Goal: Information Seeking & Learning: Learn about a topic

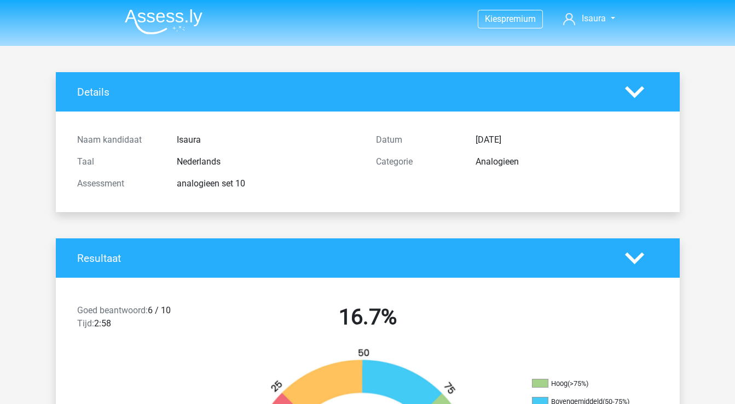
click at [183, 11] on img at bounding box center [164, 22] width 78 height 26
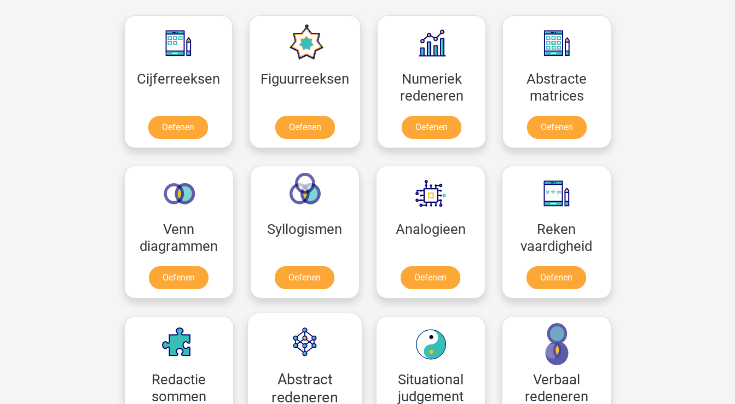
scroll to position [496, 0]
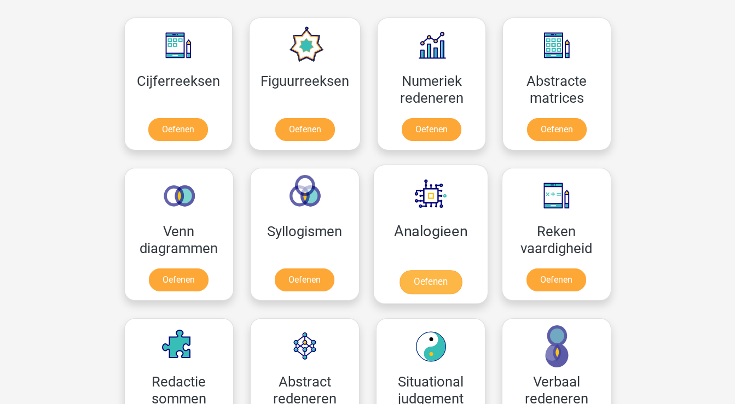
click at [434, 281] on link "Oefenen" at bounding box center [430, 282] width 62 height 24
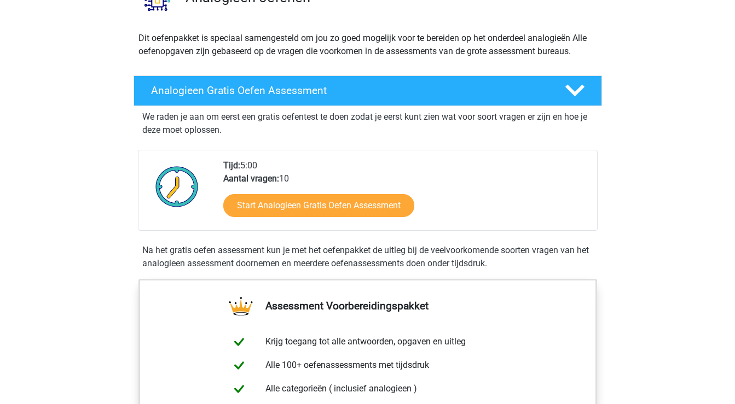
scroll to position [61, 0]
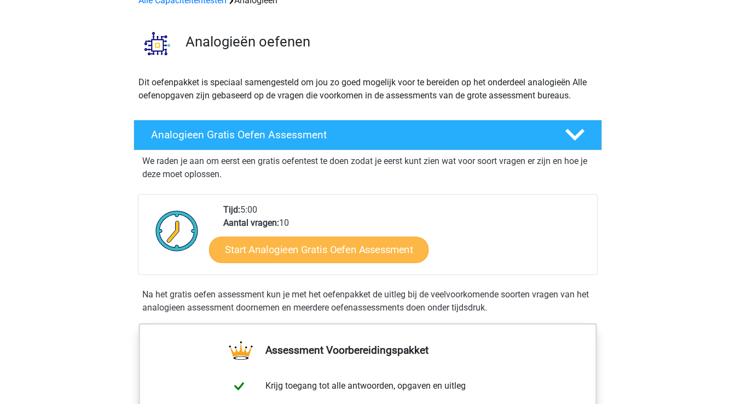
click at [376, 249] on link "Start Analogieen Gratis Oefen Assessment" at bounding box center [318, 249] width 219 height 26
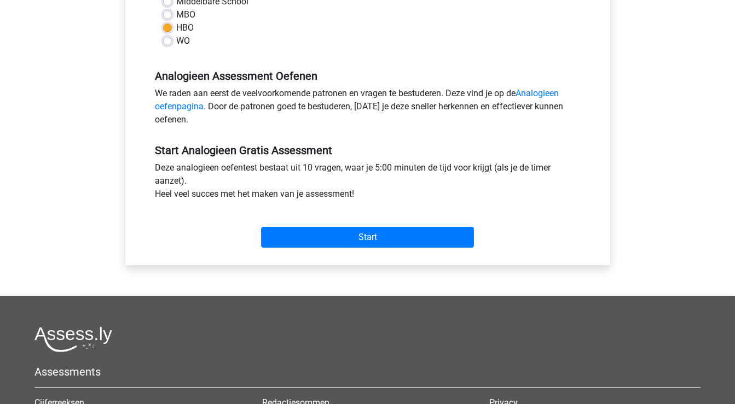
scroll to position [281, 0]
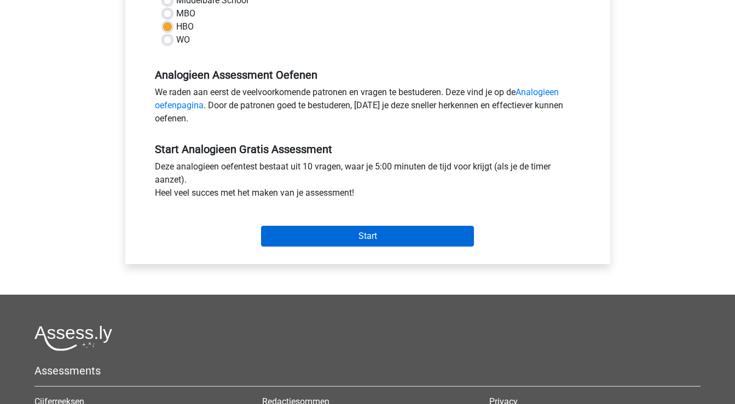
click at [376, 234] on input "Start" at bounding box center [367, 236] width 213 height 21
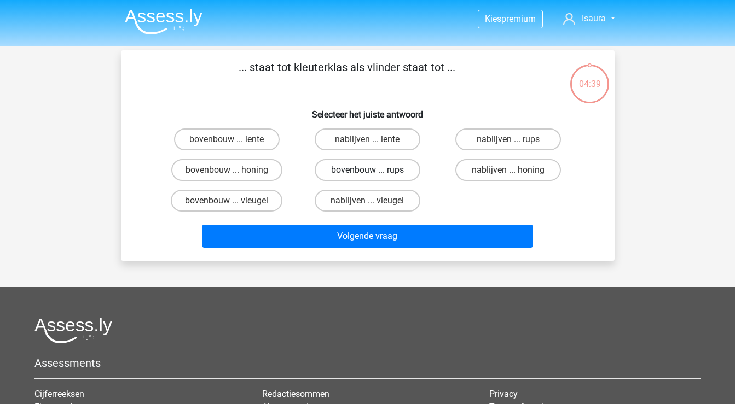
click at [335, 166] on label "bovenbouw ... rups" at bounding box center [368, 170] width 106 height 22
click at [367, 170] on input "bovenbouw ... rups" at bounding box center [370, 173] width 7 height 7
radio input "true"
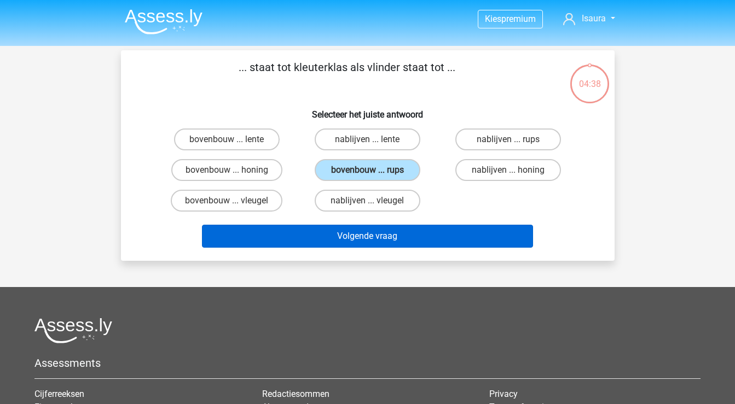
click at [321, 243] on button "Volgende vraag" at bounding box center [367, 236] width 331 height 23
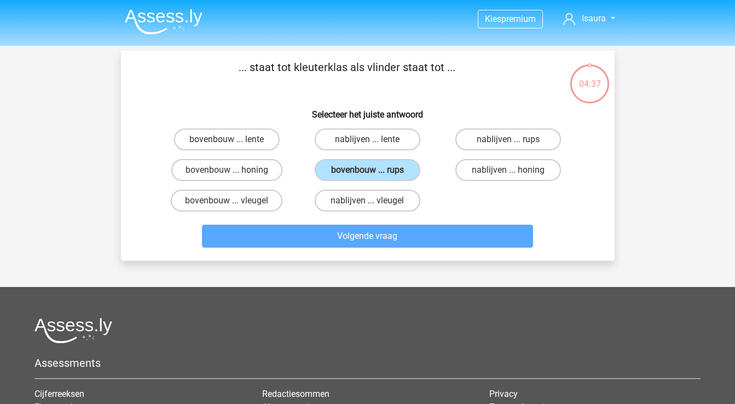
scroll to position [50, 0]
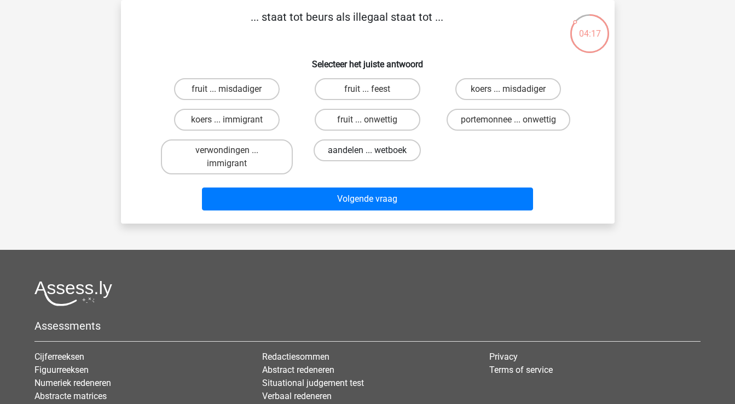
click at [334, 150] on label "aandelen ... wetboek" at bounding box center [367, 151] width 107 height 22
click at [367, 150] on input "aandelen ... wetboek" at bounding box center [370, 153] width 7 height 7
radio input "true"
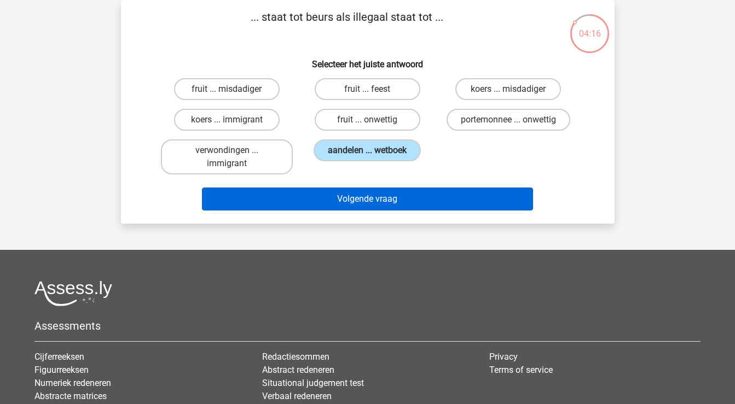
click at [326, 203] on button "Volgende vraag" at bounding box center [367, 199] width 331 height 23
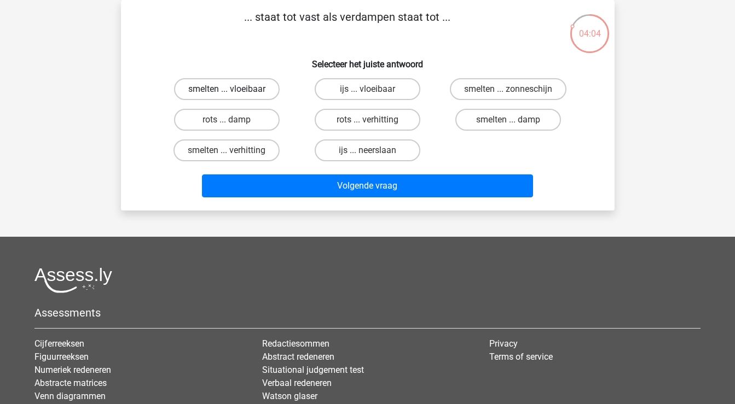
click at [253, 86] on label "smelten ... vloeibaar" at bounding box center [227, 89] width 106 height 22
click at [234, 89] on input "smelten ... vloeibaar" at bounding box center [230, 92] width 7 height 7
radio input "true"
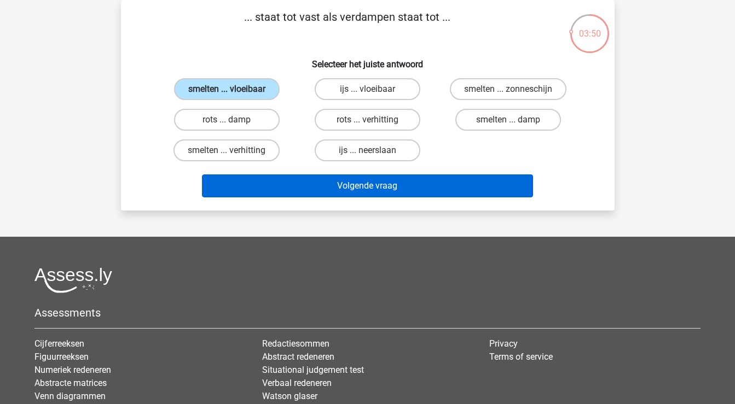
click at [338, 185] on button "Volgende vraag" at bounding box center [367, 186] width 331 height 23
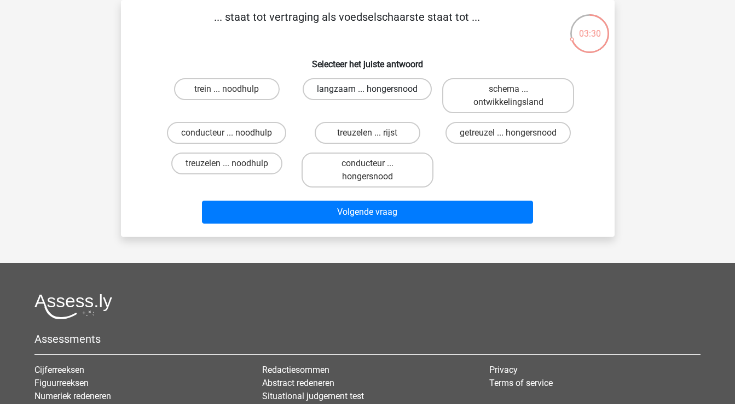
click at [414, 88] on label "langzaam ... hongersnood" at bounding box center [367, 89] width 129 height 22
click at [374, 89] on input "langzaam ... hongersnood" at bounding box center [370, 92] width 7 height 7
radio input "true"
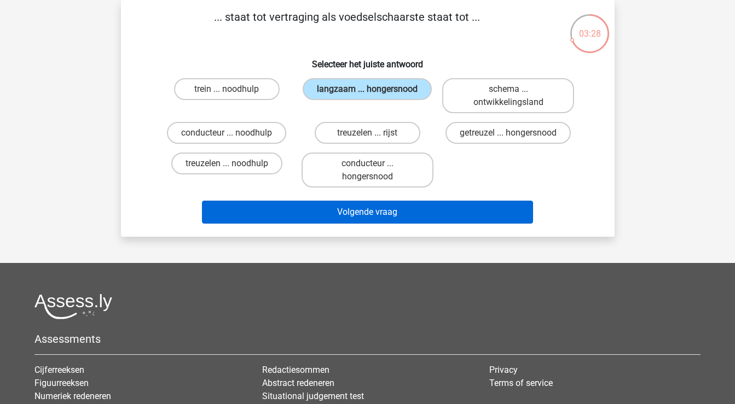
click at [385, 210] on button "Volgende vraag" at bounding box center [367, 212] width 331 height 23
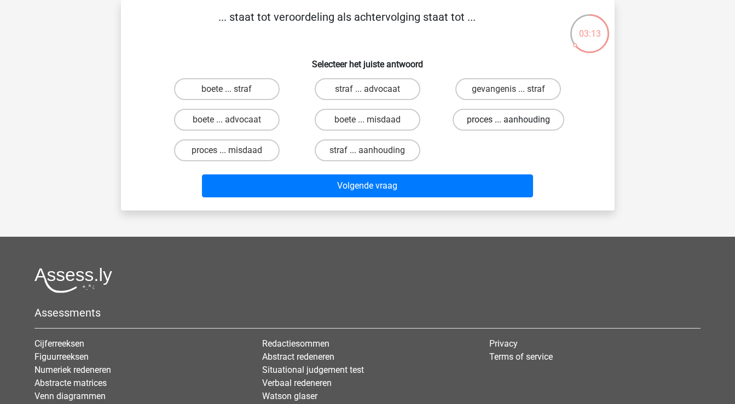
click at [490, 120] on label "proces ... aanhouding" at bounding box center [509, 120] width 112 height 22
click at [508, 120] on input "proces ... aanhouding" at bounding box center [511, 123] width 7 height 7
radio input "true"
click at [385, 153] on label "straf ... aanhouding" at bounding box center [368, 151] width 106 height 22
click at [374, 153] on input "straf ... aanhouding" at bounding box center [370, 153] width 7 height 7
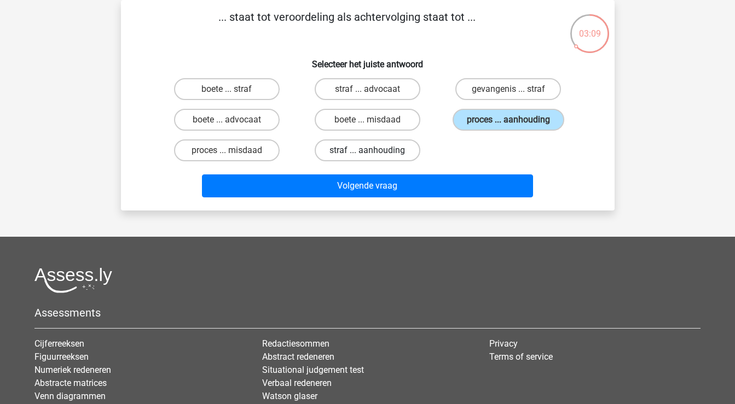
radio input "true"
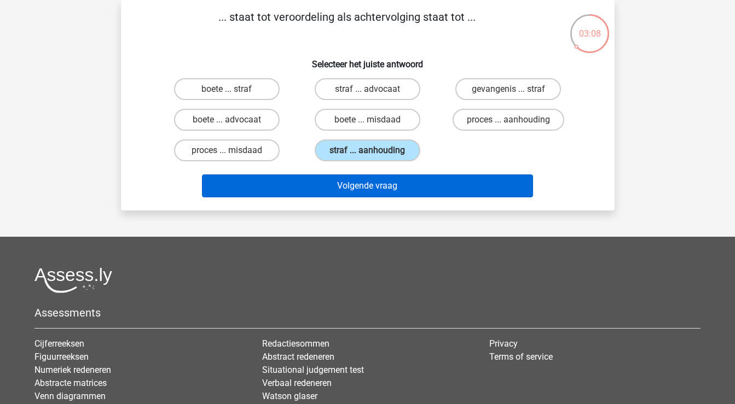
click at [385, 181] on button "Volgende vraag" at bounding box center [367, 186] width 331 height 23
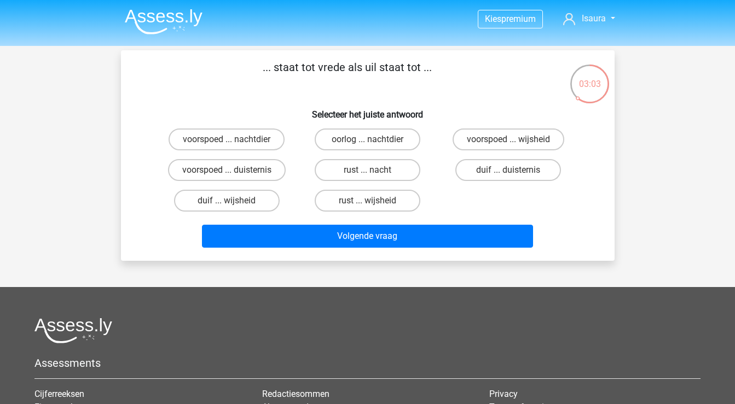
scroll to position [0, 0]
click at [248, 144] on label "voorspoed ... nachtdier" at bounding box center [227, 140] width 116 height 22
click at [234, 144] on input "voorspoed ... nachtdier" at bounding box center [230, 143] width 7 height 7
radio input "true"
click at [358, 137] on label "oorlog ... nachtdier" at bounding box center [368, 140] width 106 height 22
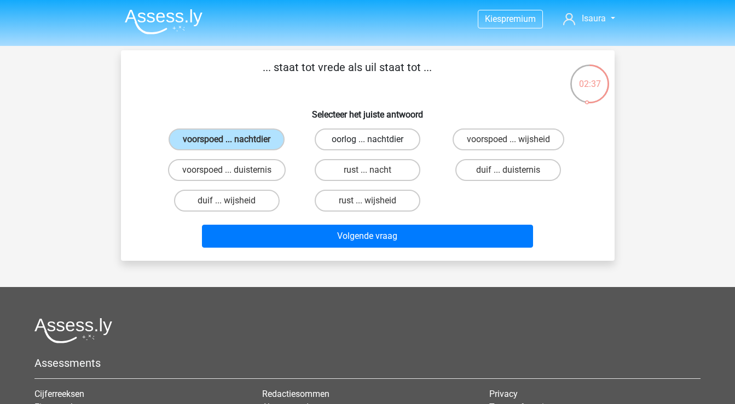
click at [367, 140] on input "oorlog ... nachtdier" at bounding box center [370, 143] width 7 height 7
radio input "true"
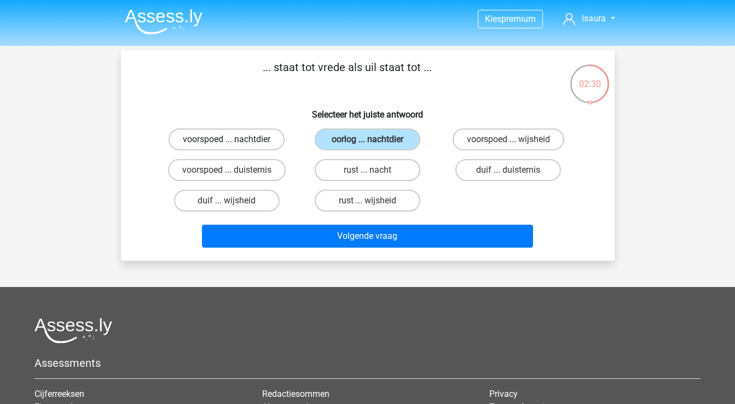
click at [265, 133] on label "voorspoed ... nachtdier" at bounding box center [227, 140] width 116 height 22
click at [234, 140] on input "voorspoed ... nachtdier" at bounding box center [230, 143] width 7 height 7
radio input "true"
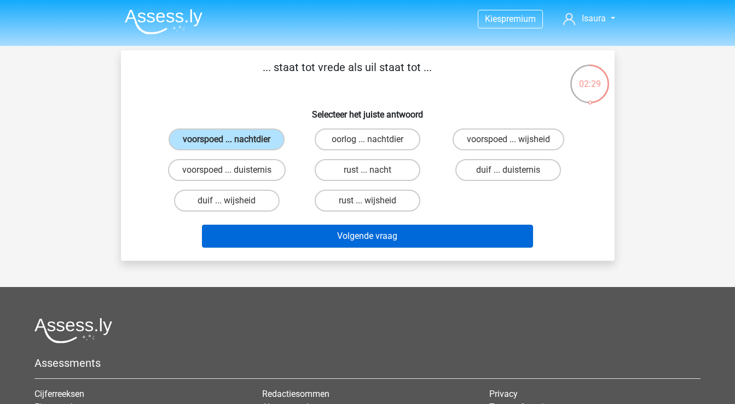
click at [264, 237] on button "Volgende vraag" at bounding box center [367, 236] width 331 height 23
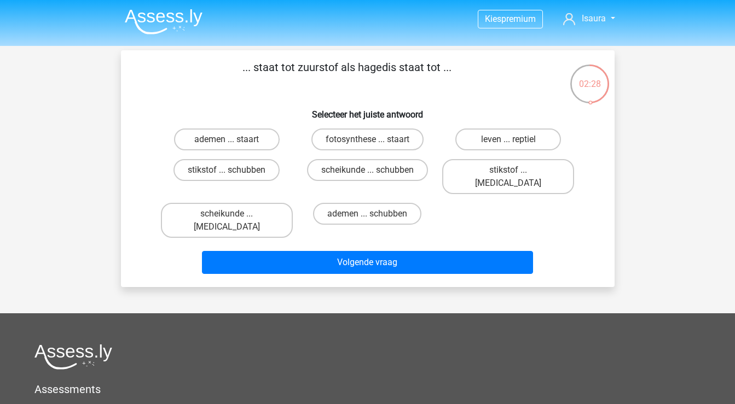
scroll to position [50, 0]
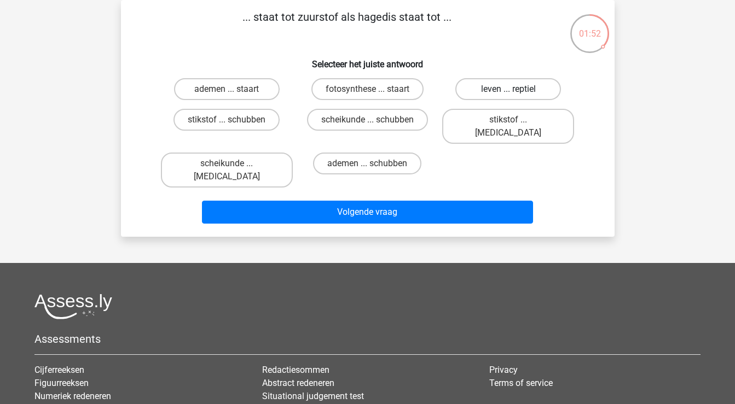
click at [487, 86] on label "leven ... reptiel" at bounding box center [508, 89] width 106 height 22
click at [508, 89] on input "leven ... reptiel" at bounding box center [511, 92] width 7 height 7
radio input "true"
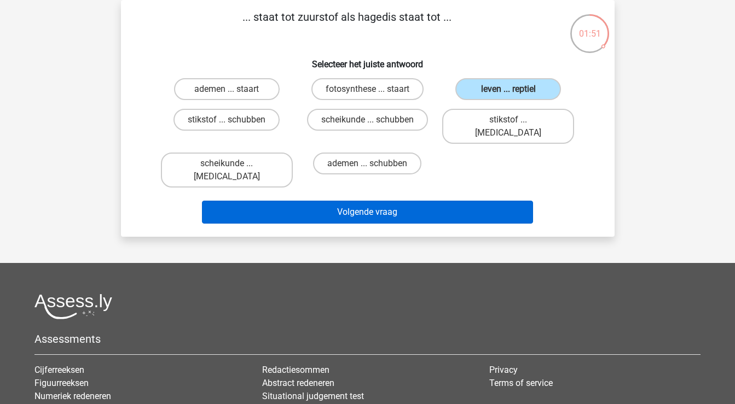
click at [425, 201] on button "Volgende vraag" at bounding box center [367, 212] width 331 height 23
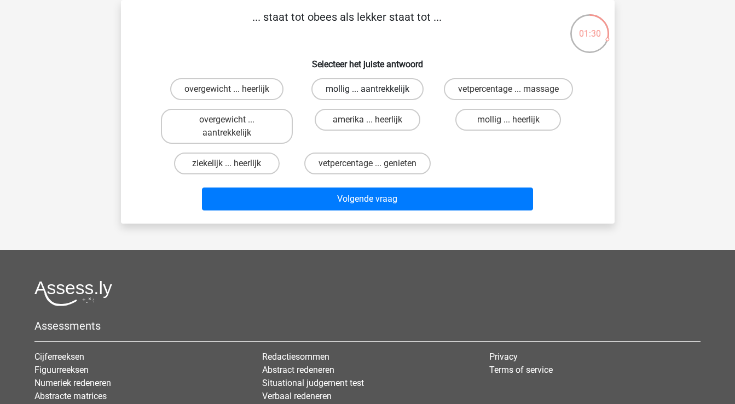
click at [396, 90] on label "mollig ... aantrekkelijk" at bounding box center [367, 89] width 112 height 22
click at [374, 90] on input "mollig ... aantrekkelijk" at bounding box center [370, 92] width 7 height 7
radio input "true"
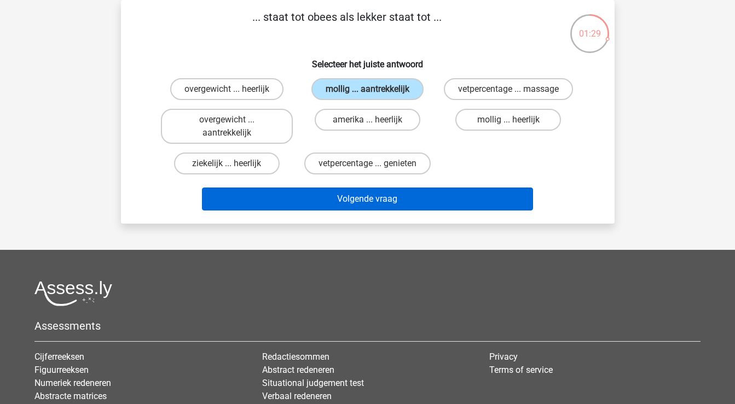
click at [381, 200] on button "Volgende vraag" at bounding box center [367, 199] width 331 height 23
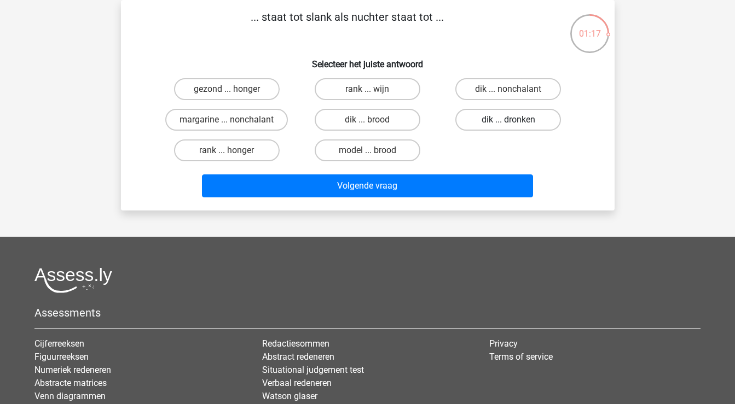
click at [483, 121] on label "dik ... dronken" at bounding box center [508, 120] width 106 height 22
click at [508, 121] on input "dik ... dronken" at bounding box center [511, 123] width 7 height 7
radio input "true"
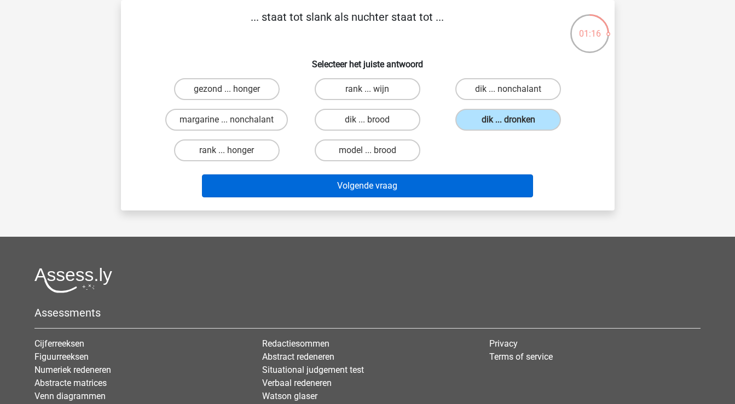
click at [437, 180] on button "Volgende vraag" at bounding box center [367, 186] width 331 height 23
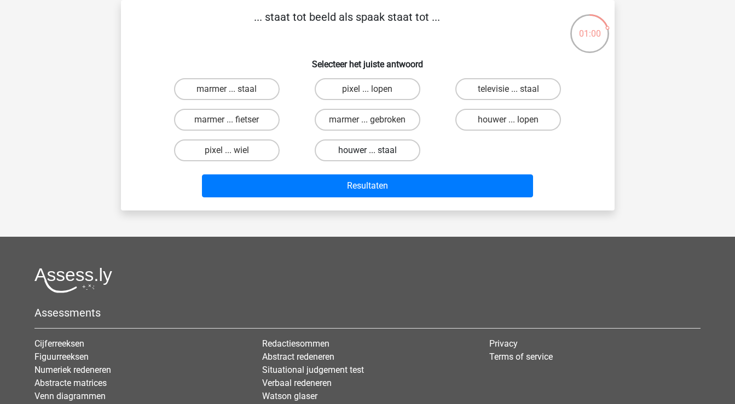
click at [397, 141] on label "houwer ... staal" at bounding box center [368, 151] width 106 height 22
click at [374, 150] on input "houwer ... staal" at bounding box center [370, 153] width 7 height 7
radio input "true"
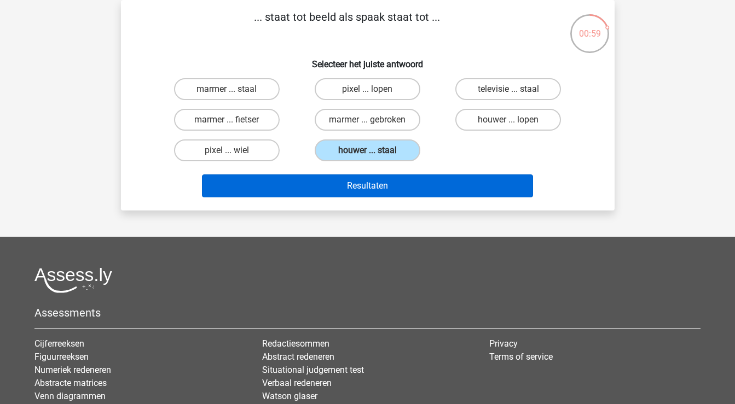
click at [389, 182] on button "Resultaten" at bounding box center [367, 186] width 331 height 23
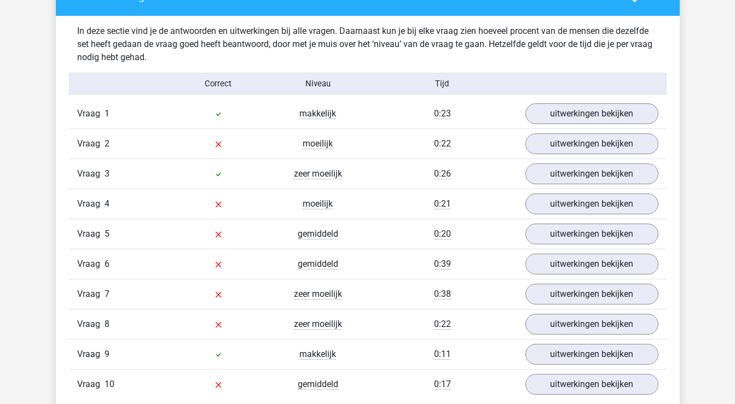
scroll to position [847, 0]
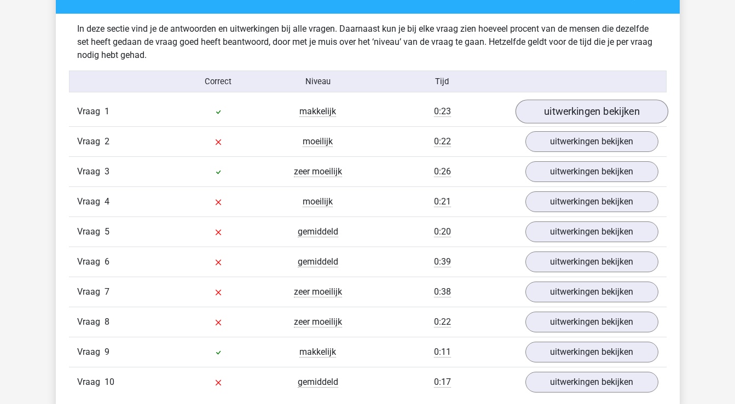
click at [562, 114] on link "uitwerkingen bekijken" at bounding box center [591, 112] width 153 height 24
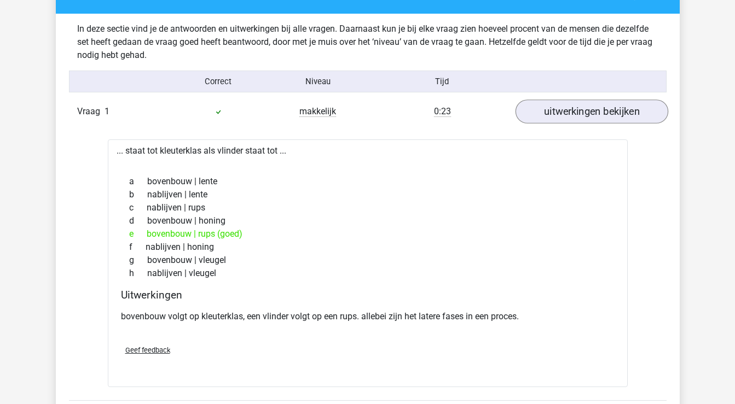
click at [562, 114] on link "uitwerkingen bekijken" at bounding box center [591, 112] width 153 height 24
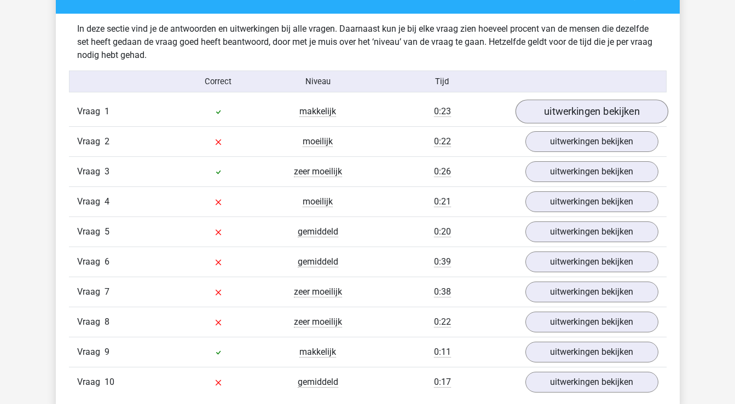
click at [572, 109] on link "uitwerkingen bekijken" at bounding box center [591, 112] width 153 height 24
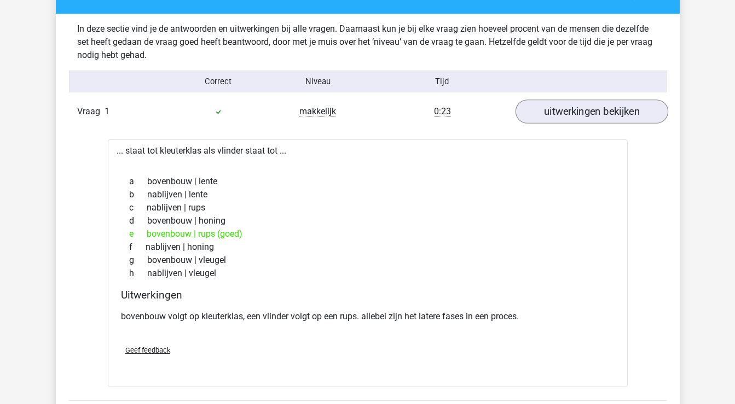
click at [573, 115] on link "uitwerkingen bekijken" at bounding box center [591, 112] width 153 height 24
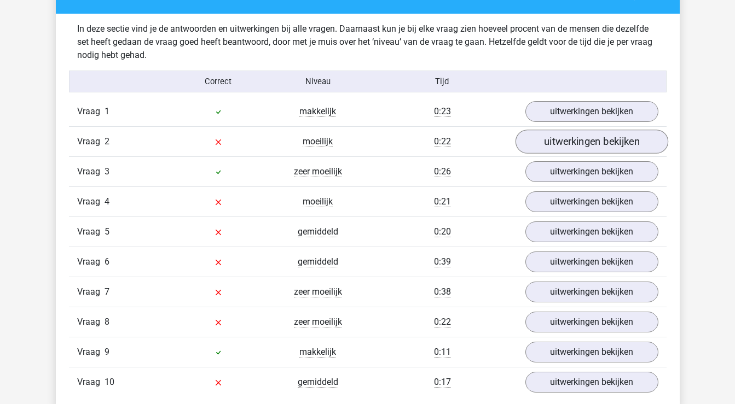
click at [576, 142] on link "uitwerkingen bekijken" at bounding box center [591, 142] width 153 height 24
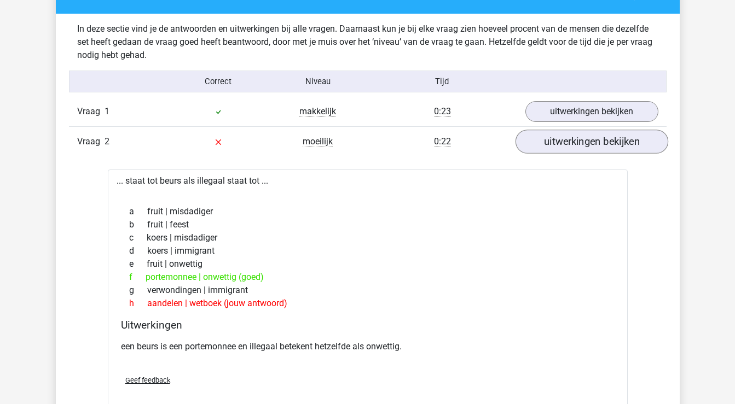
click at [578, 142] on link "uitwerkingen bekijken" at bounding box center [591, 142] width 153 height 24
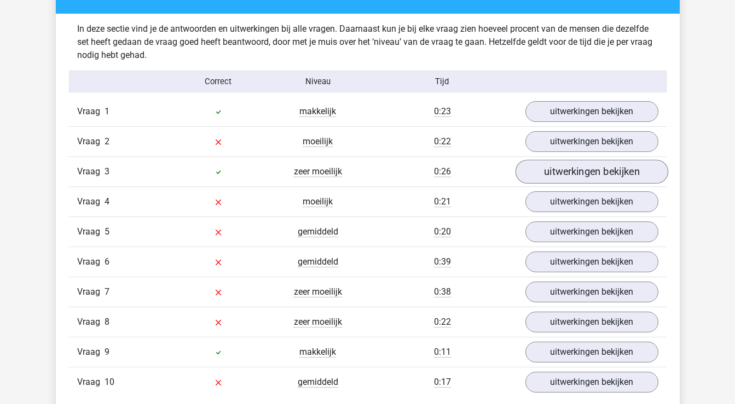
click at [582, 172] on link "uitwerkingen bekijken" at bounding box center [591, 172] width 153 height 24
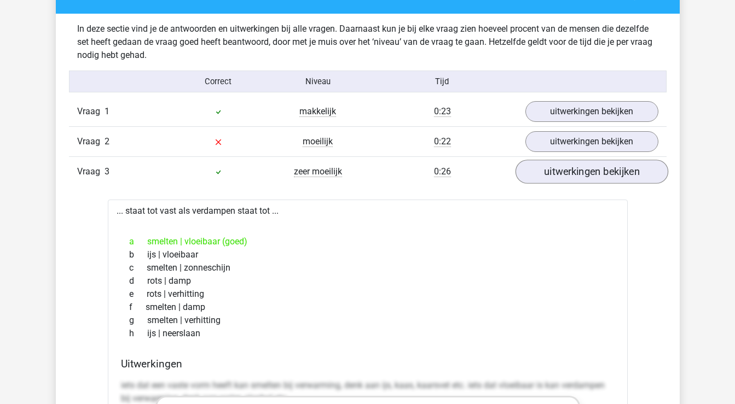
click at [607, 175] on link "uitwerkingen bekijken" at bounding box center [591, 172] width 153 height 24
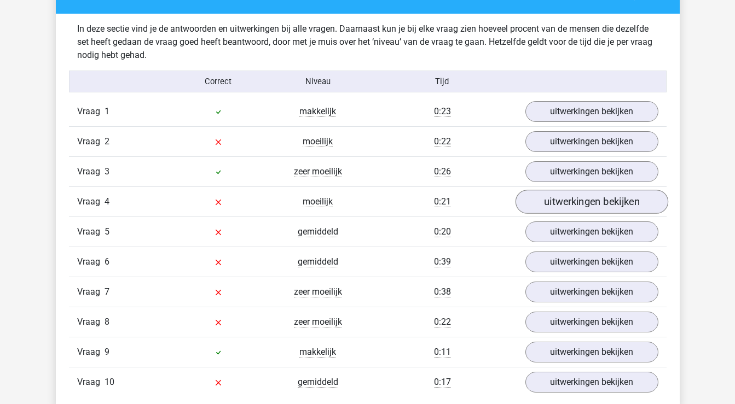
click at [606, 205] on link "uitwerkingen bekijken" at bounding box center [591, 202] width 153 height 24
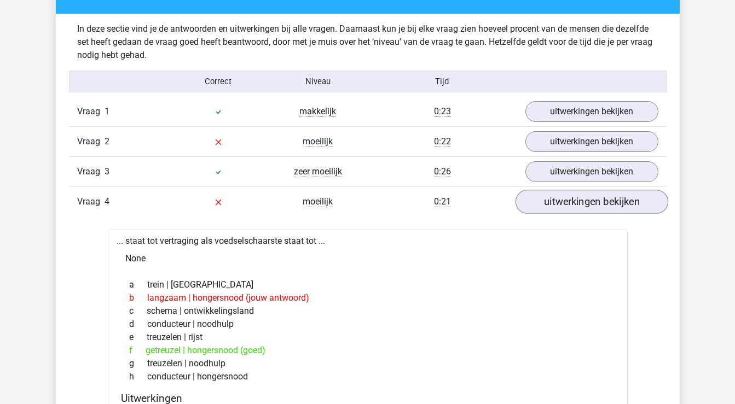
click at [606, 205] on link "uitwerkingen bekijken" at bounding box center [591, 202] width 153 height 24
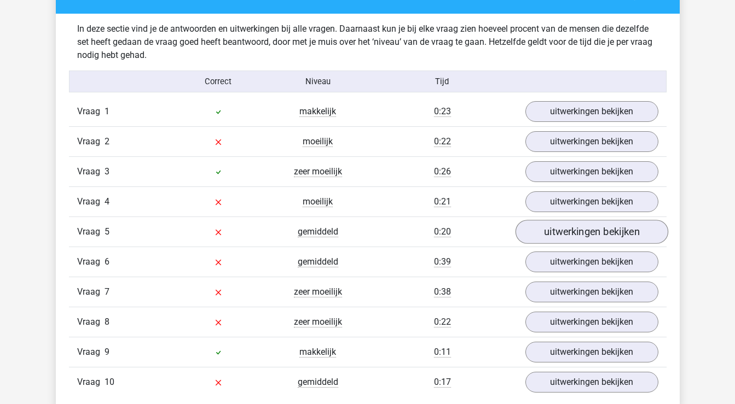
click at [601, 233] on link "uitwerkingen bekijken" at bounding box center [591, 232] width 153 height 24
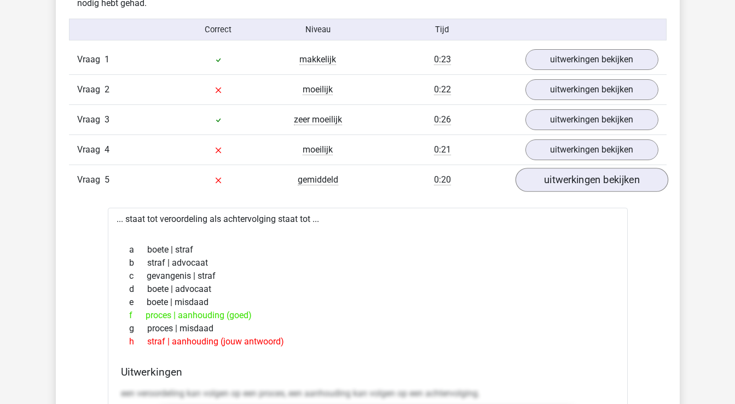
scroll to position [902, 0]
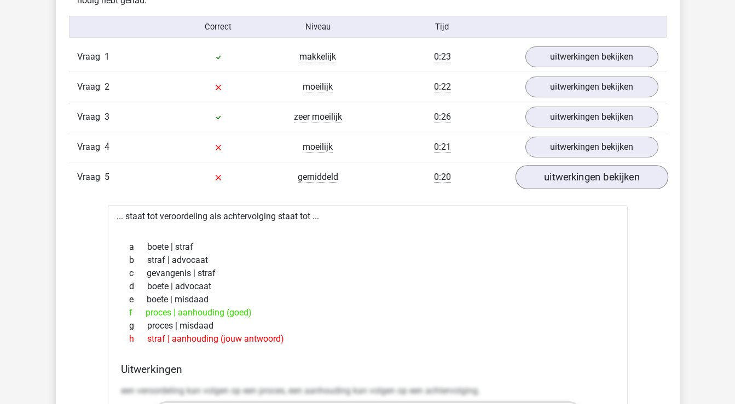
click at [594, 179] on link "uitwerkingen bekijken" at bounding box center [591, 177] width 153 height 24
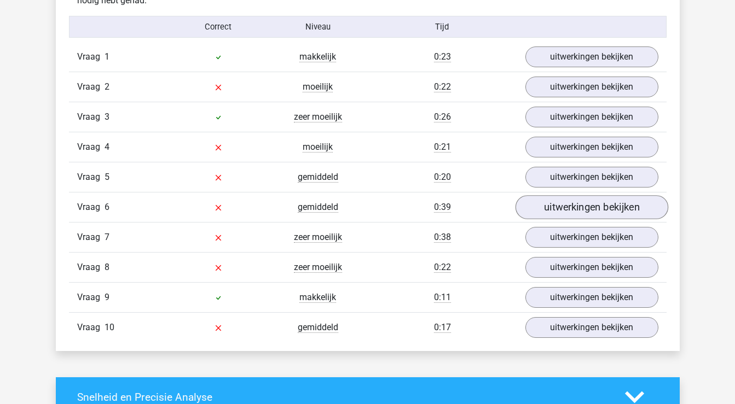
click at [594, 207] on link "uitwerkingen bekijken" at bounding box center [591, 207] width 153 height 24
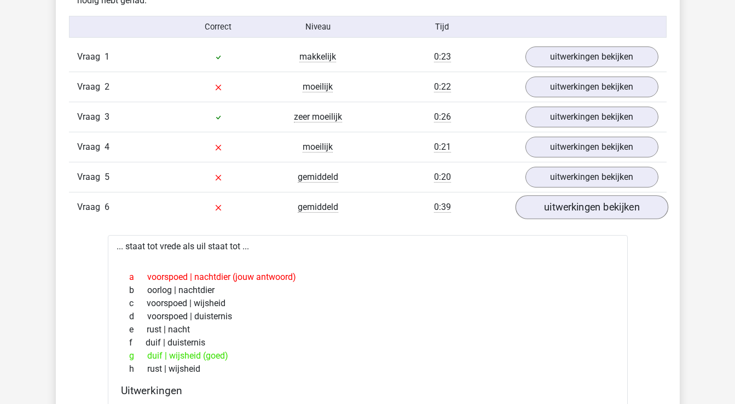
click at [571, 208] on link "uitwerkingen bekijken" at bounding box center [591, 207] width 153 height 24
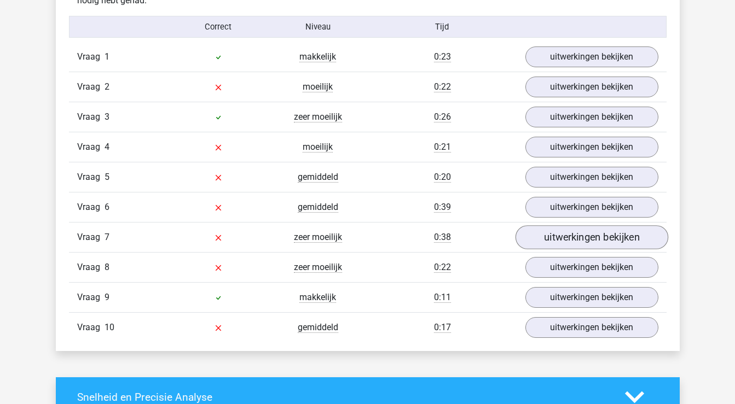
click at [576, 239] on link "uitwerkingen bekijken" at bounding box center [591, 237] width 153 height 24
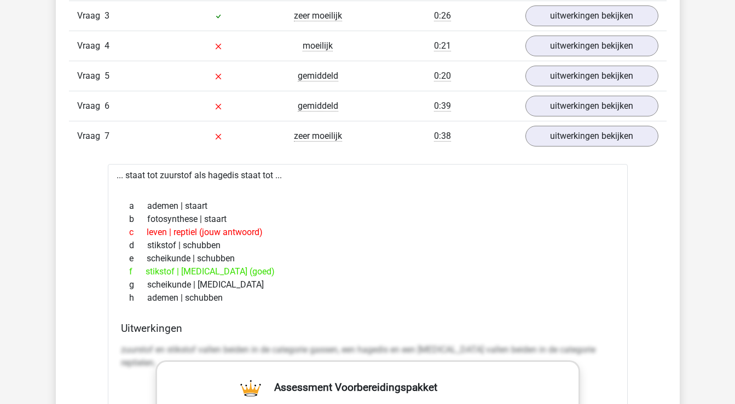
scroll to position [1005, 0]
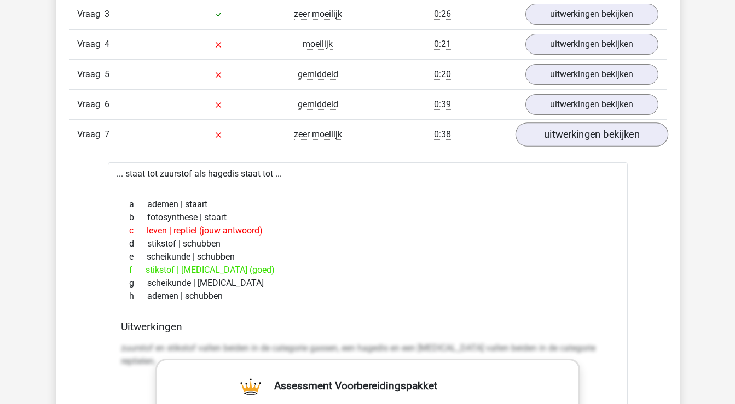
click at [599, 133] on link "uitwerkingen bekijken" at bounding box center [591, 135] width 153 height 24
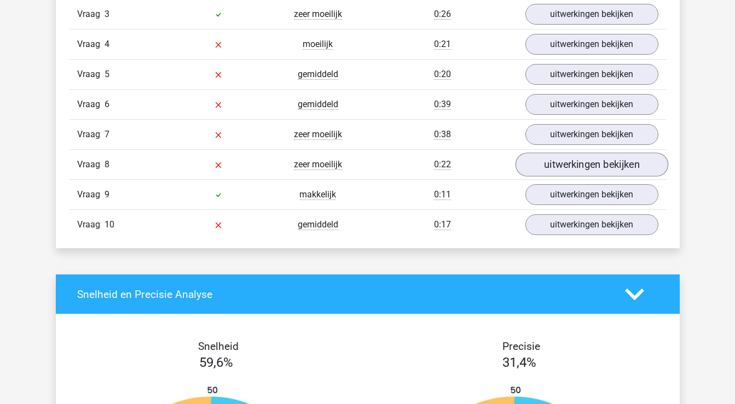
click at [596, 165] on link "uitwerkingen bekijken" at bounding box center [591, 165] width 153 height 24
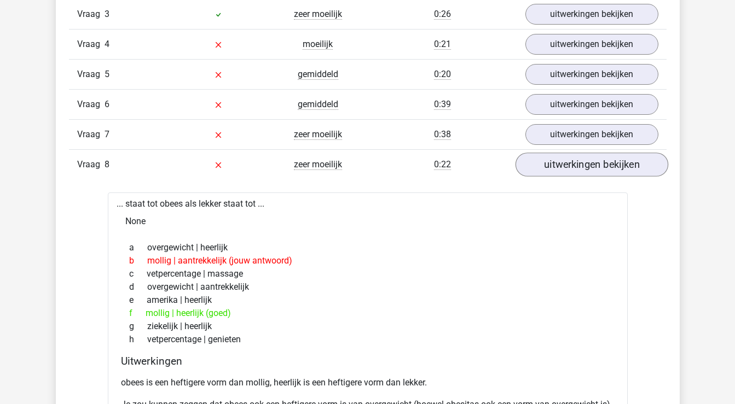
click at [596, 166] on link "uitwerkingen bekijken" at bounding box center [591, 165] width 153 height 24
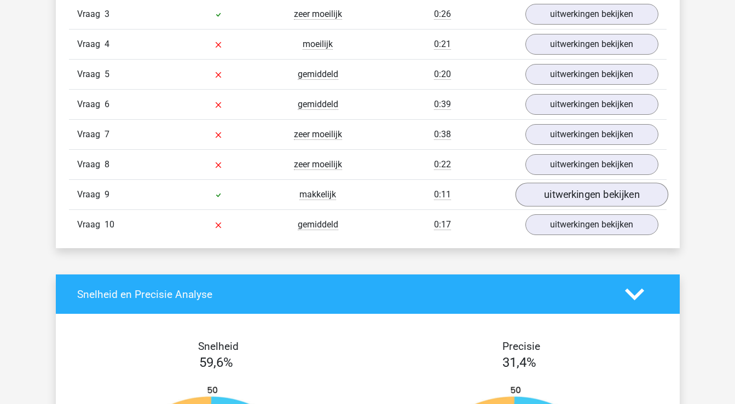
click at [594, 196] on link "uitwerkingen bekijken" at bounding box center [591, 195] width 153 height 24
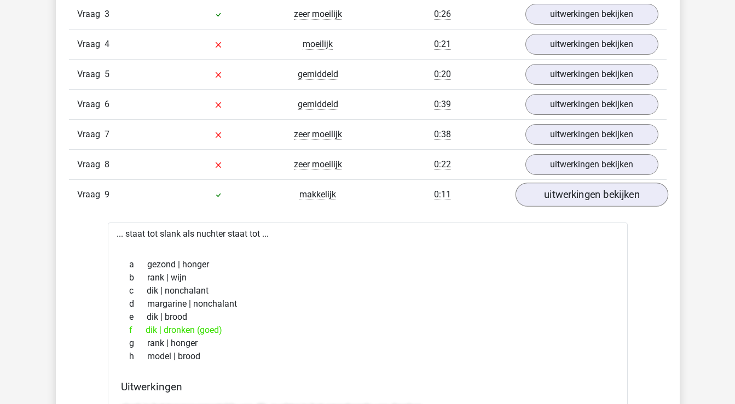
click at [593, 195] on link "uitwerkingen bekijken" at bounding box center [591, 195] width 153 height 24
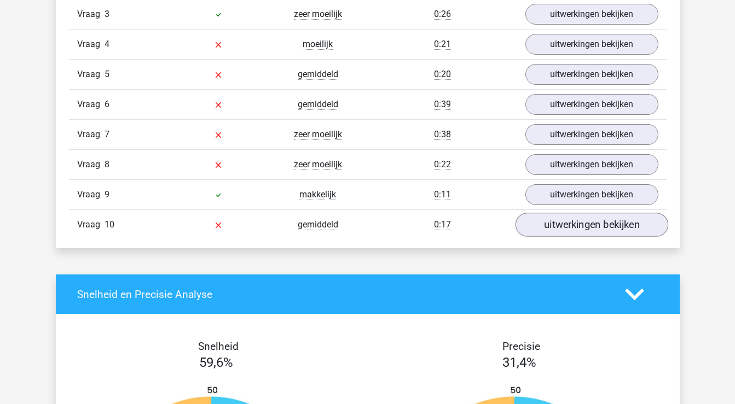
click at [589, 223] on link "uitwerkingen bekijken" at bounding box center [591, 225] width 153 height 24
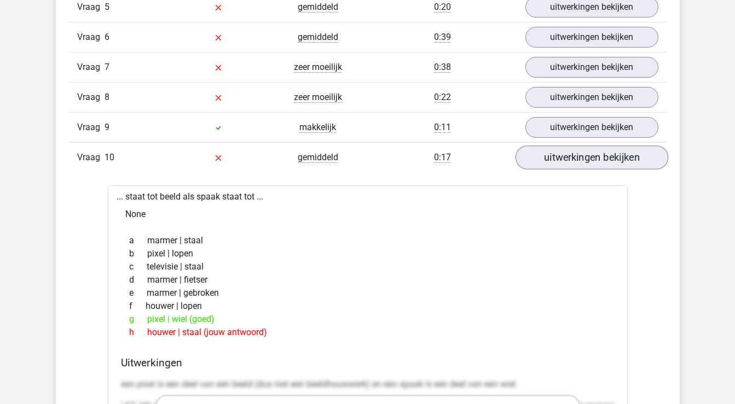
scroll to position [1075, 0]
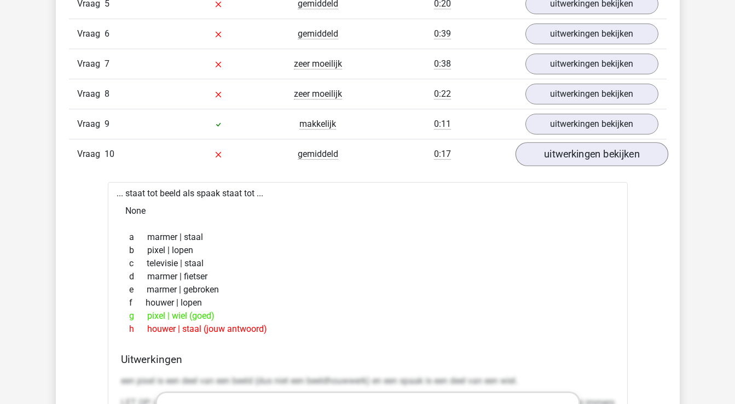
click at [593, 156] on link "uitwerkingen bekijken" at bounding box center [591, 154] width 153 height 24
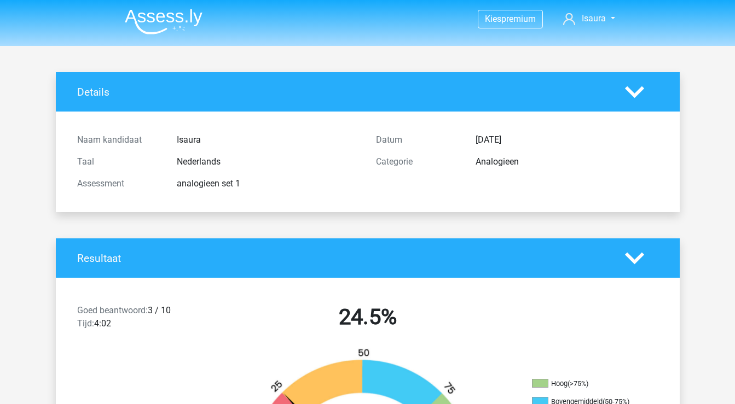
scroll to position [0, 0]
click at [144, 18] on img at bounding box center [164, 22] width 78 height 26
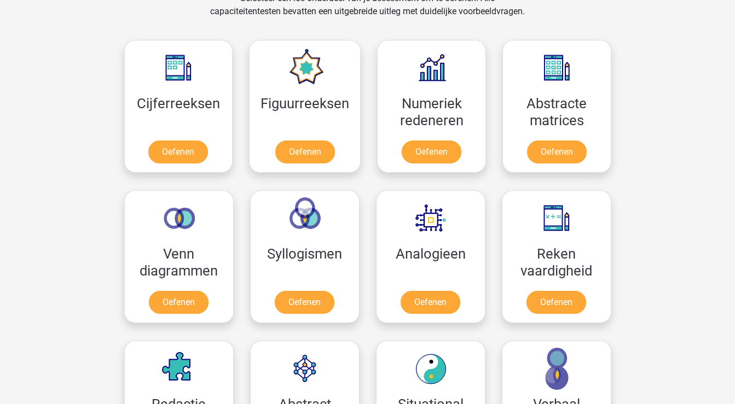
scroll to position [474, 0]
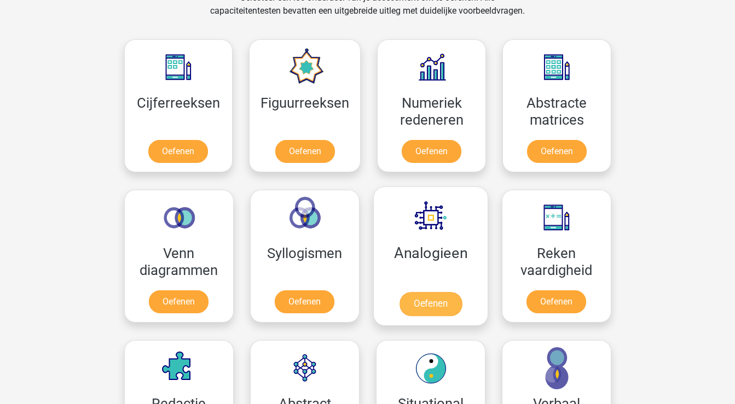
click at [411, 303] on link "Oefenen" at bounding box center [430, 304] width 62 height 24
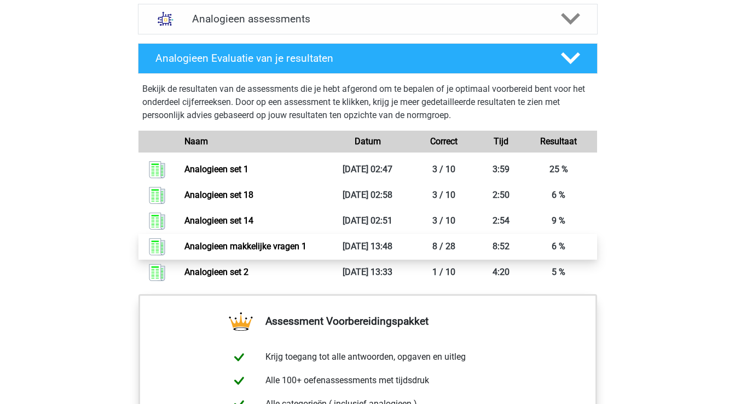
scroll to position [705, 0]
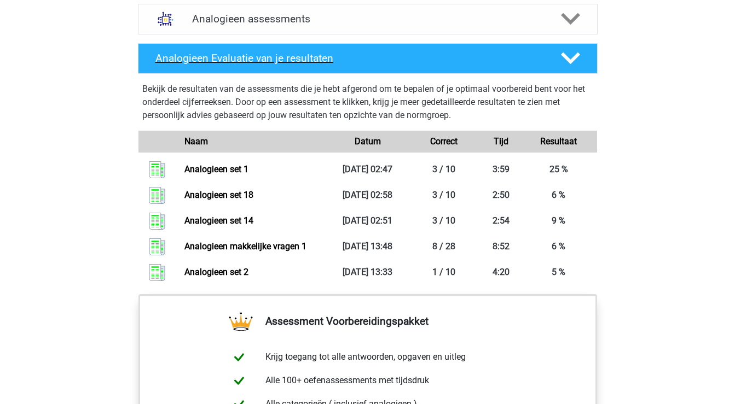
click at [575, 62] on icon at bounding box center [570, 58] width 19 height 19
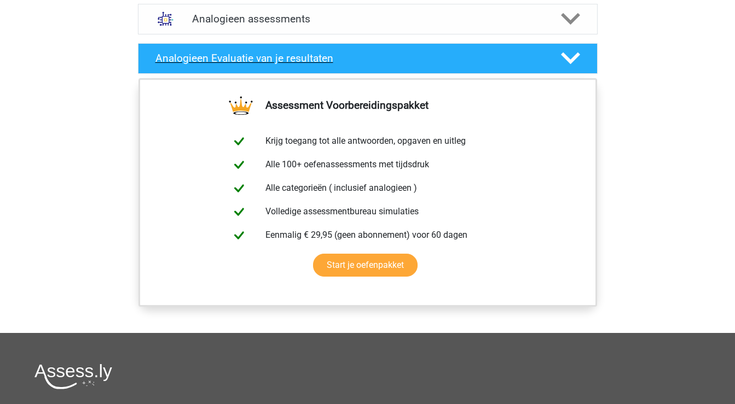
click at [568, 55] on icon at bounding box center [570, 58] width 19 height 19
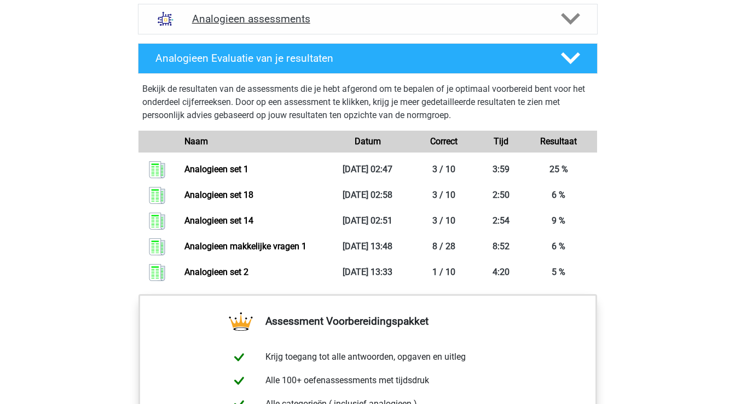
click at [575, 16] on polygon at bounding box center [570, 19] width 19 height 12
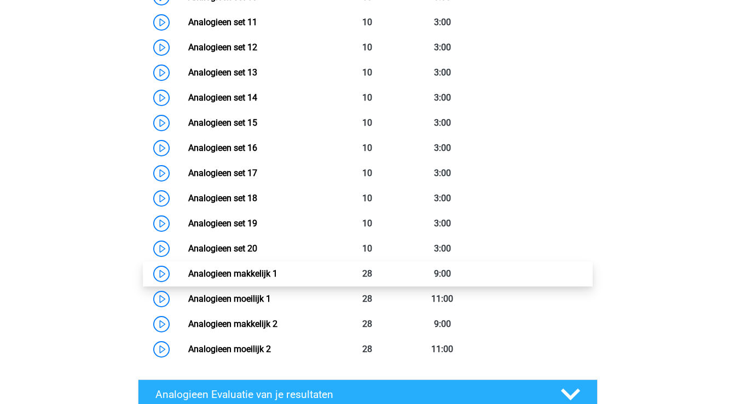
scroll to position [1055, 0]
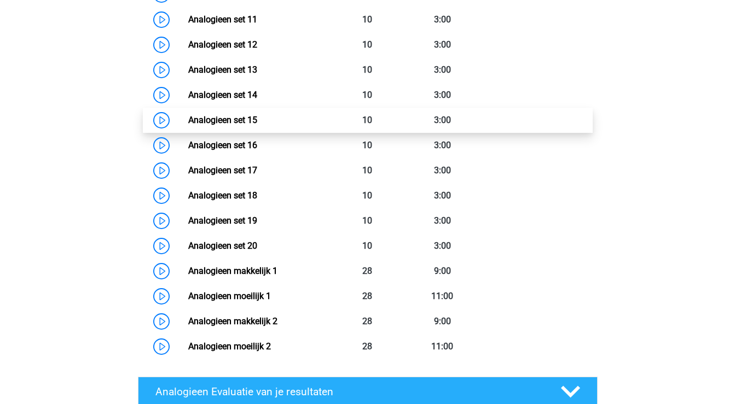
click at [244, 118] on link "Analogieen set 15" at bounding box center [222, 120] width 69 height 10
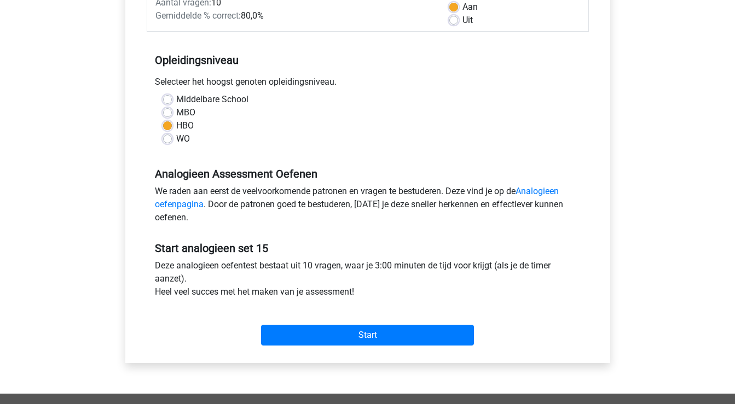
scroll to position [204, 0]
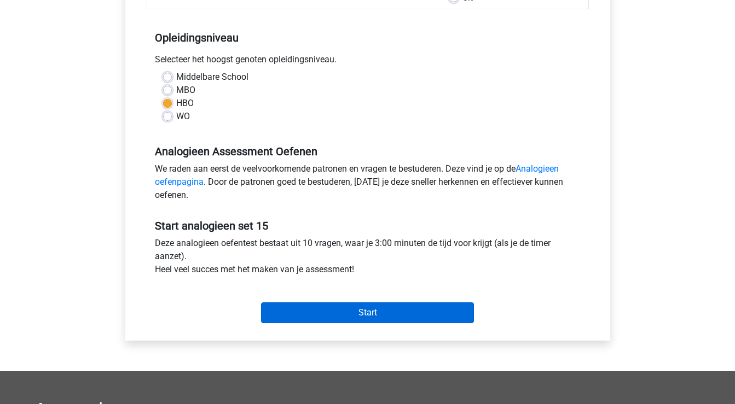
click at [300, 314] on input "Start" at bounding box center [367, 313] width 213 height 21
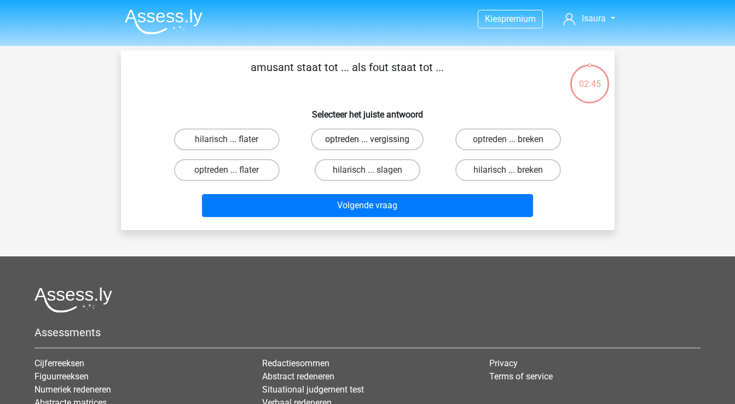
click at [402, 138] on label "optreden ... vergissing" at bounding box center [367, 140] width 113 height 22
click at [374, 140] on input "optreden ... vergissing" at bounding box center [370, 143] width 7 height 7
radio input "true"
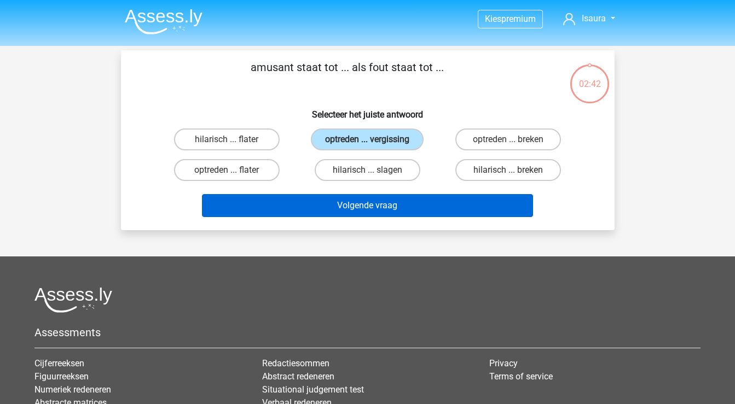
click at [376, 206] on button "Volgende vraag" at bounding box center [367, 205] width 331 height 23
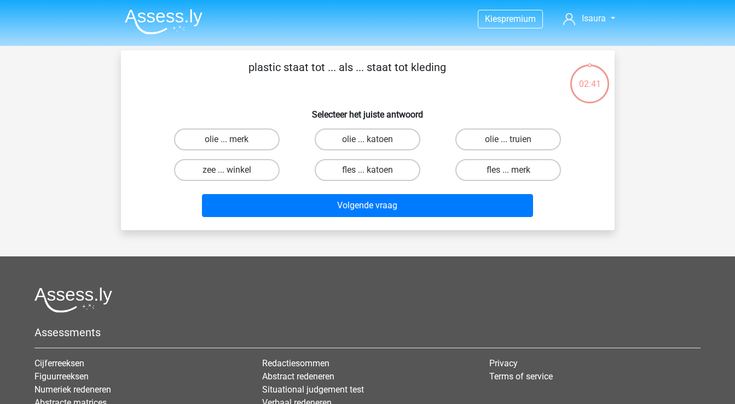
scroll to position [50, 0]
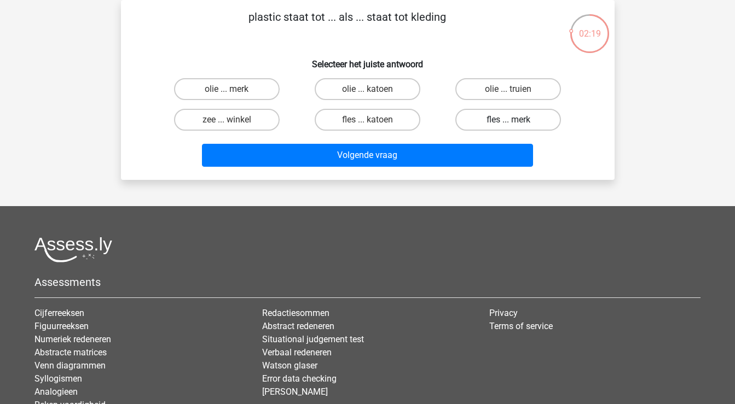
click at [479, 119] on label "fles ... merk" at bounding box center [508, 120] width 106 height 22
click at [508, 120] on input "fles ... merk" at bounding box center [511, 123] width 7 height 7
radio input "true"
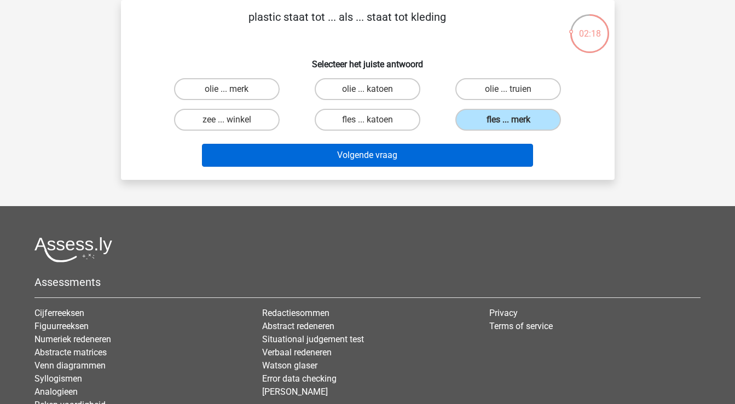
click at [463, 155] on button "Volgende vraag" at bounding box center [367, 155] width 331 height 23
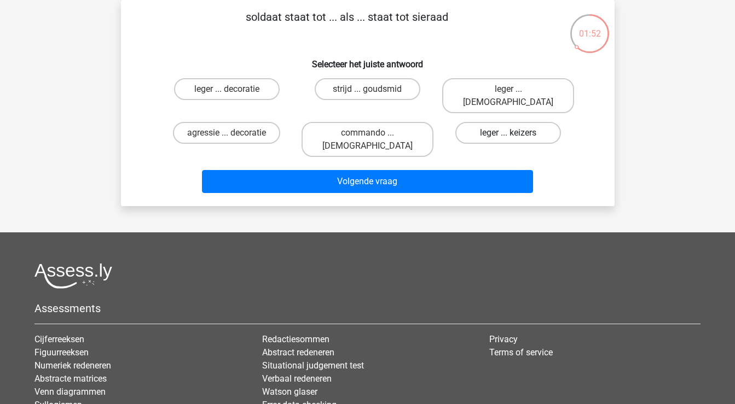
click at [521, 122] on label "leger ... keizers" at bounding box center [508, 133] width 106 height 22
click at [515, 133] on input "leger ... keizers" at bounding box center [511, 136] width 7 height 7
radio input "true"
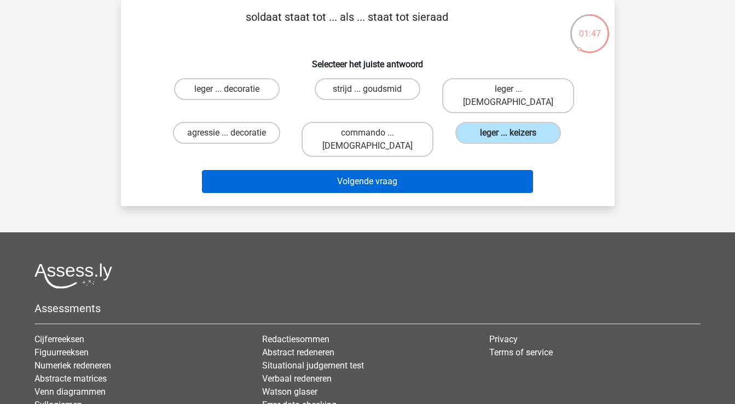
click at [476, 170] on button "Volgende vraag" at bounding box center [367, 181] width 331 height 23
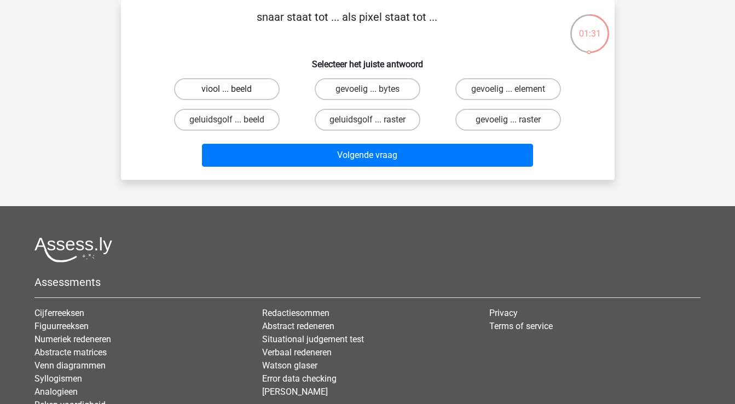
click at [256, 95] on label "viool ... beeld" at bounding box center [227, 89] width 106 height 22
click at [234, 95] on input "viool ... beeld" at bounding box center [230, 92] width 7 height 7
radio input "true"
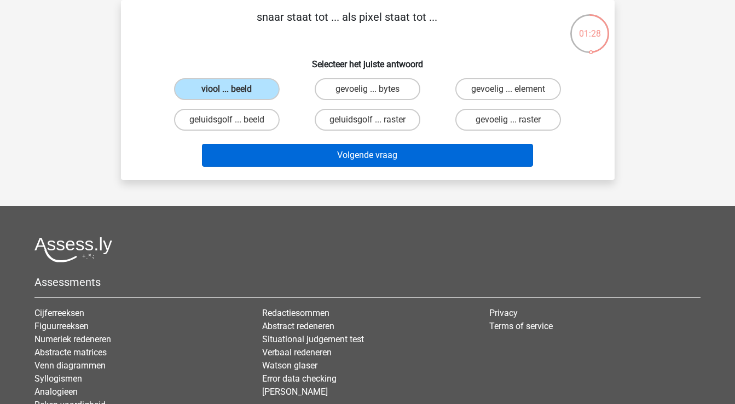
click at [262, 158] on button "Volgende vraag" at bounding box center [367, 155] width 331 height 23
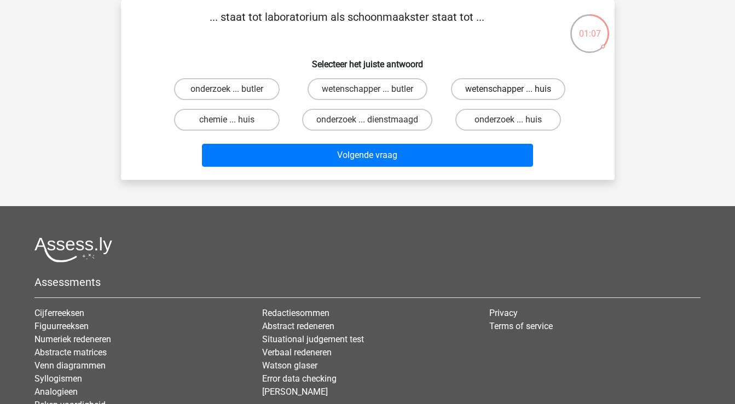
click at [506, 88] on label "wetenschapper ... huis" at bounding box center [508, 89] width 114 height 22
click at [508, 89] on input "wetenschapper ... huis" at bounding box center [511, 92] width 7 height 7
radio input "true"
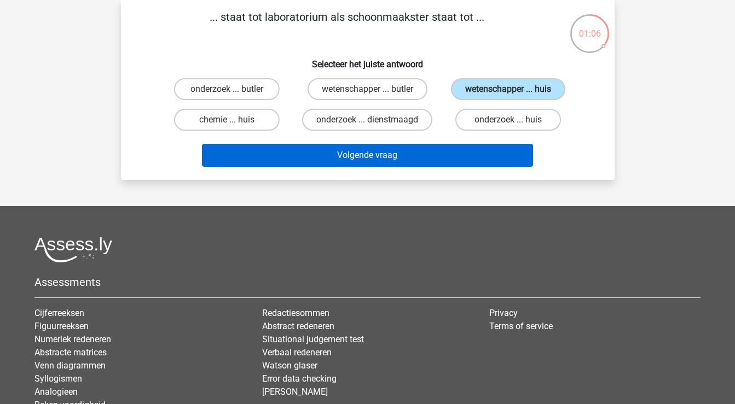
click at [474, 154] on button "Volgende vraag" at bounding box center [367, 155] width 331 height 23
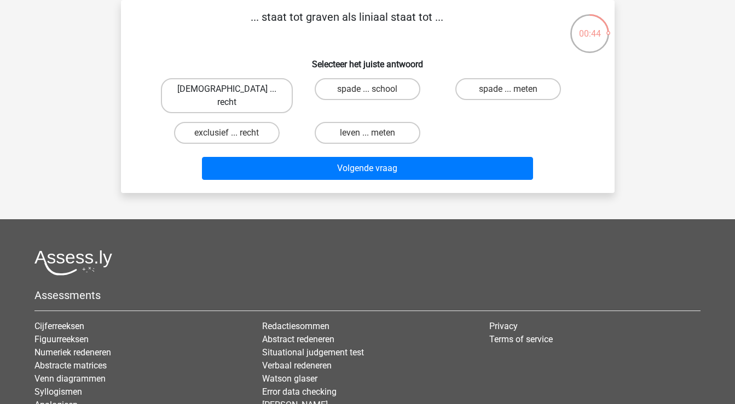
click at [257, 90] on label "bijbel ... recht" at bounding box center [227, 95] width 132 height 35
click at [234, 90] on input "bijbel ... recht" at bounding box center [230, 92] width 7 height 7
radio input "true"
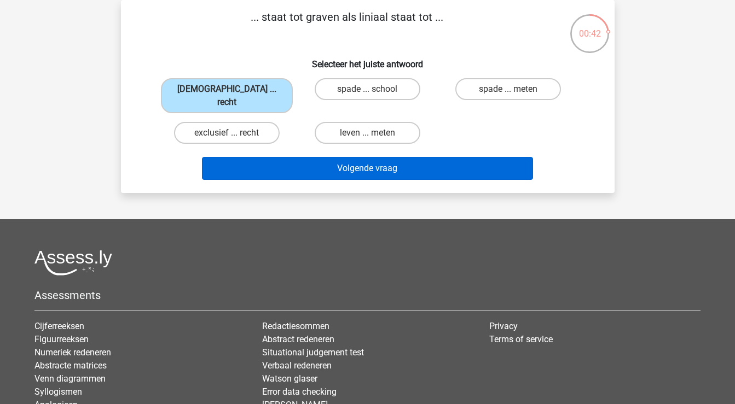
click at [282, 162] on button "Volgende vraag" at bounding box center [367, 168] width 331 height 23
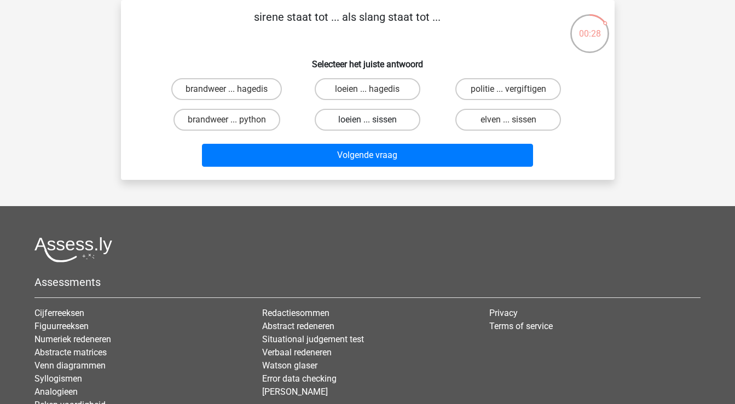
click at [391, 119] on label "loeien ... sissen" at bounding box center [368, 120] width 106 height 22
click at [374, 120] on input "loeien ... sissen" at bounding box center [370, 123] width 7 height 7
radio input "true"
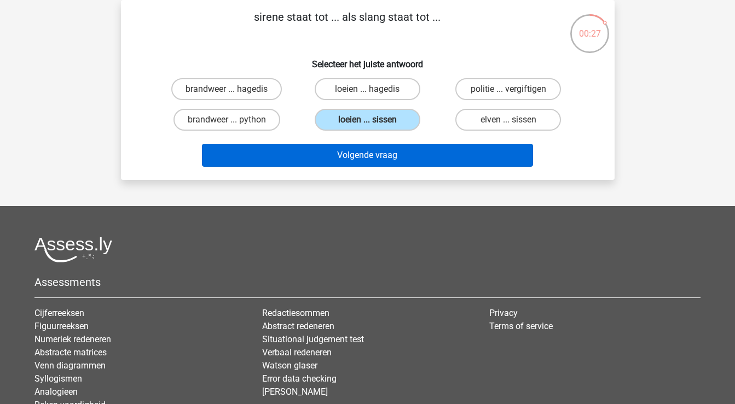
click at [377, 158] on button "Volgende vraag" at bounding box center [367, 155] width 331 height 23
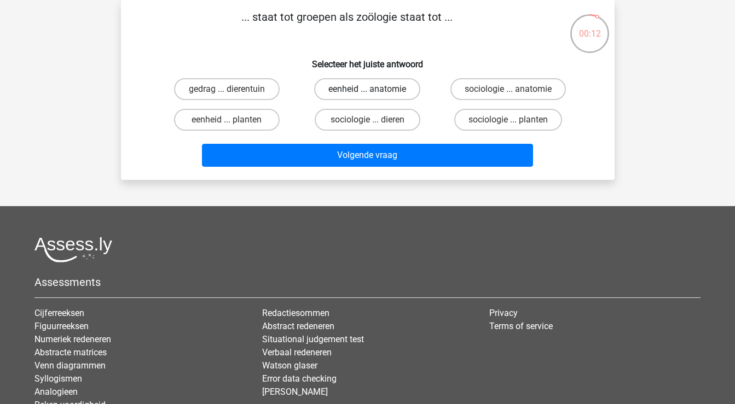
click at [347, 95] on label "eenheid ... anatomie" at bounding box center [367, 89] width 106 height 22
click at [367, 95] on input "eenheid ... anatomie" at bounding box center [370, 92] width 7 height 7
radio input "true"
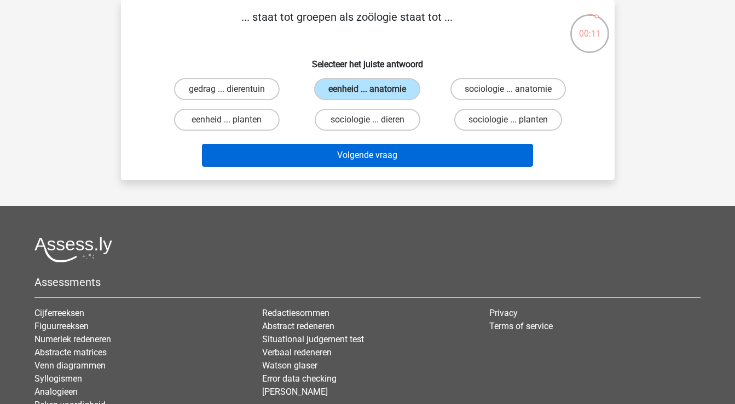
click at [347, 158] on button "Volgende vraag" at bounding box center [367, 155] width 331 height 23
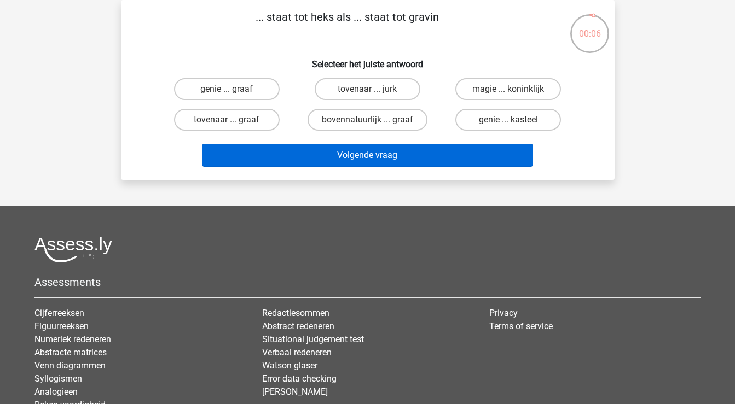
click at [347, 152] on button "Volgende vraag" at bounding box center [367, 155] width 331 height 23
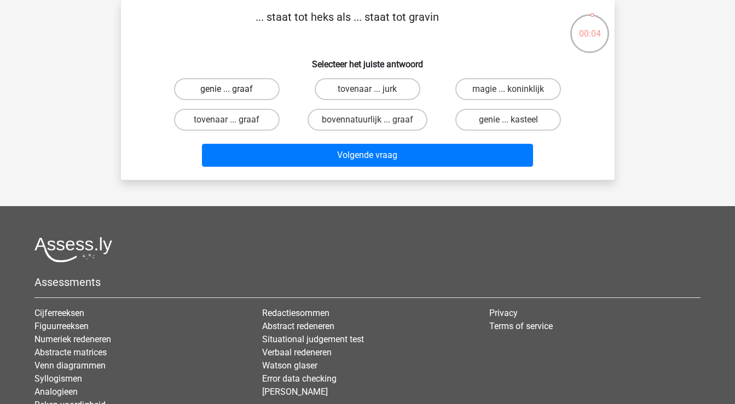
click at [254, 91] on label "genie ... graaf" at bounding box center [227, 89] width 106 height 22
click at [234, 91] on input "genie ... graaf" at bounding box center [230, 92] width 7 height 7
radio input "true"
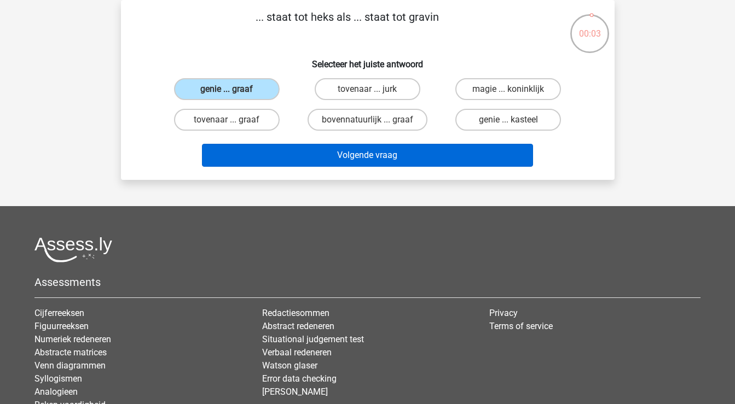
click at [306, 154] on button "Volgende vraag" at bounding box center [367, 155] width 331 height 23
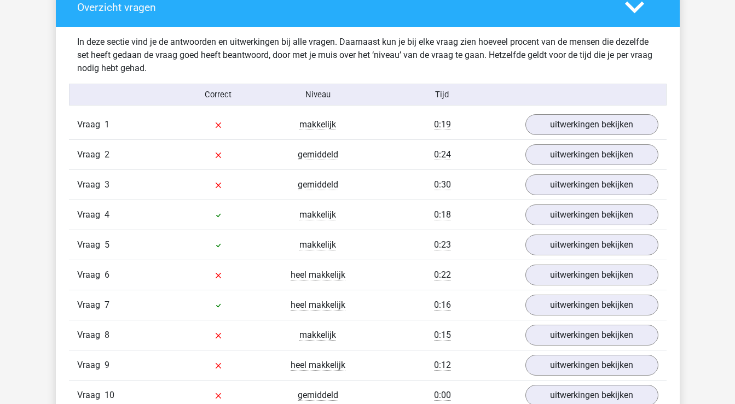
scroll to position [836, 0]
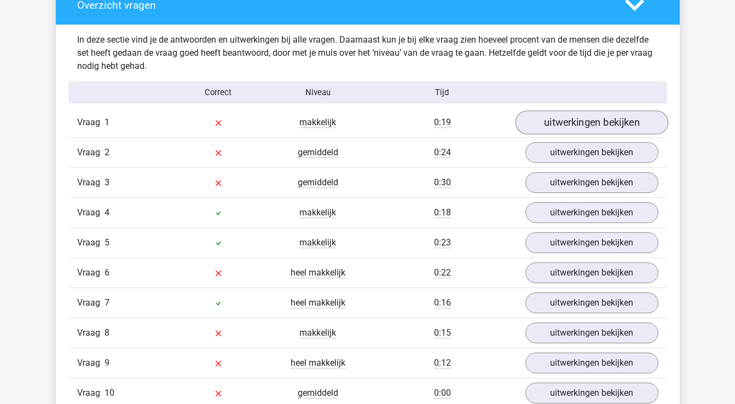
click at [568, 126] on link "uitwerkingen bekijken" at bounding box center [591, 123] width 153 height 24
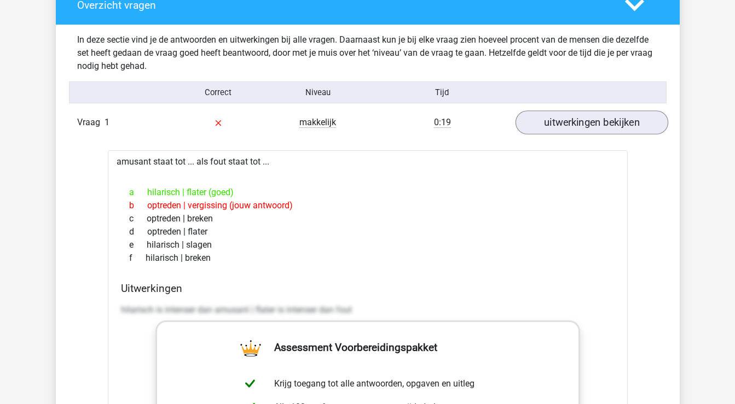
click at [568, 126] on link "uitwerkingen bekijken" at bounding box center [591, 123] width 153 height 24
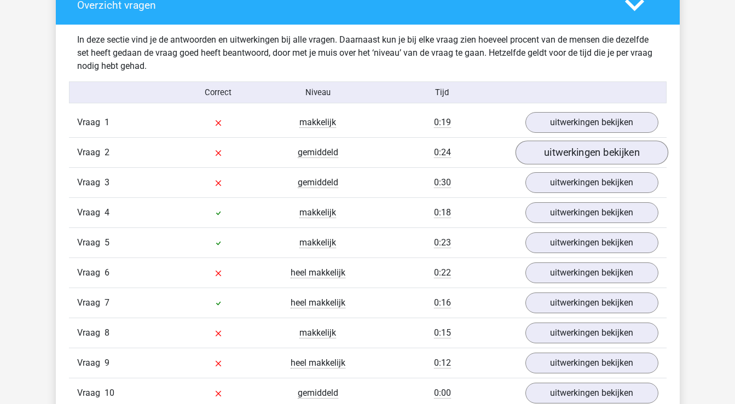
click at [571, 149] on link "uitwerkingen bekijken" at bounding box center [591, 153] width 153 height 24
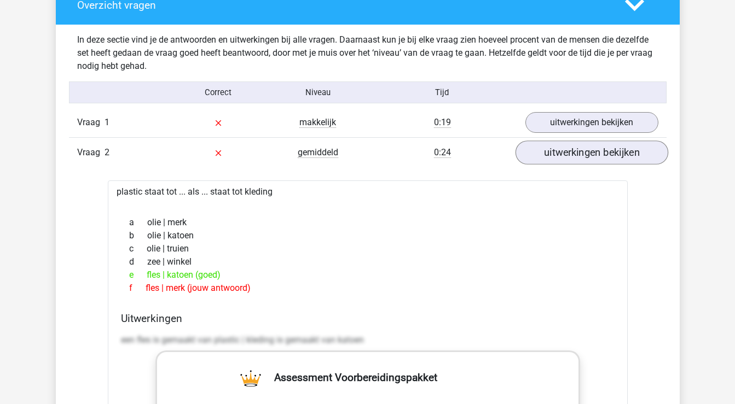
click at [524, 152] on link "uitwerkingen bekijken" at bounding box center [591, 153] width 153 height 24
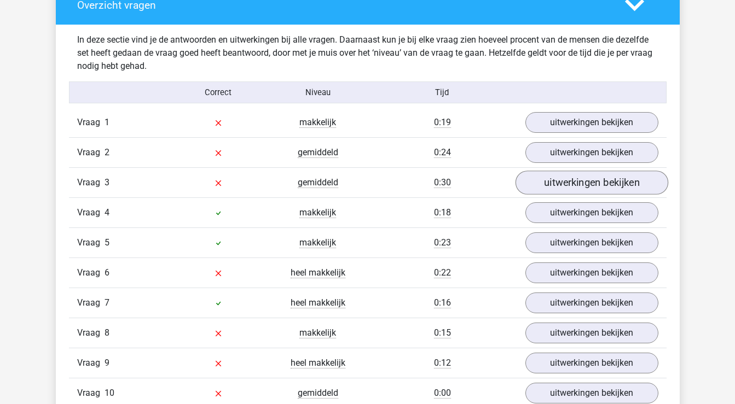
click at [536, 183] on link "uitwerkingen bekijken" at bounding box center [591, 183] width 153 height 24
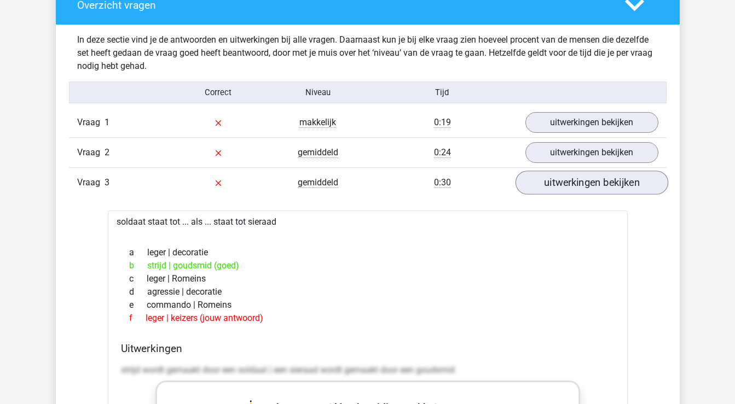
click at [568, 183] on link "uitwerkingen bekijken" at bounding box center [591, 183] width 153 height 24
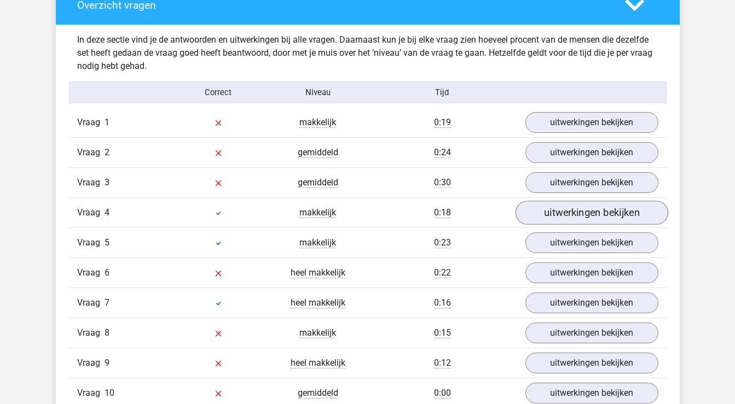
click at [570, 214] on link "uitwerkingen bekijken" at bounding box center [591, 213] width 153 height 24
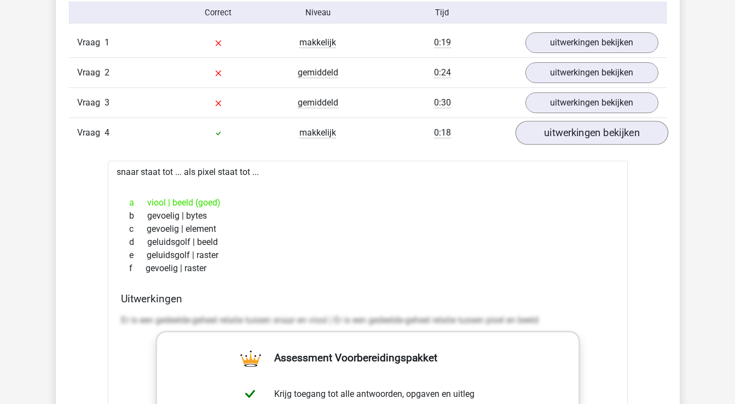
scroll to position [923, 0]
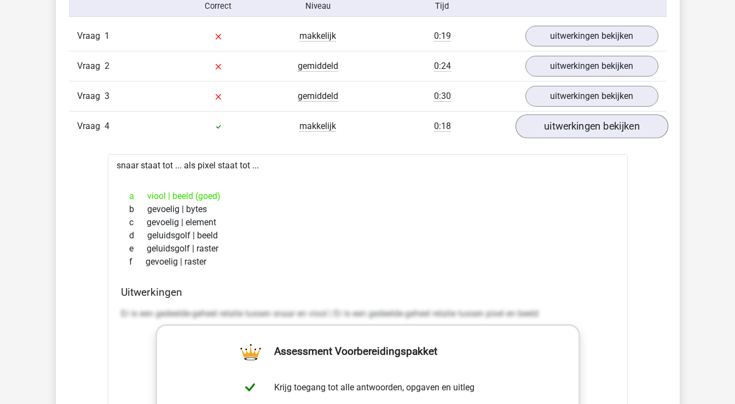
click at [587, 121] on link "uitwerkingen bekijken" at bounding box center [591, 126] width 153 height 24
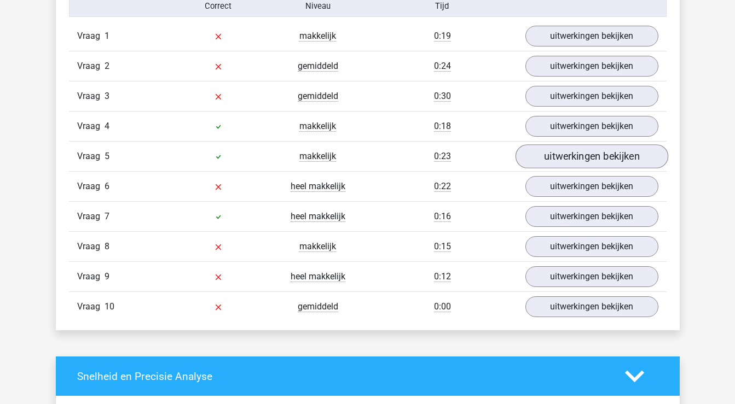
click at [580, 155] on link "uitwerkingen bekijken" at bounding box center [591, 156] width 153 height 24
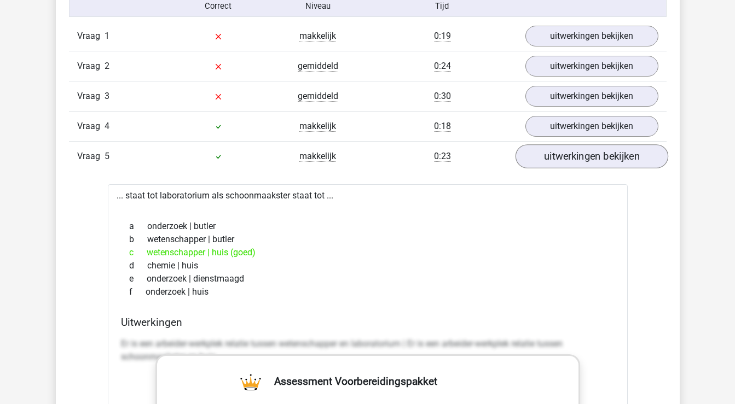
click at [580, 155] on link "uitwerkingen bekijken" at bounding box center [591, 156] width 153 height 24
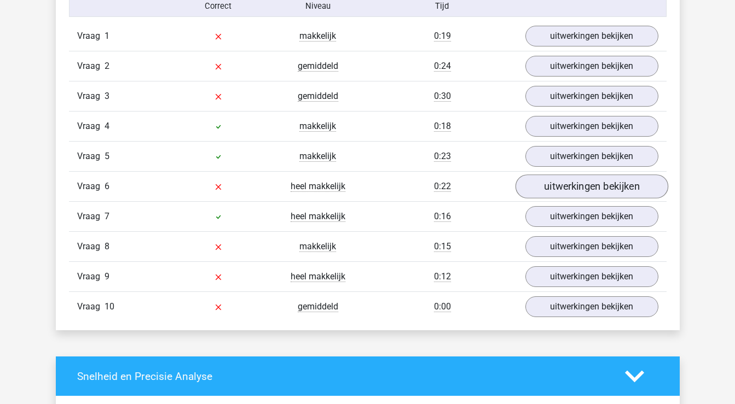
click at [578, 189] on link "uitwerkingen bekijken" at bounding box center [591, 187] width 153 height 24
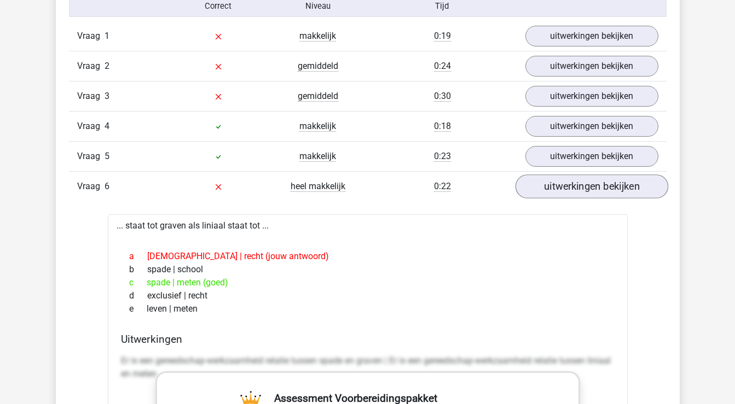
click at [578, 189] on link "uitwerkingen bekijken" at bounding box center [591, 187] width 153 height 24
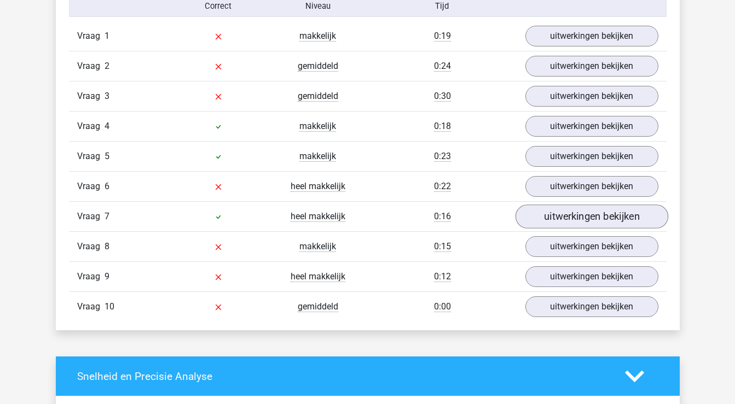
click at [575, 217] on link "uitwerkingen bekijken" at bounding box center [591, 217] width 153 height 24
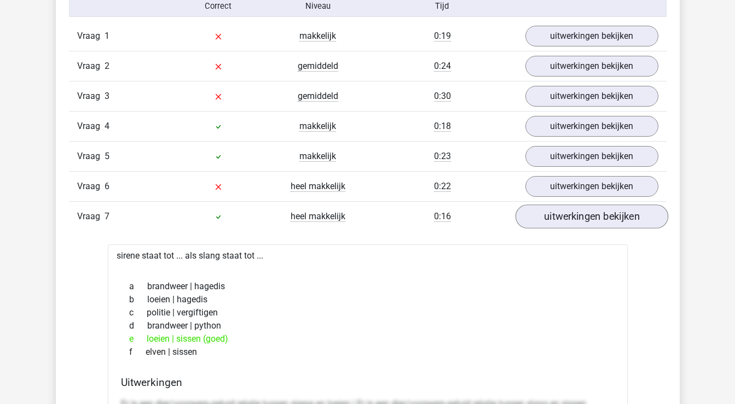
click at [575, 217] on link "uitwerkingen bekijken" at bounding box center [591, 217] width 153 height 24
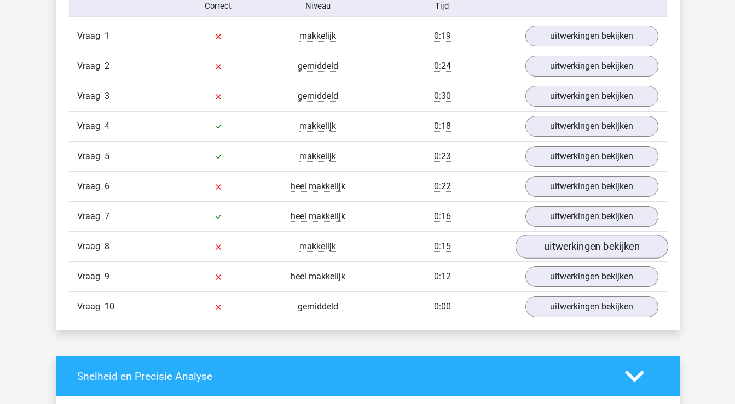
click at [575, 248] on link "uitwerkingen bekijken" at bounding box center [591, 247] width 153 height 24
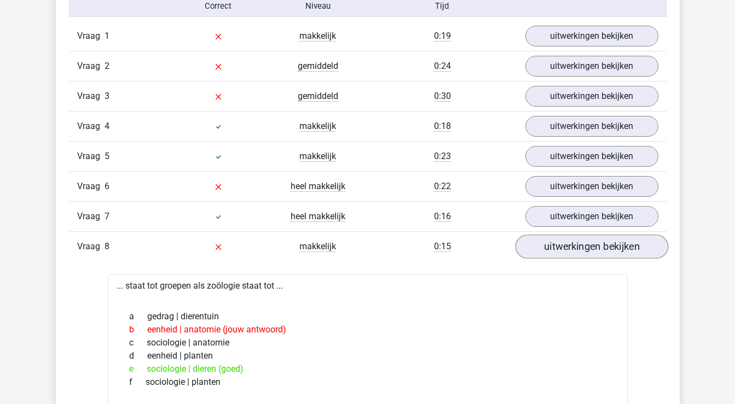
click at [575, 248] on link "uitwerkingen bekijken" at bounding box center [591, 247] width 153 height 24
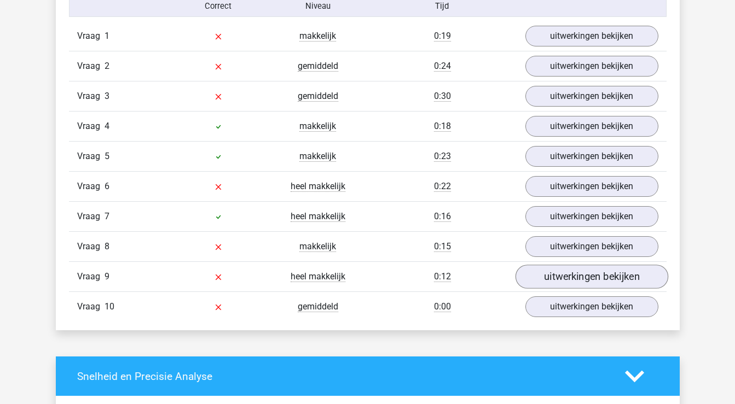
click at [576, 274] on link "uitwerkingen bekijken" at bounding box center [591, 277] width 153 height 24
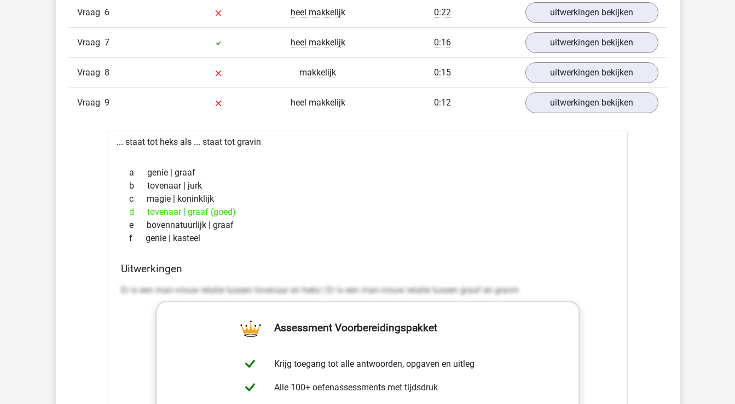
scroll to position [1098, 0]
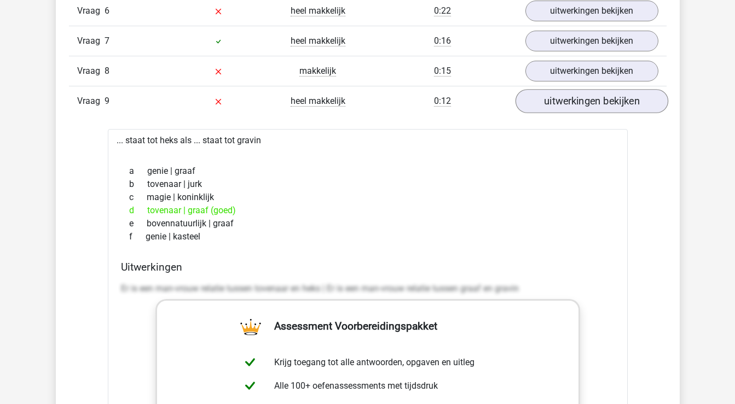
click at [612, 103] on link "uitwerkingen bekijken" at bounding box center [591, 101] width 153 height 24
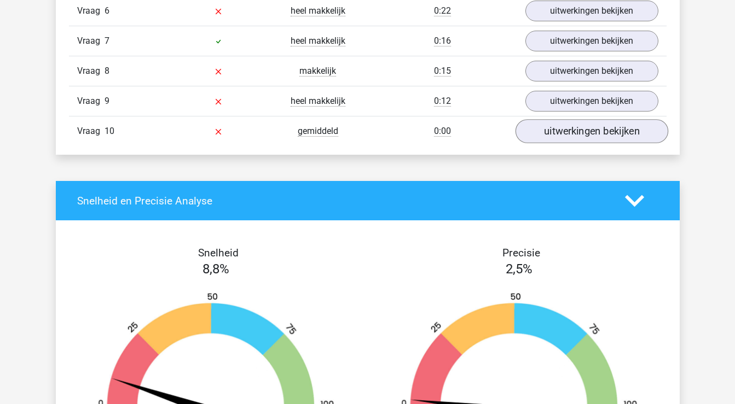
click at [602, 138] on link "uitwerkingen bekijken" at bounding box center [591, 131] width 153 height 24
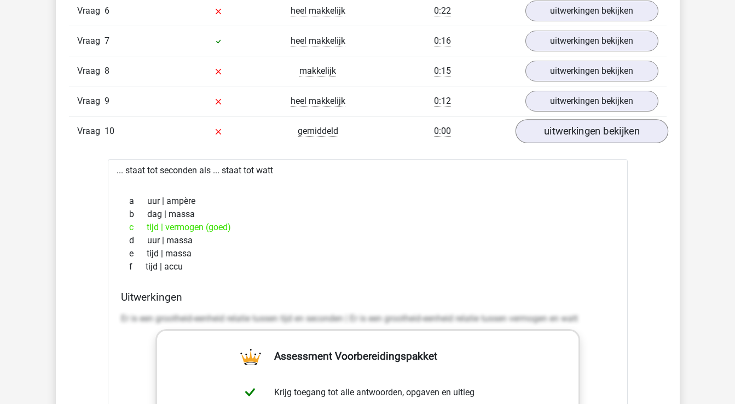
click at [603, 129] on link "uitwerkingen bekijken" at bounding box center [591, 131] width 153 height 24
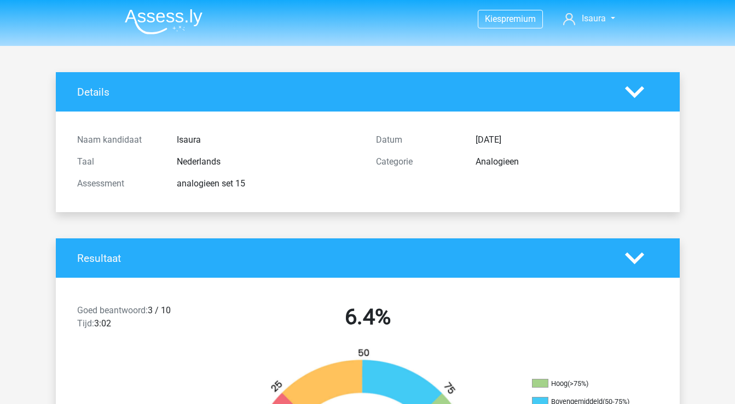
scroll to position [0, 0]
click at [634, 93] on polygon at bounding box center [634, 92] width 19 height 12
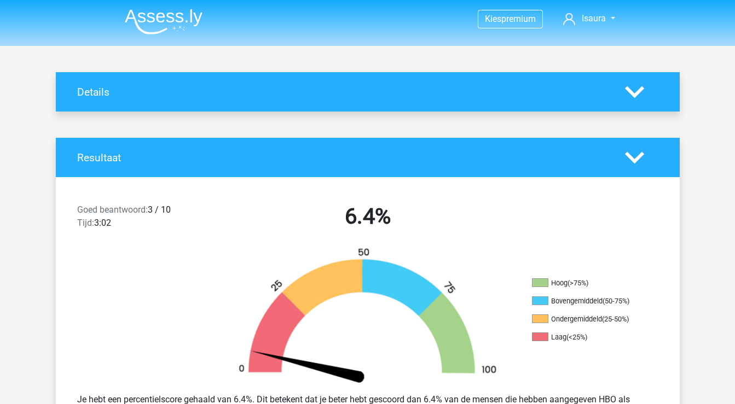
click at [639, 158] on polygon at bounding box center [634, 158] width 19 height 12
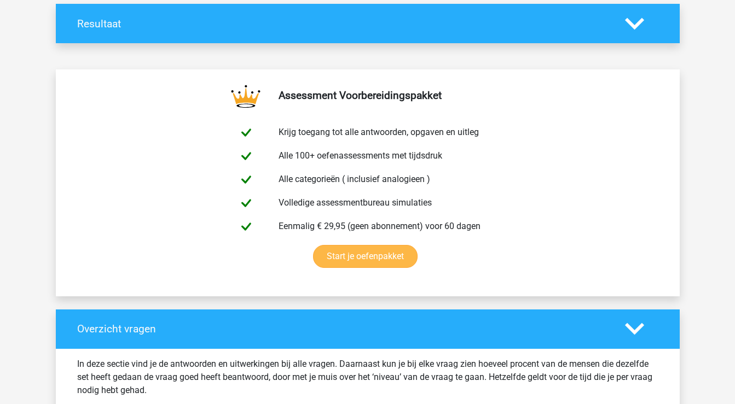
scroll to position [92, 0]
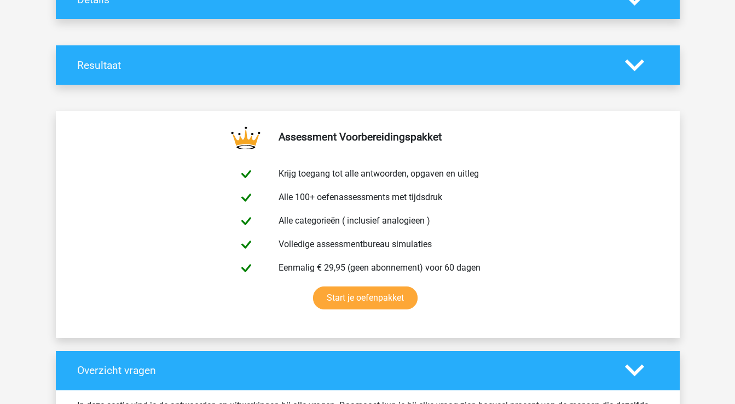
click at [632, 62] on icon at bounding box center [634, 65] width 19 height 19
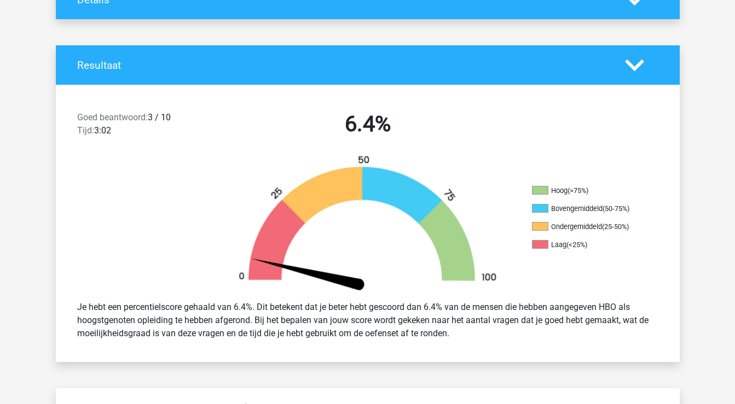
click at [632, 62] on icon at bounding box center [634, 65] width 19 height 19
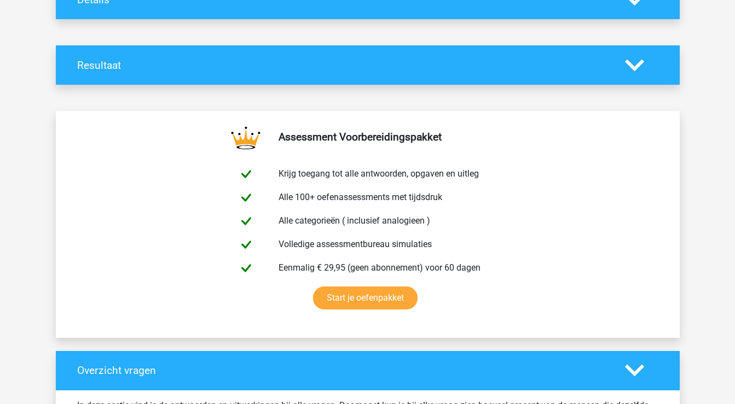
click at [651, 369] on div at bounding box center [642, 370] width 50 height 19
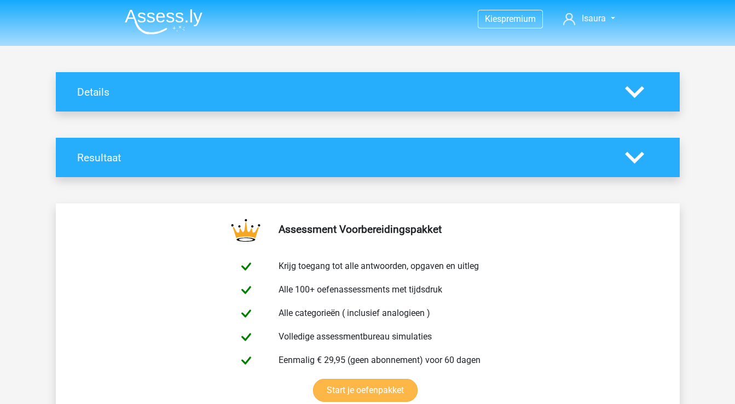
scroll to position [0, 0]
click at [165, 15] on img at bounding box center [164, 22] width 78 height 26
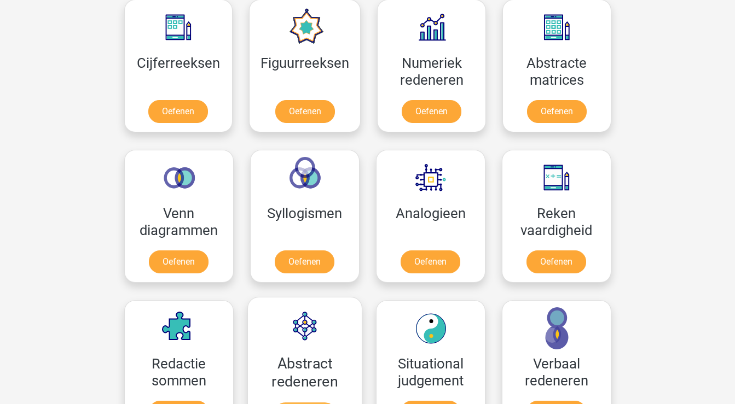
scroll to position [514, 0]
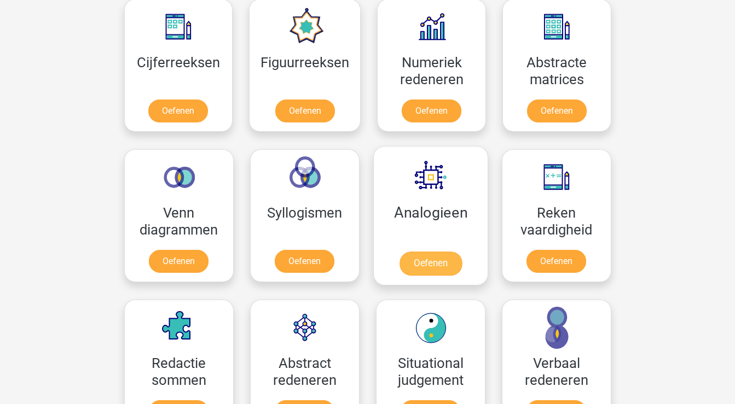
click at [419, 256] on link "Oefenen" at bounding box center [430, 264] width 62 height 24
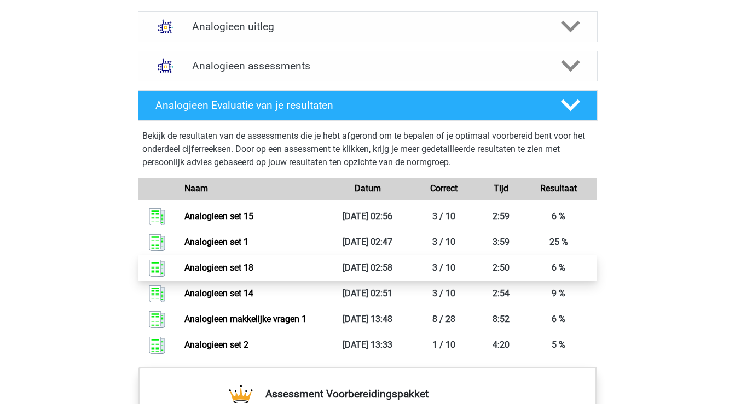
scroll to position [657, 0]
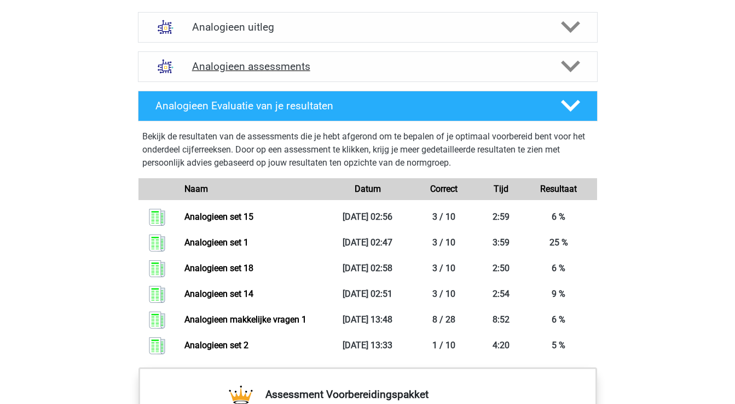
click at [571, 69] on polygon at bounding box center [570, 67] width 19 height 12
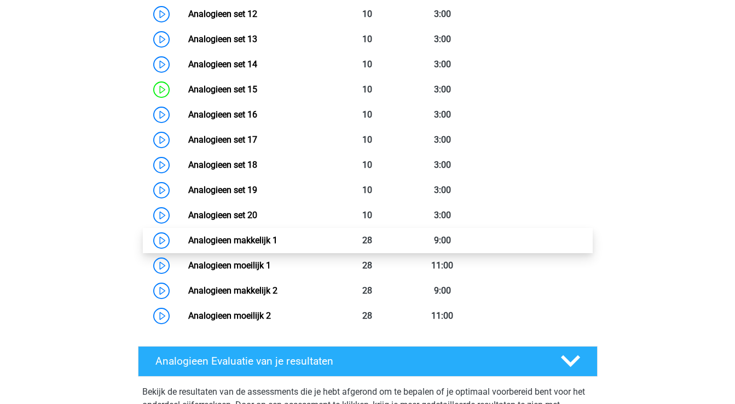
scroll to position [1087, 0]
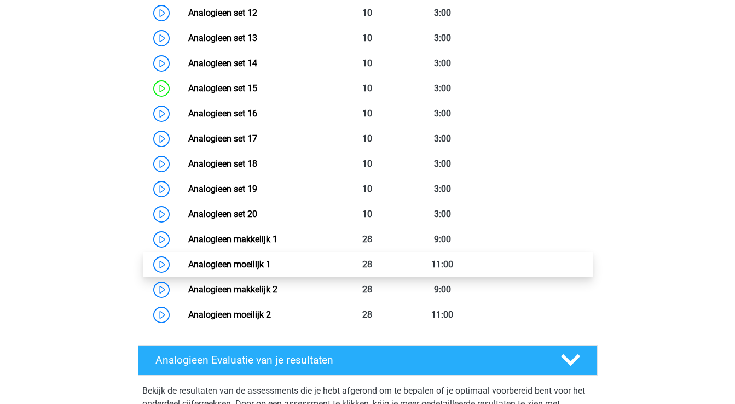
click at [271, 265] on link "Analogieen moeilijk 1" at bounding box center [229, 264] width 83 height 10
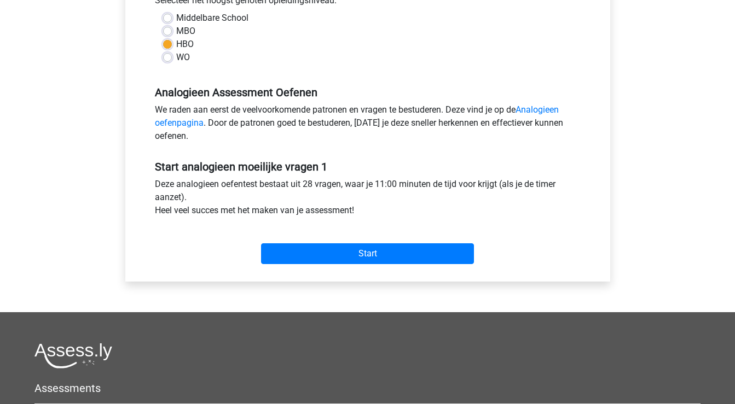
scroll to position [265, 0]
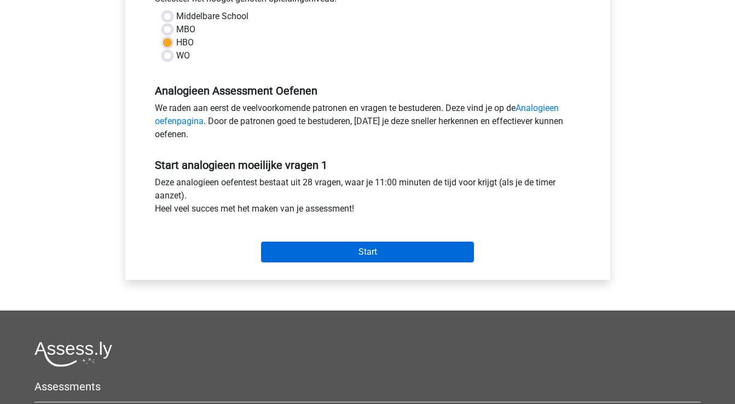
click at [360, 248] on input "Start" at bounding box center [367, 252] width 213 height 21
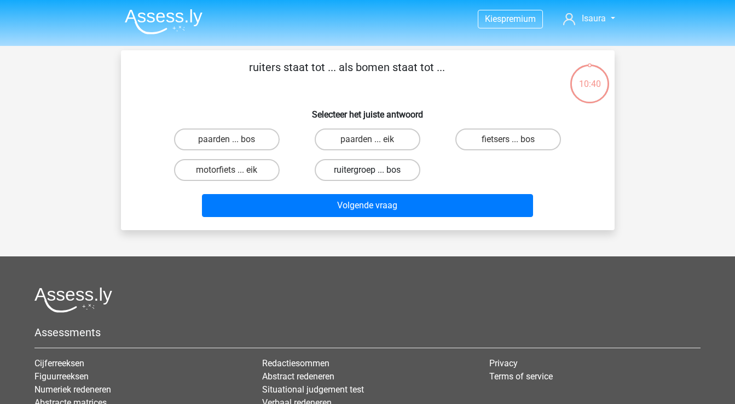
click at [388, 170] on label "ruitergroep ... bos" at bounding box center [368, 170] width 106 height 22
click at [374, 170] on input "ruitergroep ... bos" at bounding box center [370, 173] width 7 height 7
radio input "true"
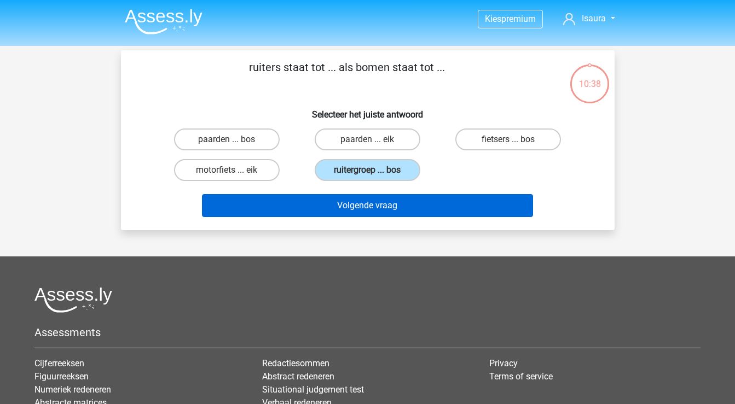
click at [374, 204] on button "Volgende vraag" at bounding box center [367, 205] width 331 height 23
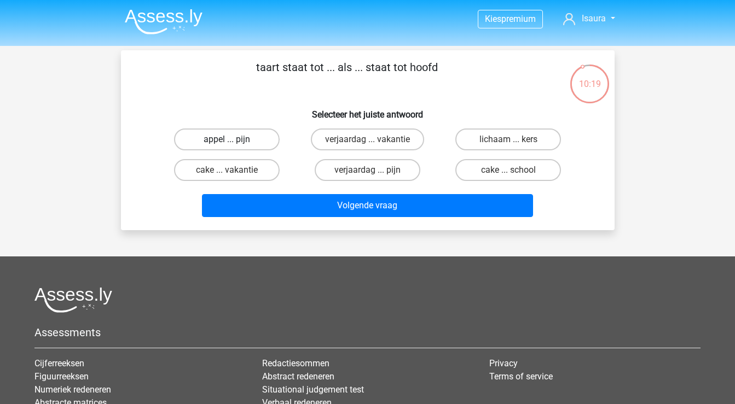
click at [257, 144] on label "appel ... pijn" at bounding box center [227, 140] width 106 height 22
click at [234, 144] on input "appel ... pijn" at bounding box center [230, 143] width 7 height 7
radio input "true"
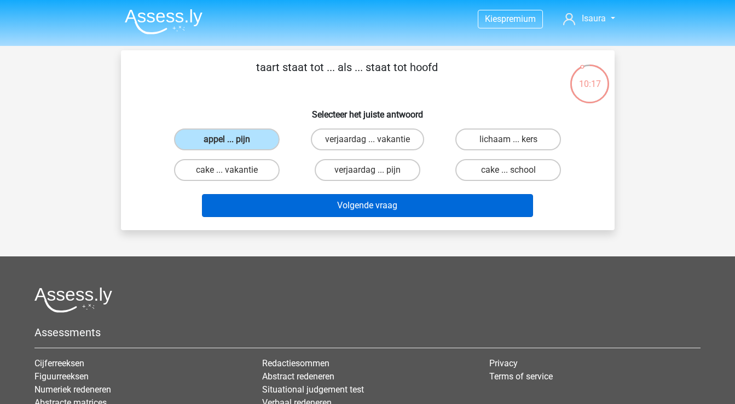
click at [316, 209] on button "Volgende vraag" at bounding box center [367, 205] width 331 height 23
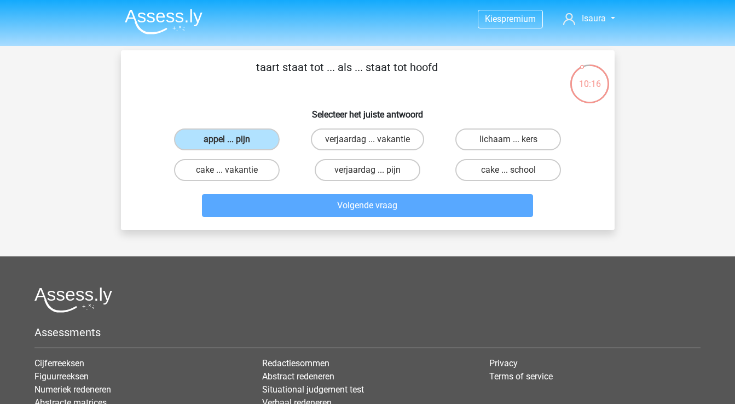
scroll to position [50, 0]
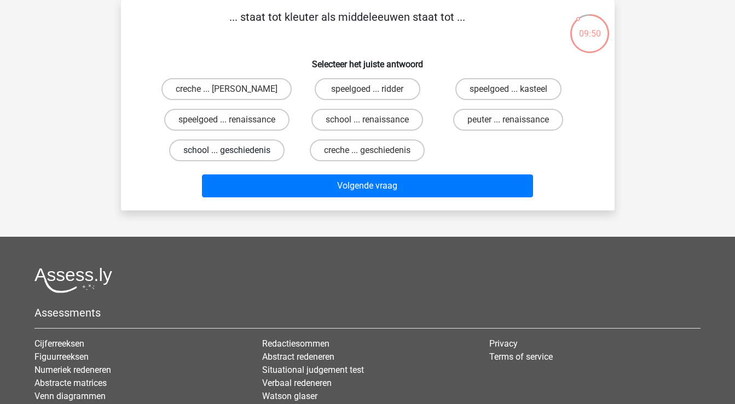
click at [253, 148] on label "school ... geschiedenis" at bounding box center [226, 151] width 115 height 22
click at [234, 150] on input "school ... geschiedenis" at bounding box center [230, 153] width 7 height 7
radio input "true"
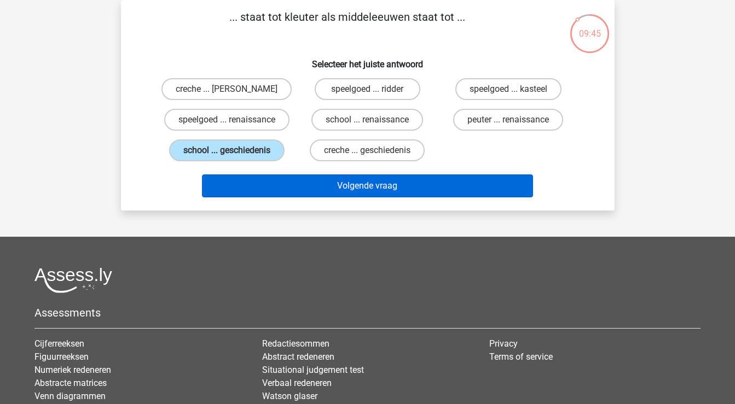
click at [286, 194] on button "Volgende vraag" at bounding box center [367, 186] width 331 height 23
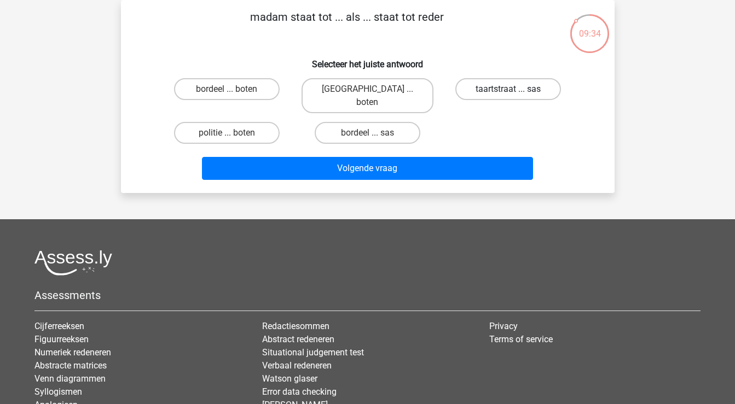
click at [488, 91] on label "taartstraat ... sas" at bounding box center [508, 89] width 106 height 22
click at [508, 91] on input "taartstraat ... sas" at bounding box center [511, 92] width 7 height 7
radio input "true"
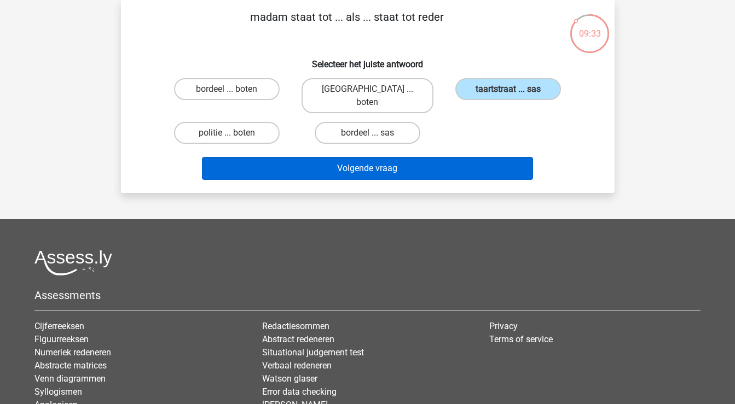
click at [438, 165] on button "Volgende vraag" at bounding box center [367, 168] width 331 height 23
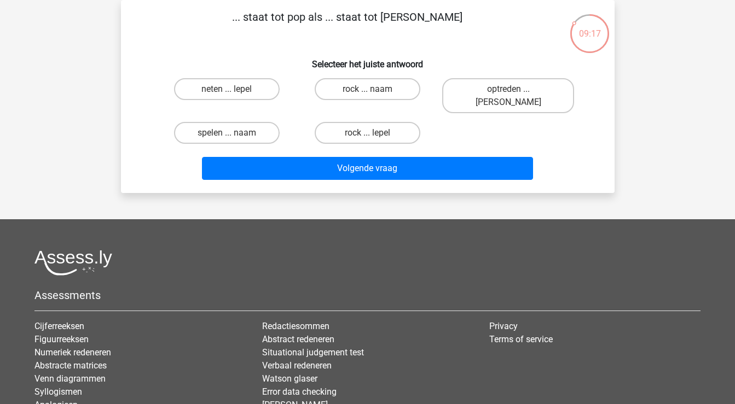
click at [233, 133] on input "spelen ... naam" at bounding box center [230, 136] width 7 height 7
radio input "true"
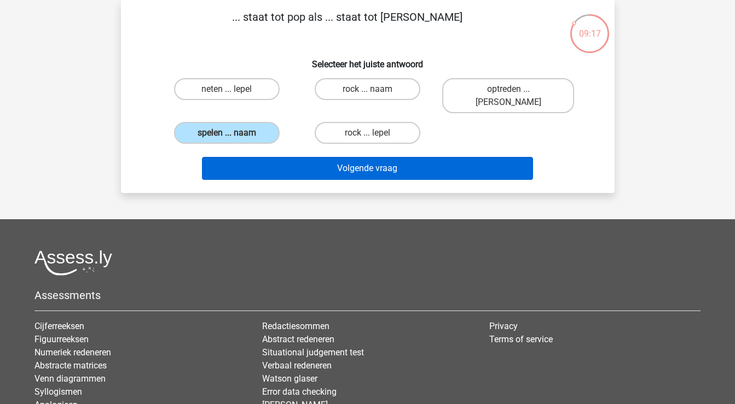
click at [258, 158] on button "Volgende vraag" at bounding box center [367, 168] width 331 height 23
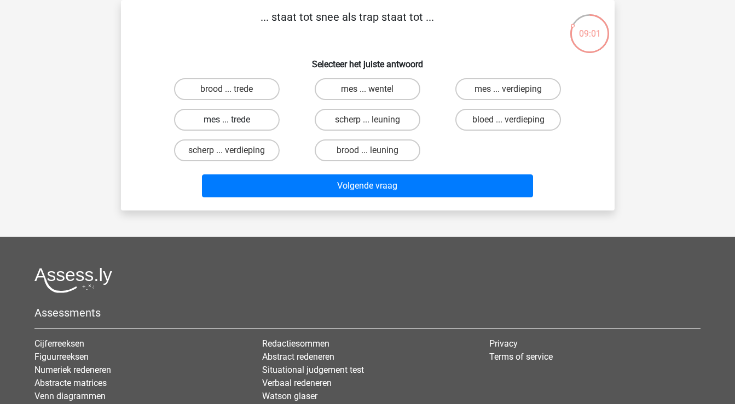
click at [239, 118] on label "mes ... trede" at bounding box center [227, 120] width 106 height 22
click at [234, 120] on input "mes ... trede" at bounding box center [230, 123] width 7 height 7
radio input "true"
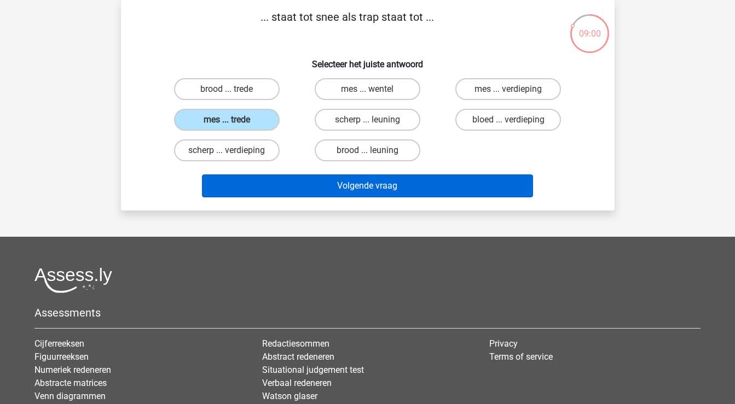
click at [271, 190] on button "Volgende vraag" at bounding box center [367, 186] width 331 height 23
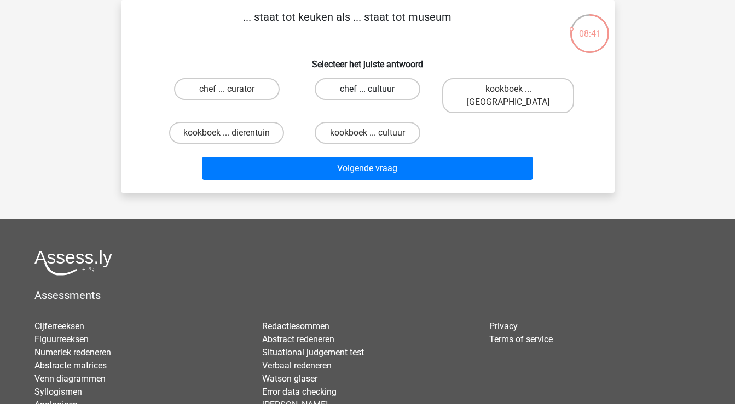
click at [364, 89] on label "chef ... cultuur" at bounding box center [368, 89] width 106 height 22
click at [367, 89] on input "chef ... cultuur" at bounding box center [370, 92] width 7 height 7
radio input "true"
click at [257, 87] on label "chef ... curator" at bounding box center [227, 89] width 106 height 22
click at [234, 89] on input "chef ... curator" at bounding box center [230, 92] width 7 height 7
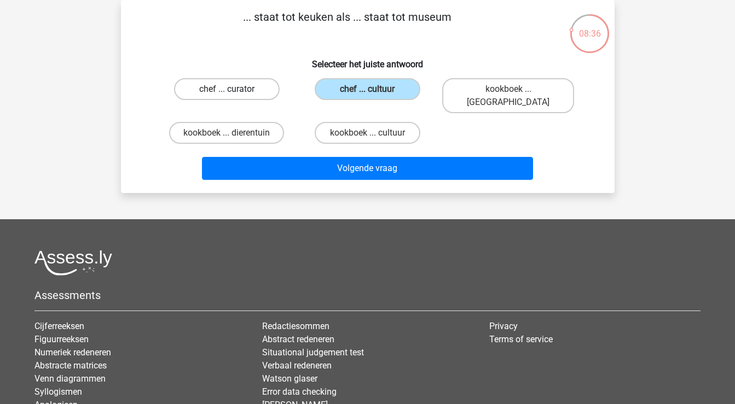
radio input "true"
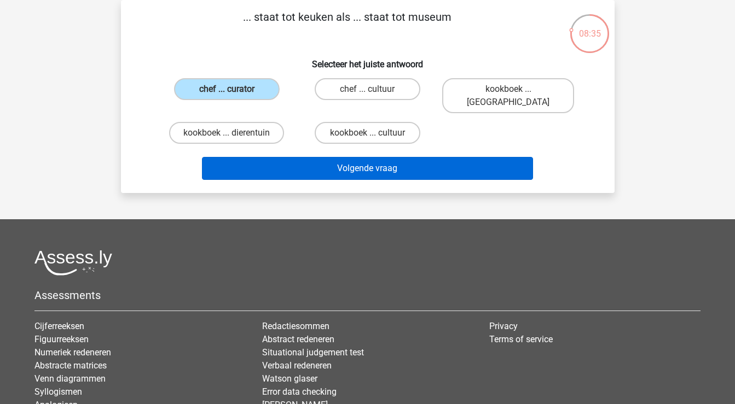
click at [286, 157] on button "Volgende vraag" at bounding box center [367, 168] width 331 height 23
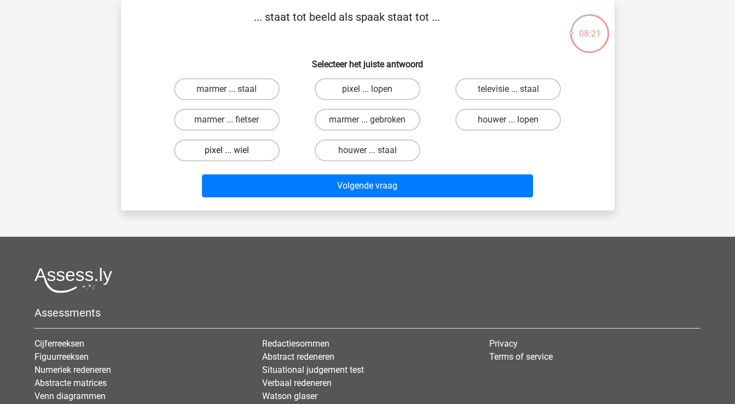
click at [222, 152] on label "pixel ... wiel" at bounding box center [227, 151] width 106 height 22
click at [227, 152] on input "pixel ... wiel" at bounding box center [230, 153] width 7 height 7
radio input "true"
click at [269, 173] on div "Volgende vraag" at bounding box center [367, 184] width 459 height 36
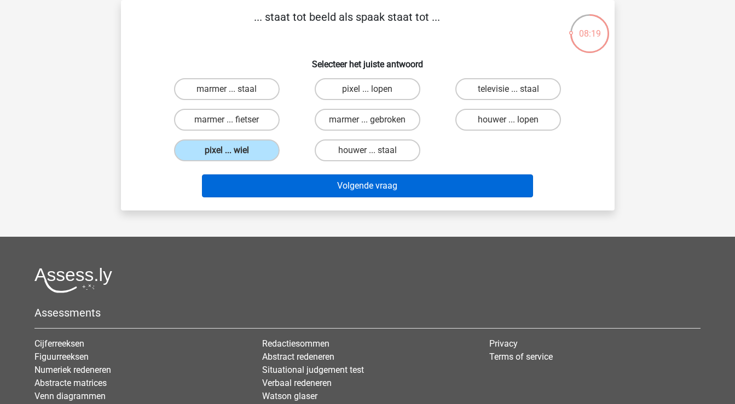
click at [273, 191] on button "Volgende vraag" at bounding box center [367, 186] width 331 height 23
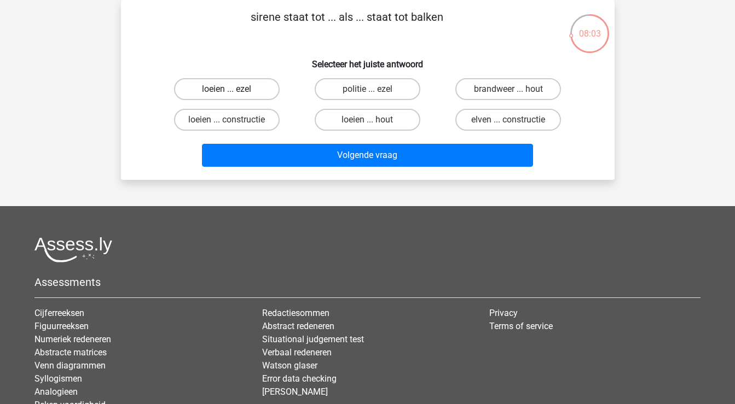
click at [243, 94] on label "loeien ... ezel" at bounding box center [227, 89] width 106 height 22
click at [234, 94] on input "loeien ... ezel" at bounding box center [230, 92] width 7 height 7
radio input "true"
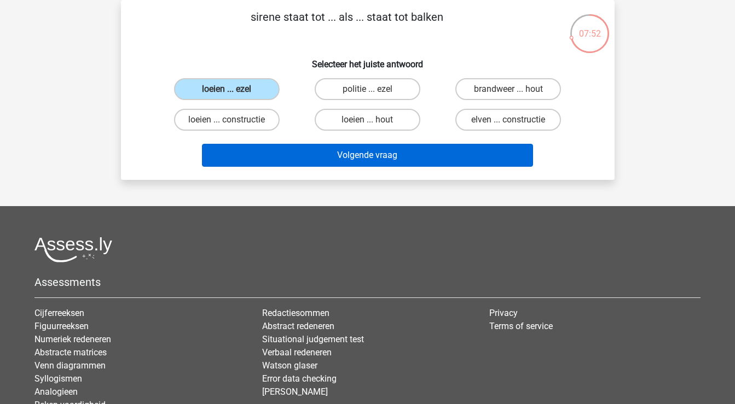
click at [280, 159] on button "Volgende vraag" at bounding box center [367, 155] width 331 height 23
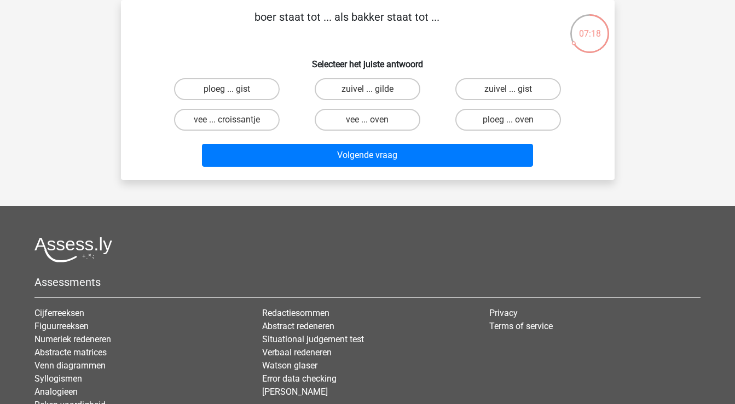
click at [370, 125] on input "vee ... oven" at bounding box center [370, 123] width 7 height 7
radio input "true"
click at [251, 113] on label "vee ... croissantje" at bounding box center [227, 120] width 106 height 22
click at [234, 120] on input "vee ... croissantje" at bounding box center [230, 123] width 7 height 7
radio input "true"
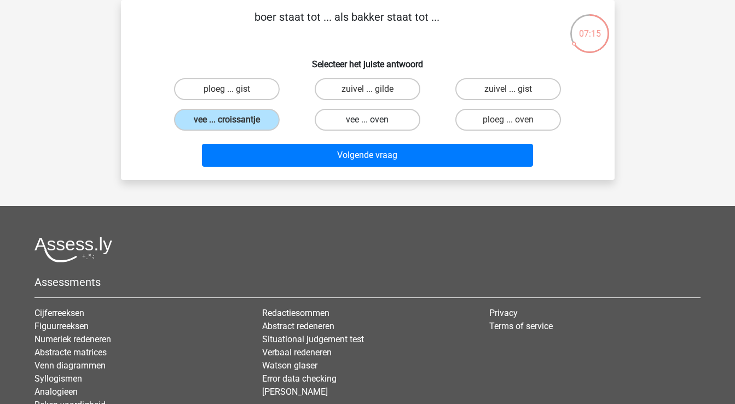
click at [375, 117] on label "vee ... oven" at bounding box center [368, 120] width 106 height 22
click at [374, 120] on input "vee ... oven" at bounding box center [370, 123] width 7 height 7
radio input "true"
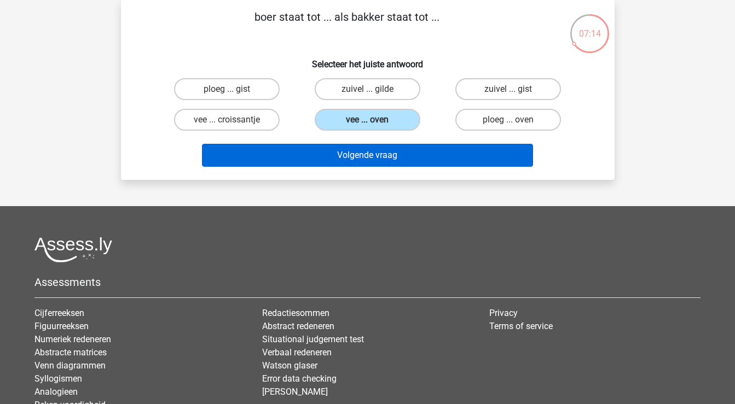
click at [372, 155] on button "Volgende vraag" at bounding box center [367, 155] width 331 height 23
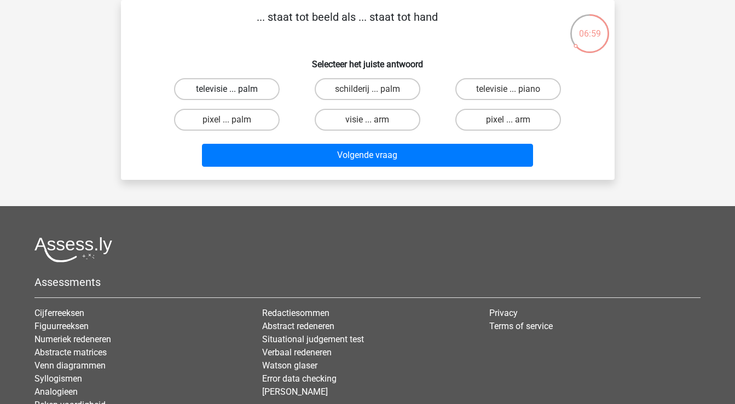
click at [256, 94] on label "televisie ... palm" at bounding box center [227, 89] width 106 height 22
click at [234, 94] on input "televisie ... palm" at bounding box center [230, 92] width 7 height 7
radio input "true"
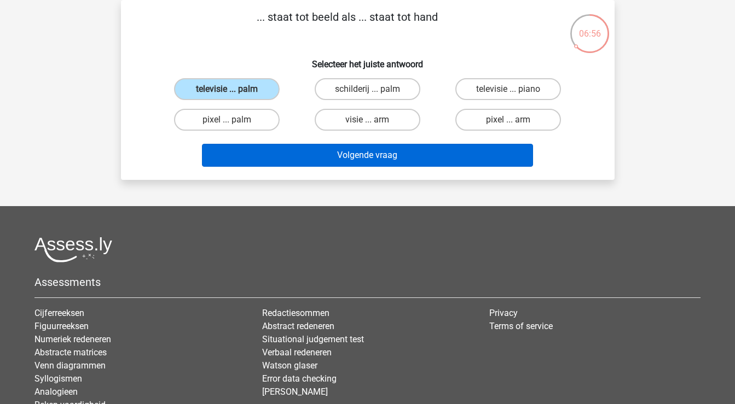
click at [310, 159] on button "Volgende vraag" at bounding box center [367, 155] width 331 height 23
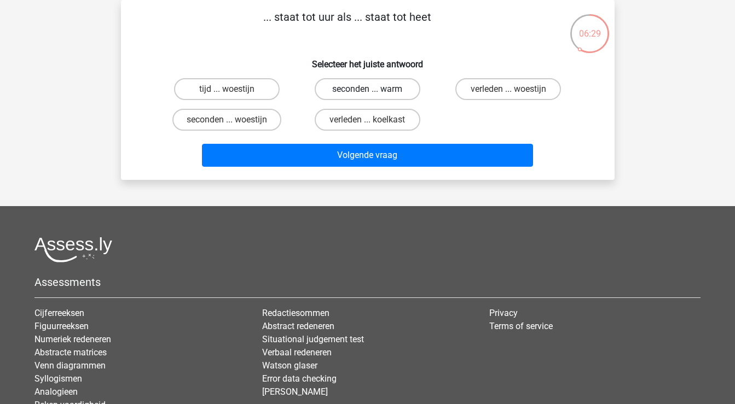
click at [352, 93] on label "seconden ... warm" at bounding box center [368, 89] width 106 height 22
click at [367, 93] on input "seconden ... warm" at bounding box center [370, 92] width 7 height 7
radio input "true"
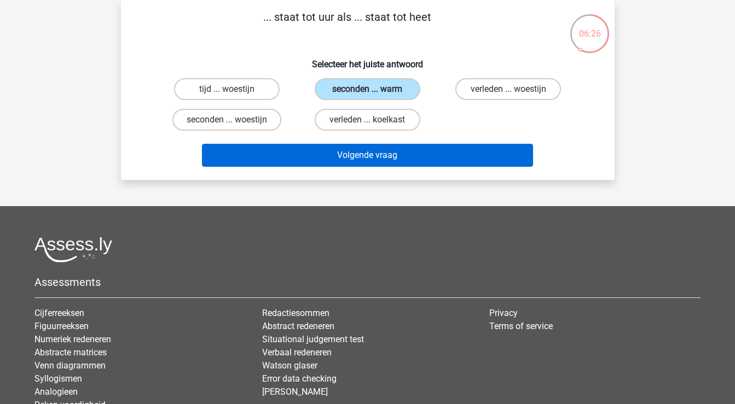
click at [357, 156] on button "Volgende vraag" at bounding box center [367, 155] width 331 height 23
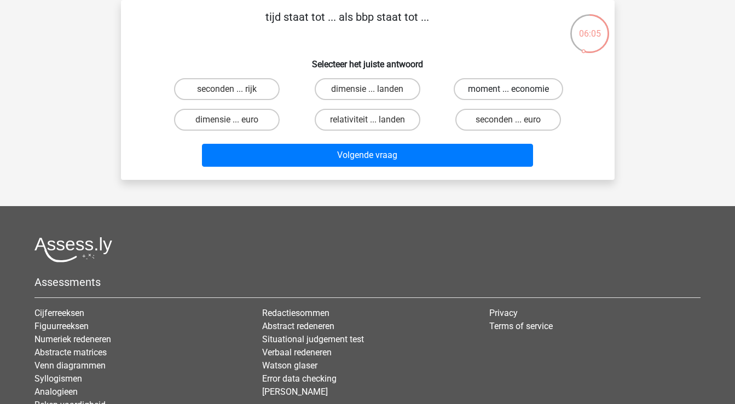
click at [492, 94] on label "moment ... economie" at bounding box center [508, 89] width 109 height 22
click at [508, 94] on input "moment ... economie" at bounding box center [511, 92] width 7 height 7
radio input "true"
click at [430, 168] on div "Volgende vraag" at bounding box center [367, 157] width 422 height 27
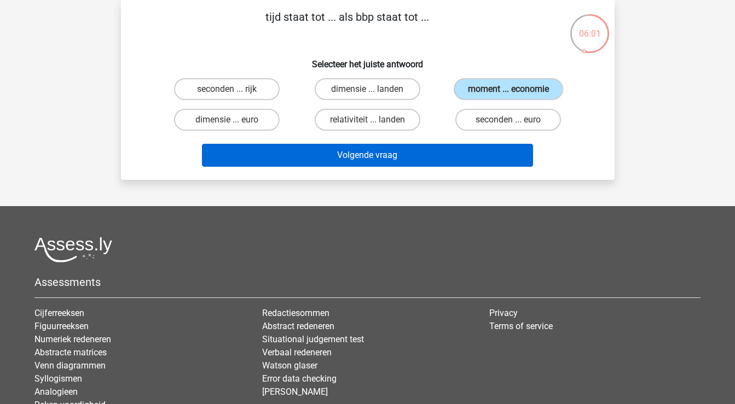
click at [425, 151] on button "Volgende vraag" at bounding box center [367, 155] width 331 height 23
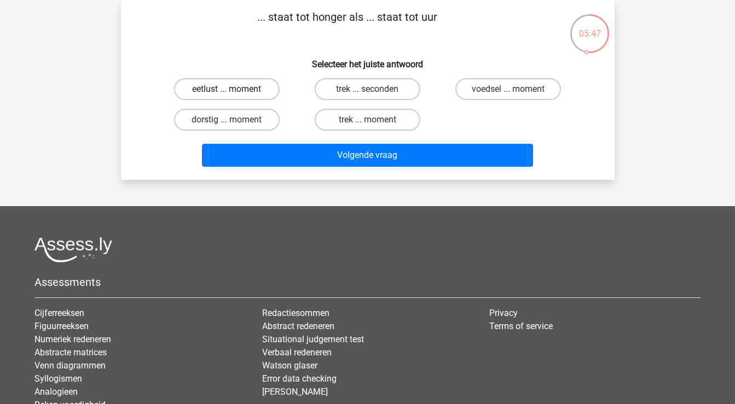
click at [267, 91] on label "eetlust ... moment" at bounding box center [227, 89] width 106 height 22
click at [234, 91] on input "eetlust ... moment" at bounding box center [230, 92] width 7 height 7
radio input "true"
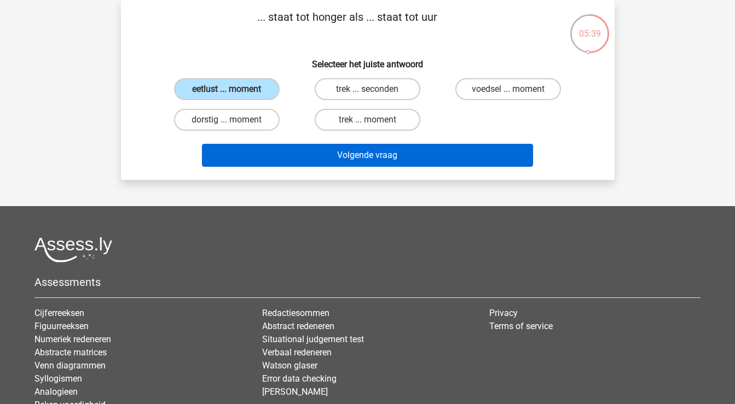
click at [287, 158] on button "Volgende vraag" at bounding box center [367, 155] width 331 height 23
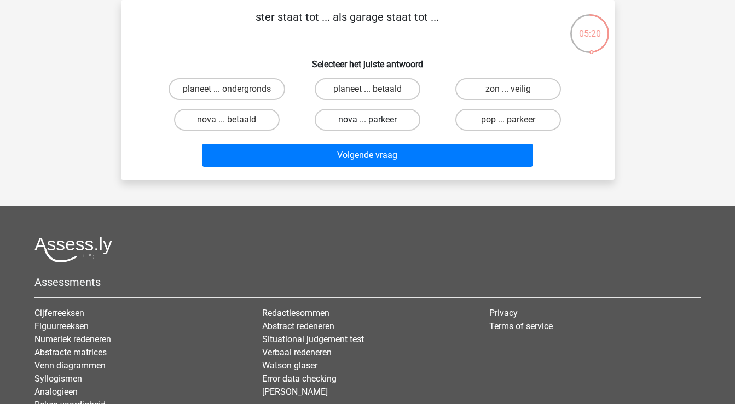
click at [366, 123] on label "nova ... parkeer" at bounding box center [368, 120] width 106 height 22
click at [367, 123] on input "nova ... parkeer" at bounding box center [370, 123] width 7 height 7
radio input "true"
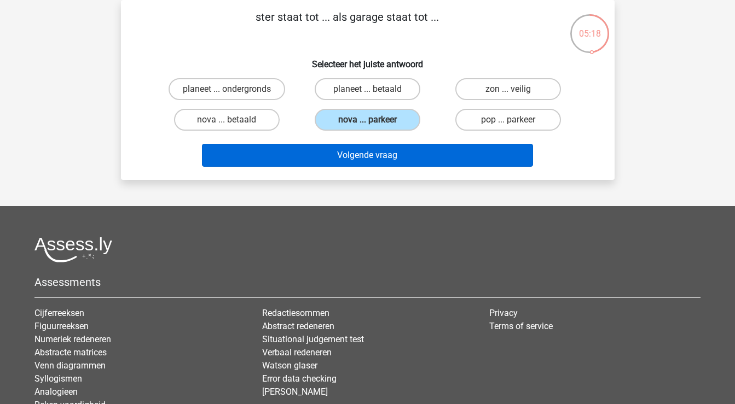
click at [363, 158] on button "Volgende vraag" at bounding box center [367, 155] width 331 height 23
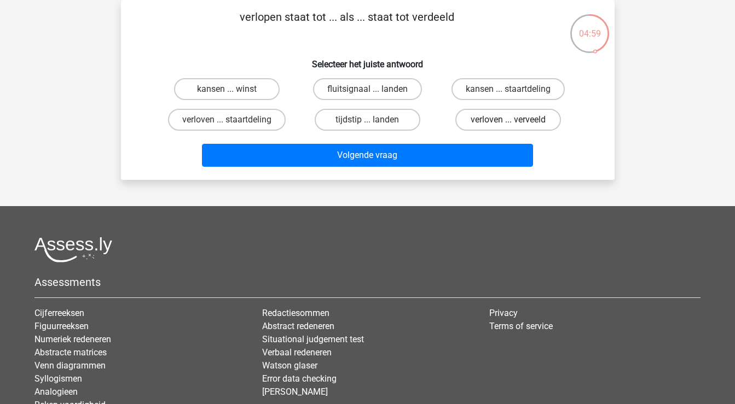
click at [498, 120] on label "verloven ... verveeld" at bounding box center [508, 120] width 106 height 22
click at [508, 120] on input "verloven ... verveeld" at bounding box center [511, 123] width 7 height 7
radio input "true"
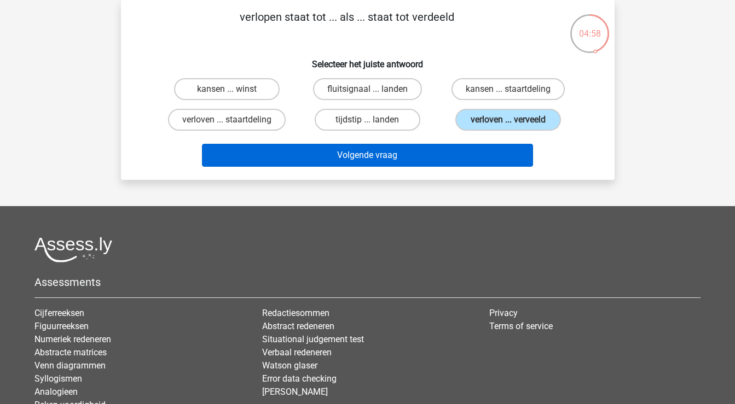
click at [483, 157] on button "Volgende vraag" at bounding box center [367, 155] width 331 height 23
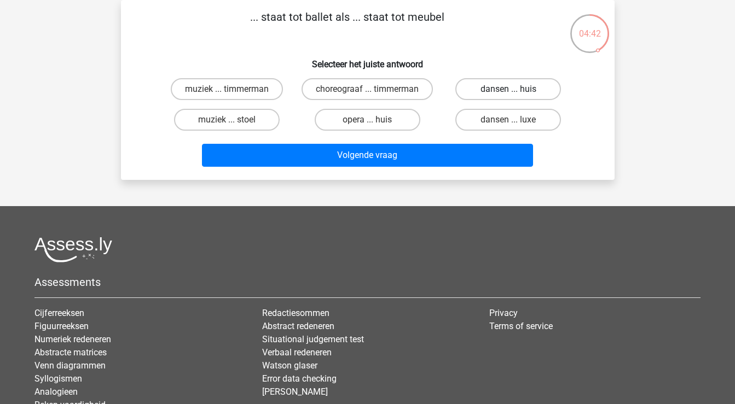
click at [487, 96] on label "dansen ... huis" at bounding box center [508, 89] width 106 height 22
click at [508, 96] on input "dansen ... huis" at bounding box center [511, 92] width 7 height 7
radio input "true"
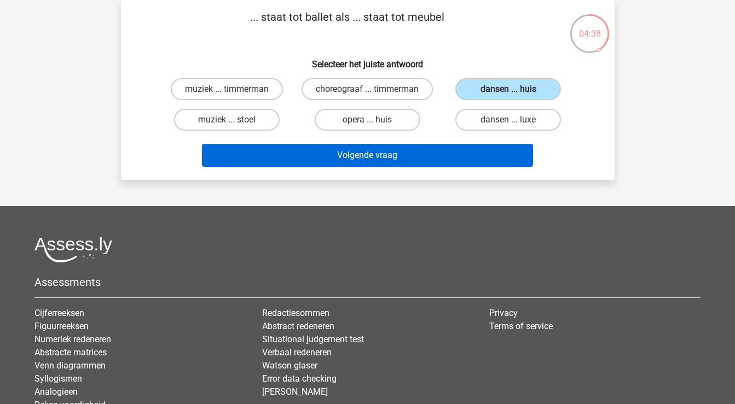
click at [451, 164] on button "Volgende vraag" at bounding box center [367, 155] width 331 height 23
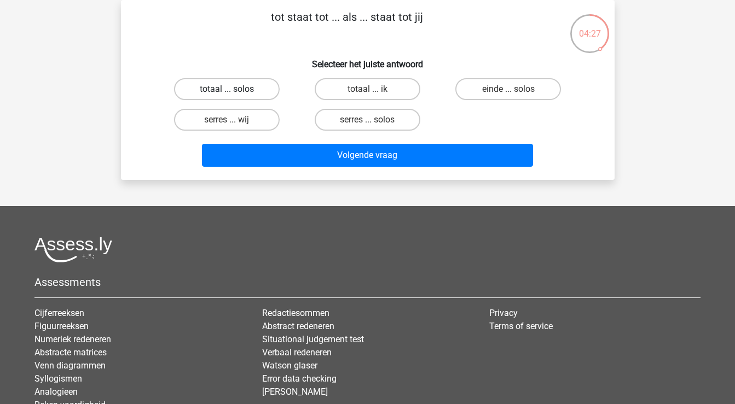
click at [266, 89] on label "totaal ... solos" at bounding box center [227, 89] width 106 height 22
click at [234, 89] on input "totaal ... solos" at bounding box center [230, 92] width 7 height 7
radio input "true"
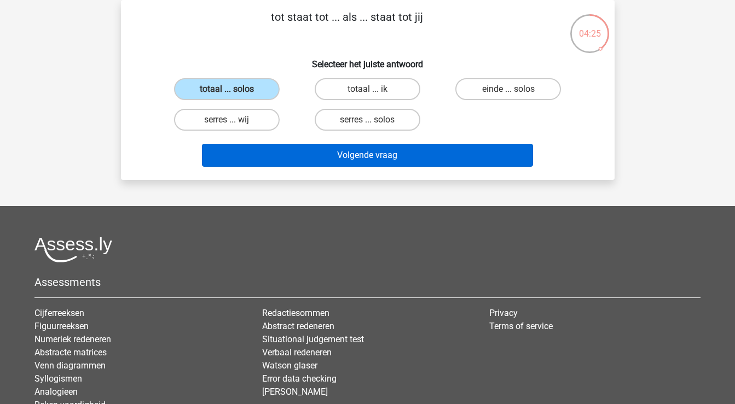
click at [315, 161] on button "Volgende vraag" at bounding box center [367, 155] width 331 height 23
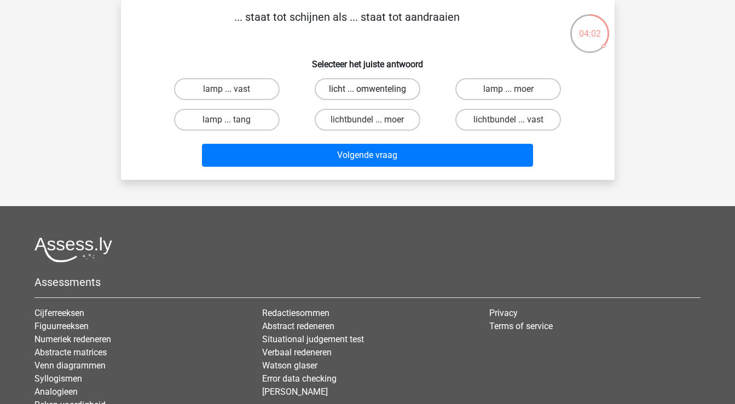
click at [351, 97] on label "licht ... omwenteling" at bounding box center [368, 89] width 106 height 22
click at [367, 96] on input "licht ... omwenteling" at bounding box center [370, 92] width 7 height 7
radio input "true"
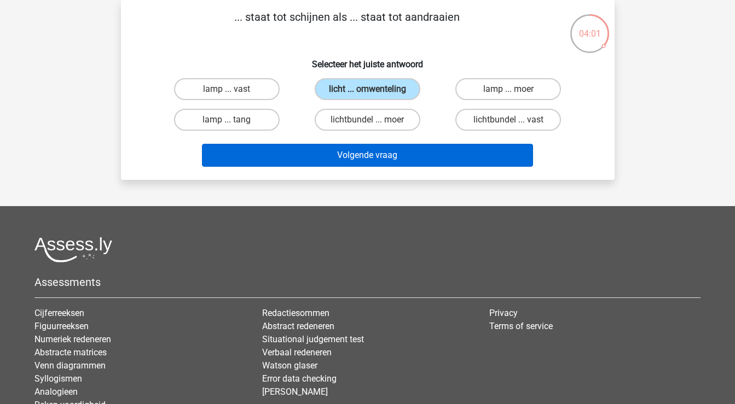
click at [334, 155] on button "Volgende vraag" at bounding box center [367, 155] width 331 height 23
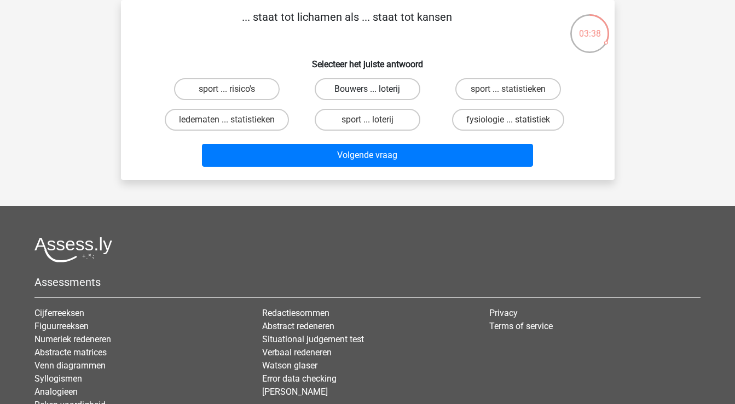
click at [392, 95] on label "Bouwers ... loterij" at bounding box center [368, 89] width 106 height 22
click at [374, 95] on input "Bouwers ... loterij" at bounding box center [370, 92] width 7 height 7
radio input "true"
click at [382, 123] on label "sport ... loterij" at bounding box center [368, 120] width 106 height 22
click at [374, 123] on input "sport ... loterij" at bounding box center [370, 123] width 7 height 7
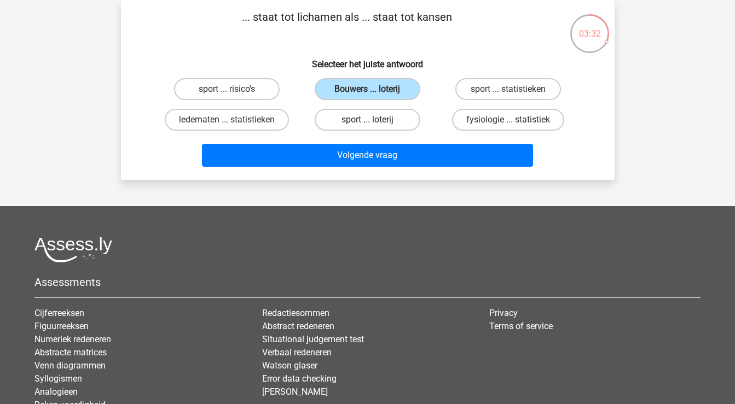
radio input "true"
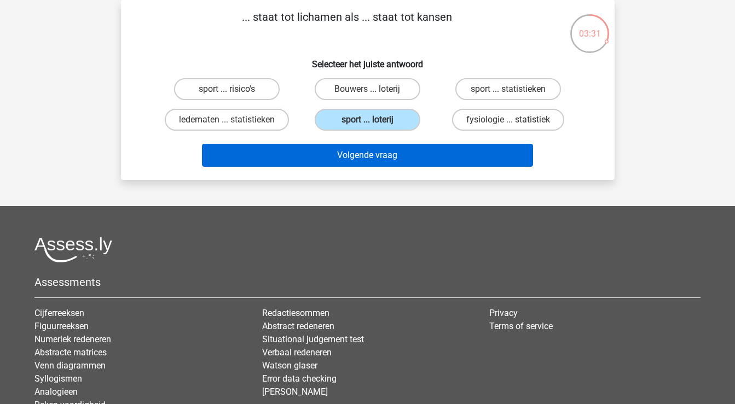
click at [374, 150] on button "Volgende vraag" at bounding box center [367, 155] width 331 height 23
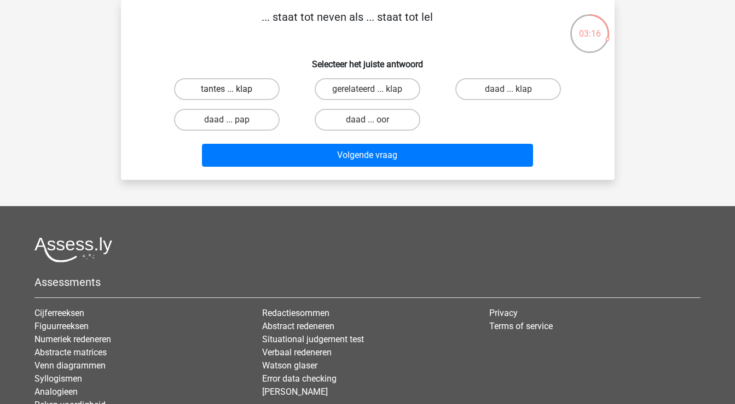
click at [266, 88] on label "tantes ... klap" at bounding box center [227, 89] width 106 height 22
click at [234, 89] on input "tantes ... klap" at bounding box center [230, 92] width 7 height 7
radio input "true"
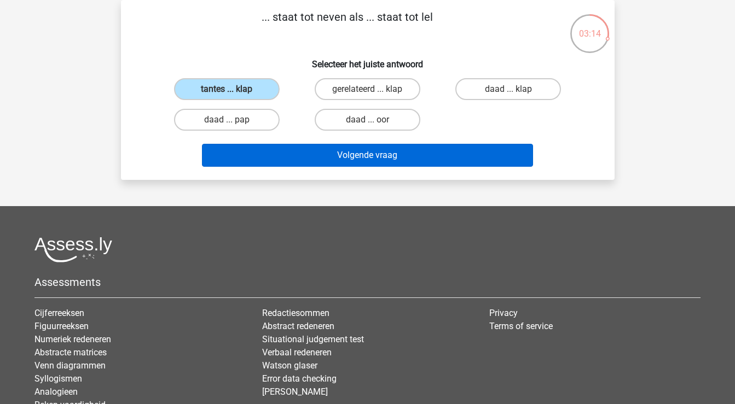
click at [337, 161] on button "Volgende vraag" at bounding box center [367, 155] width 331 height 23
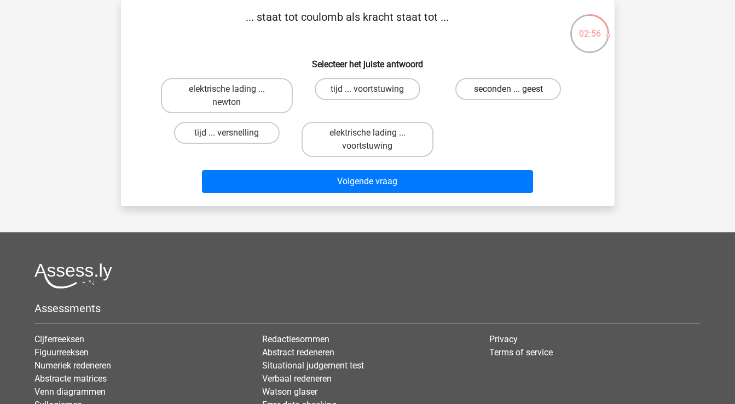
click at [495, 90] on label "seconden ... geest" at bounding box center [508, 89] width 106 height 22
click at [508, 90] on input "seconden ... geest" at bounding box center [511, 92] width 7 height 7
radio input "true"
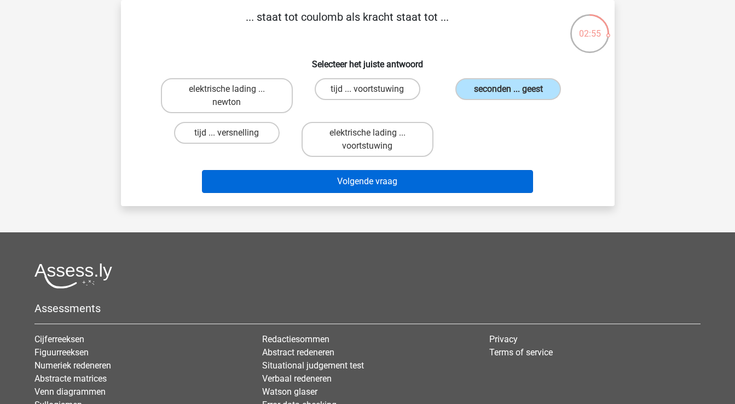
click at [421, 182] on button "Volgende vraag" at bounding box center [367, 181] width 331 height 23
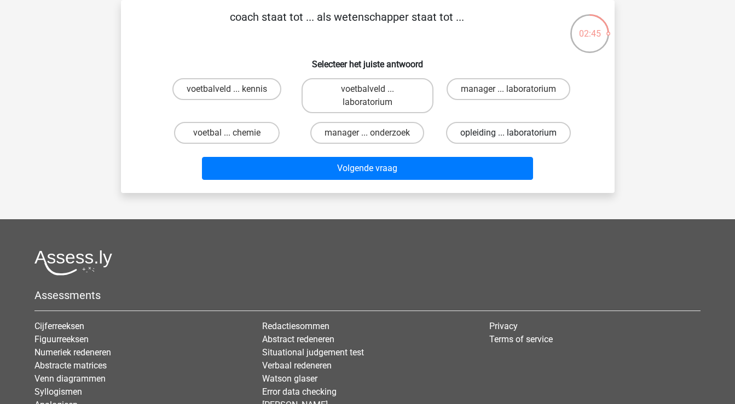
click at [505, 135] on label "opleiding ... laboratorium" at bounding box center [508, 133] width 125 height 22
click at [508, 135] on input "opleiding ... laboratorium" at bounding box center [511, 136] width 7 height 7
radio input "true"
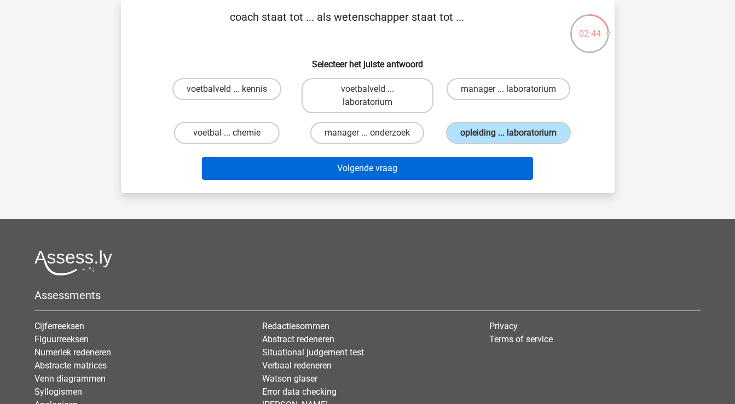
click at [488, 169] on button "Volgende vraag" at bounding box center [367, 168] width 331 height 23
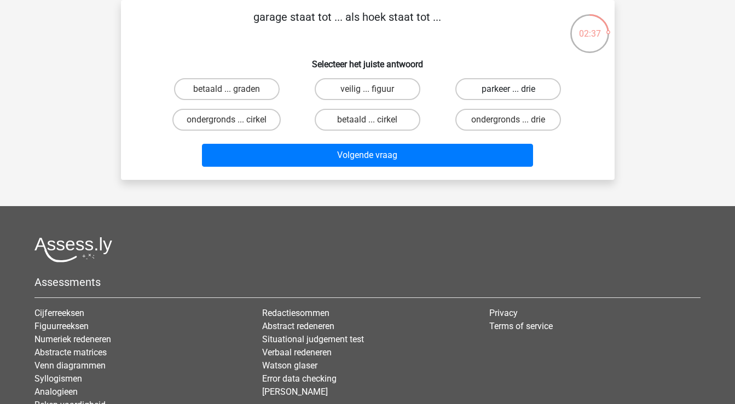
click at [495, 89] on label "parkeer ... drie" at bounding box center [508, 89] width 106 height 22
click at [508, 89] on input "parkeer ... drie" at bounding box center [511, 92] width 7 height 7
radio input "true"
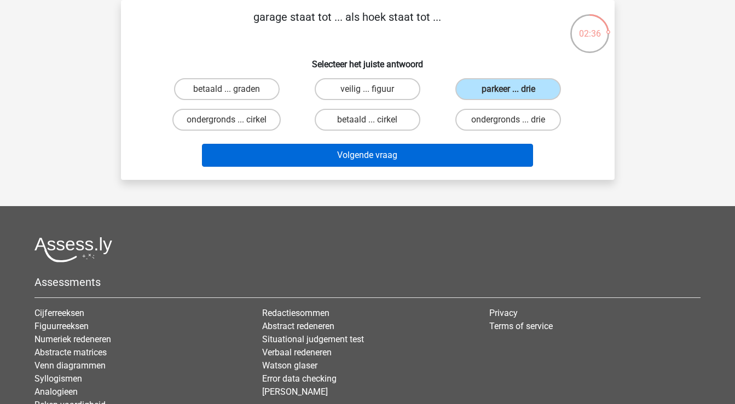
click at [461, 165] on button "Volgende vraag" at bounding box center [367, 155] width 331 height 23
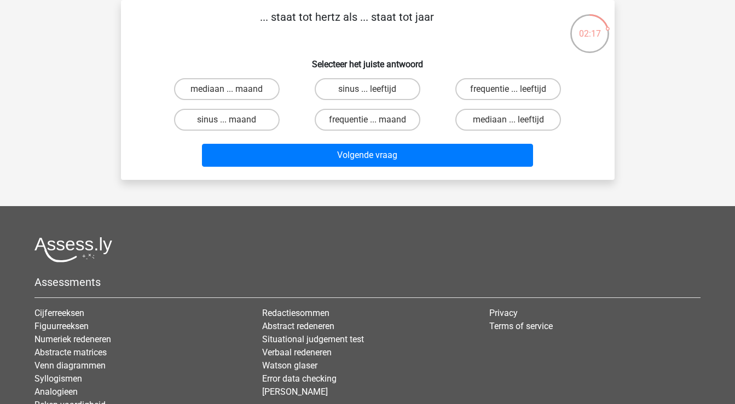
click at [514, 93] on input "frequentie ... leeftijd" at bounding box center [511, 92] width 7 height 7
radio input "true"
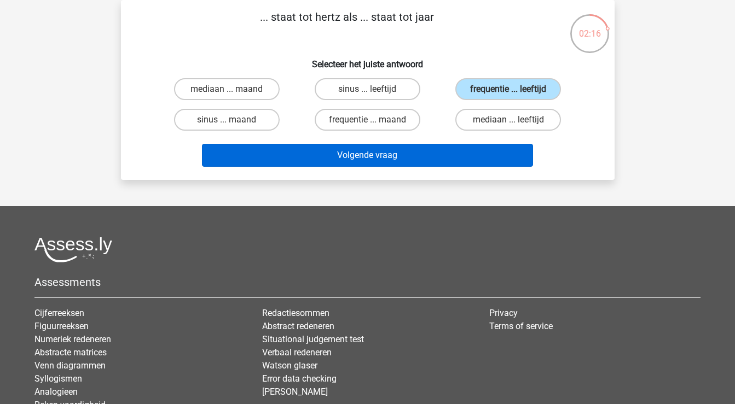
click at [458, 163] on button "Volgende vraag" at bounding box center [367, 155] width 331 height 23
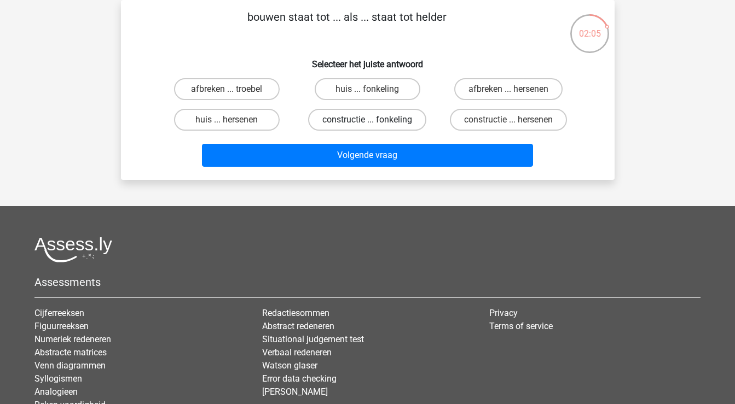
click at [398, 121] on label "constructie ... fonkeling" at bounding box center [367, 120] width 118 height 22
click at [374, 121] on input "constructie ... fonkeling" at bounding box center [370, 123] width 7 height 7
radio input "true"
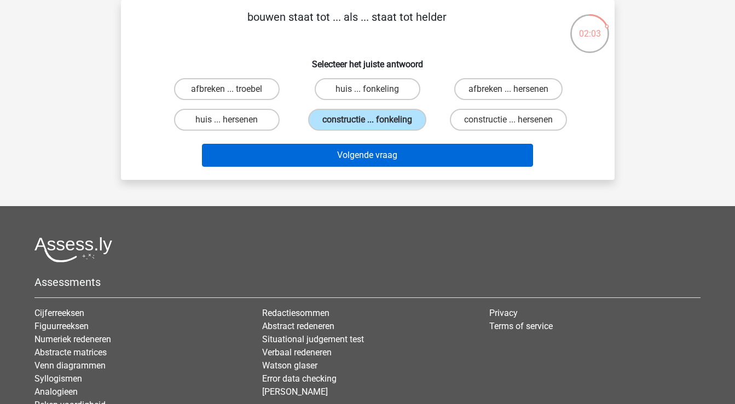
click at [393, 161] on button "Volgende vraag" at bounding box center [367, 155] width 331 height 23
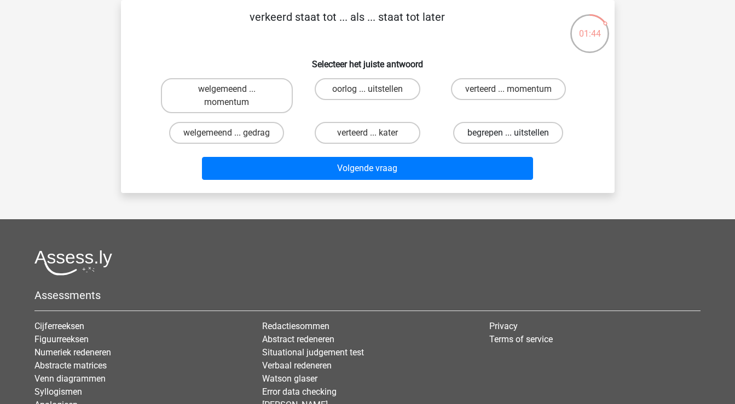
click at [531, 132] on label "begrepen ... uitstellen" at bounding box center [508, 133] width 110 height 22
click at [515, 133] on input "begrepen ... uitstellen" at bounding box center [511, 136] width 7 height 7
radio input "true"
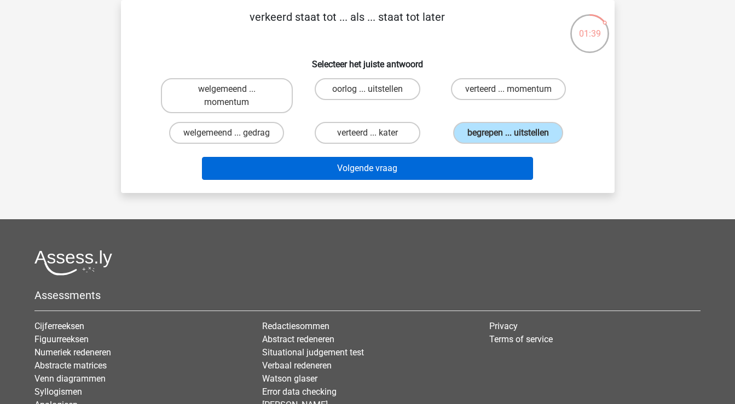
click at [461, 168] on button "Volgende vraag" at bounding box center [367, 168] width 331 height 23
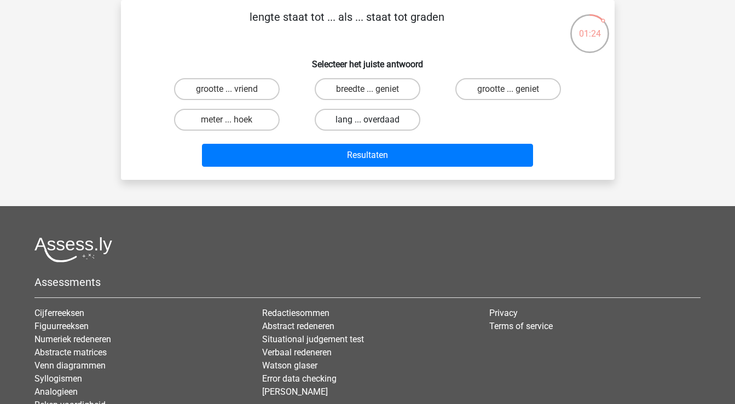
click at [359, 123] on label "lang ... overdaad" at bounding box center [368, 120] width 106 height 22
click at [367, 123] on input "lang ... overdaad" at bounding box center [370, 123] width 7 height 7
radio input "true"
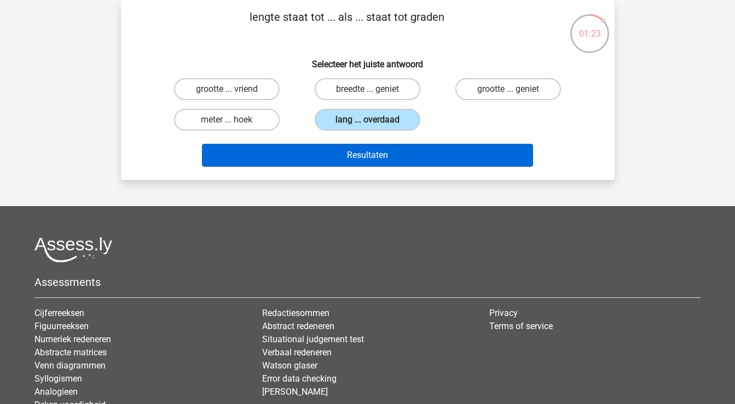
click at [360, 164] on button "Resultaten" at bounding box center [367, 155] width 331 height 23
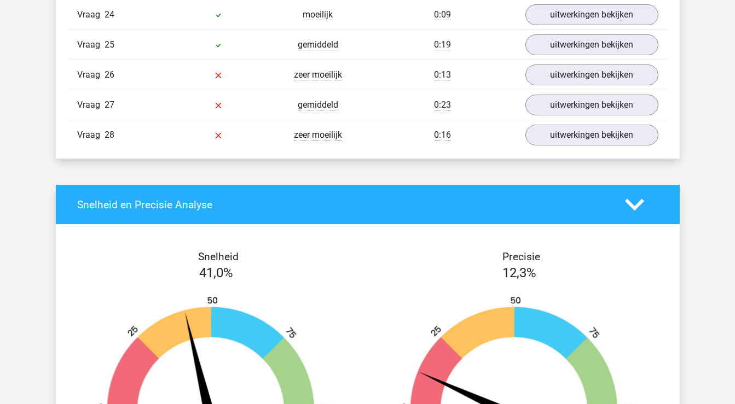
scroll to position [1625, 0]
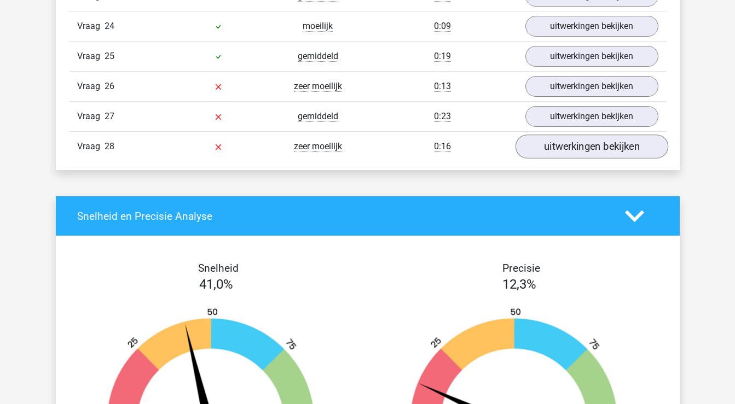
click at [621, 148] on link "uitwerkingen bekijken" at bounding box center [591, 147] width 153 height 24
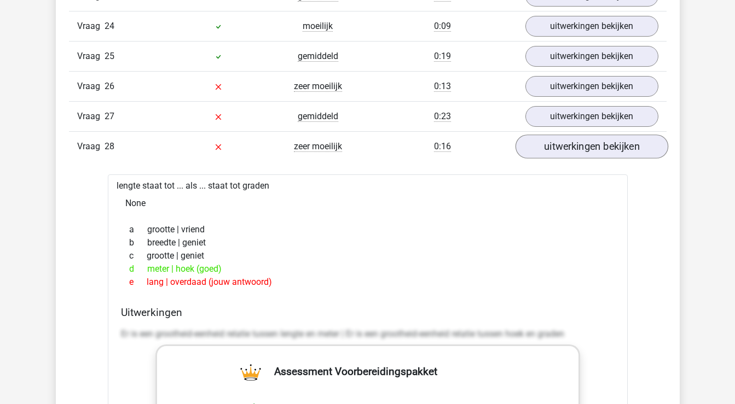
click at [589, 148] on link "uitwerkingen bekijken" at bounding box center [591, 147] width 153 height 24
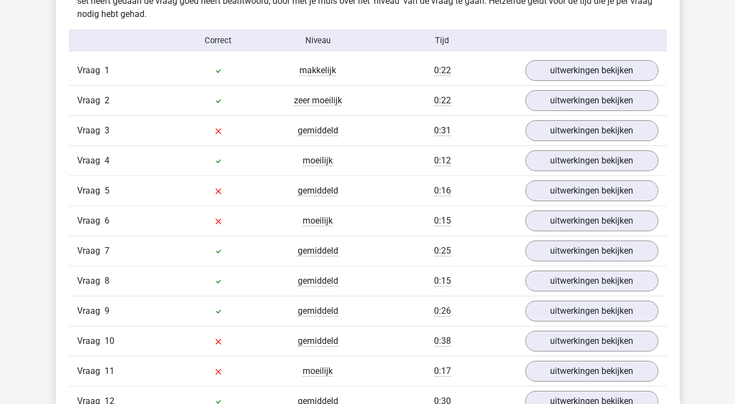
scroll to position [891, 0]
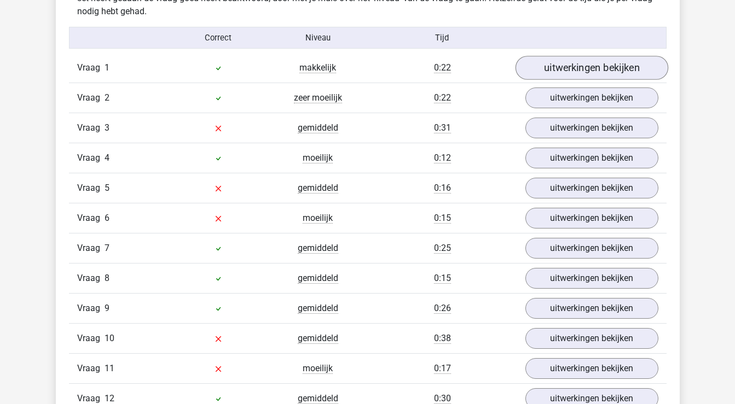
click at [596, 71] on link "uitwerkingen bekijken" at bounding box center [591, 68] width 153 height 24
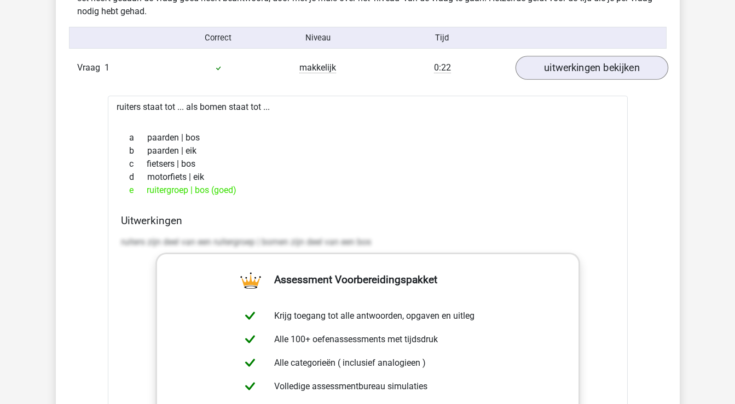
click at [596, 71] on link "uitwerkingen bekijken" at bounding box center [591, 68] width 153 height 24
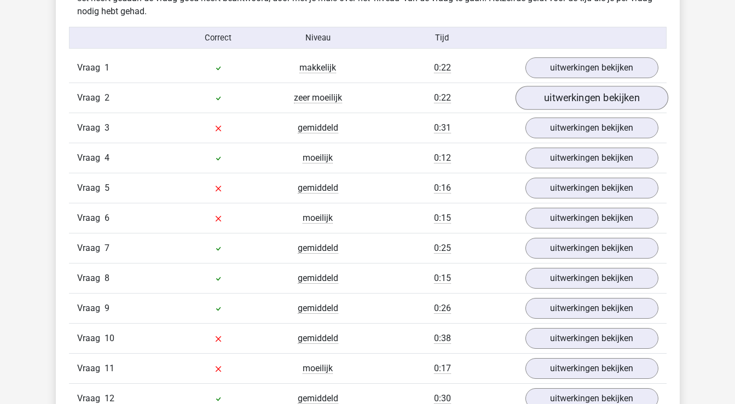
click at [597, 96] on link "uitwerkingen bekijken" at bounding box center [591, 98] width 153 height 24
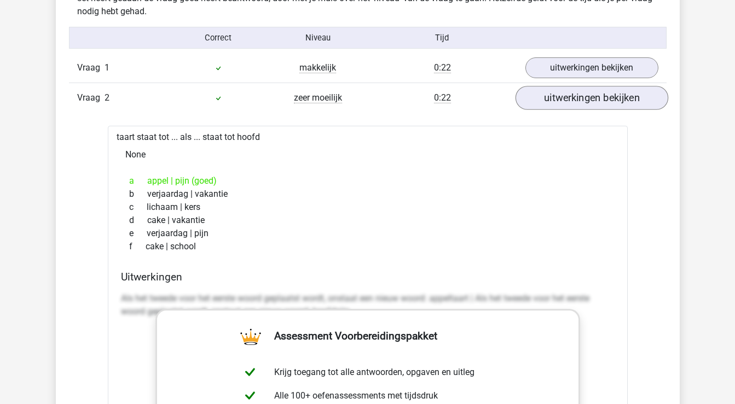
click at [597, 96] on link "uitwerkingen bekijken" at bounding box center [591, 98] width 153 height 24
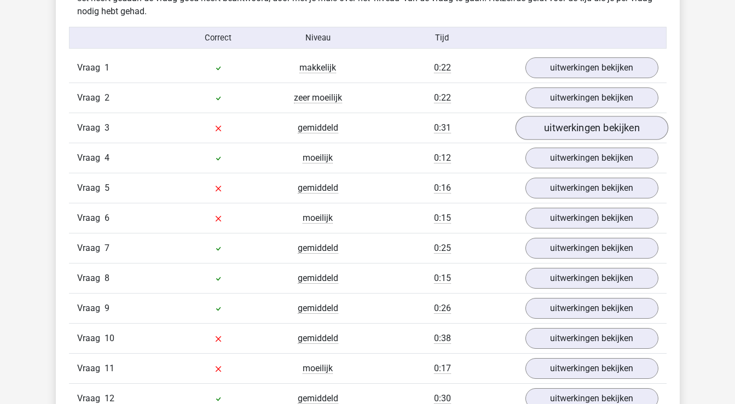
click at [593, 126] on link "uitwerkingen bekijken" at bounding box center [591, 128] width 153 height 24
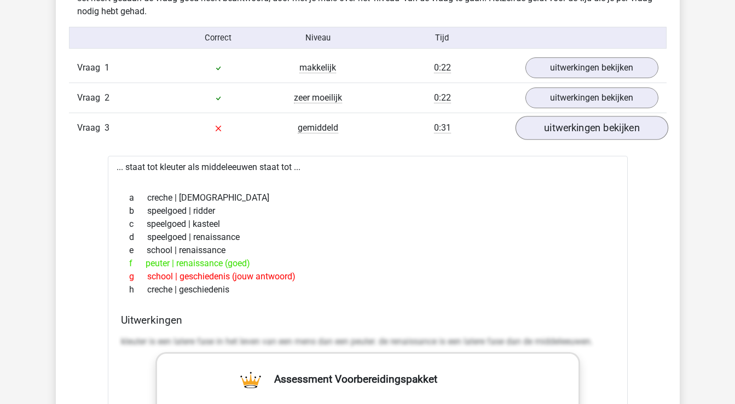
click at [591, 126] on link "uitwerkingen bekijken" at bounding box center [591, 128] width 153 height 24
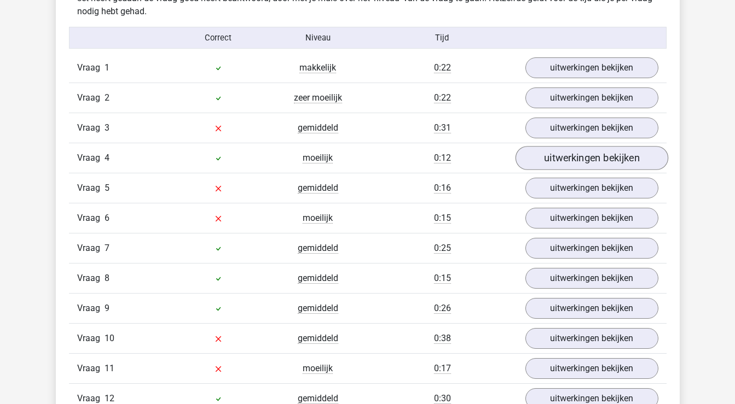
click at [589, 156] on link "uitwerkingen bekijken" at bounding box center [591, 158] width 153 height 24
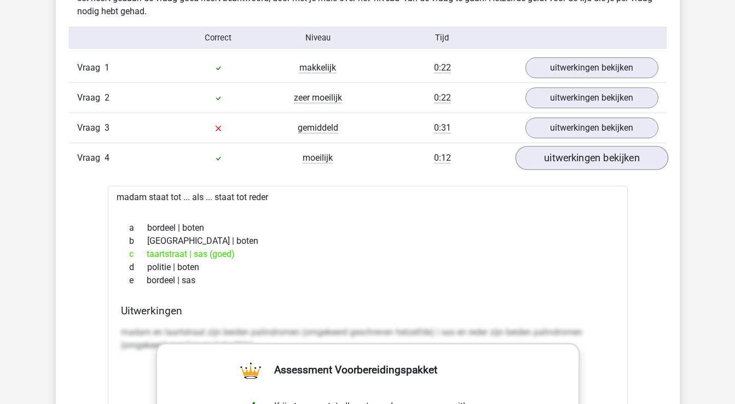
click at [589, 156] on link "uitwerkingen bekijken" at bounding box center [591, 158] width 153 height 24
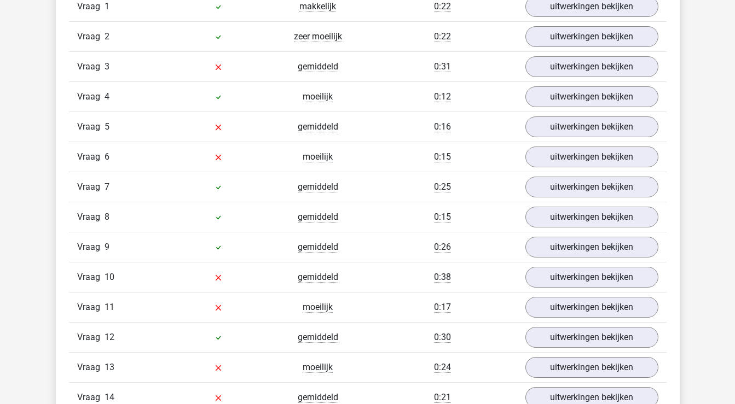
scroll to position [886, 0]
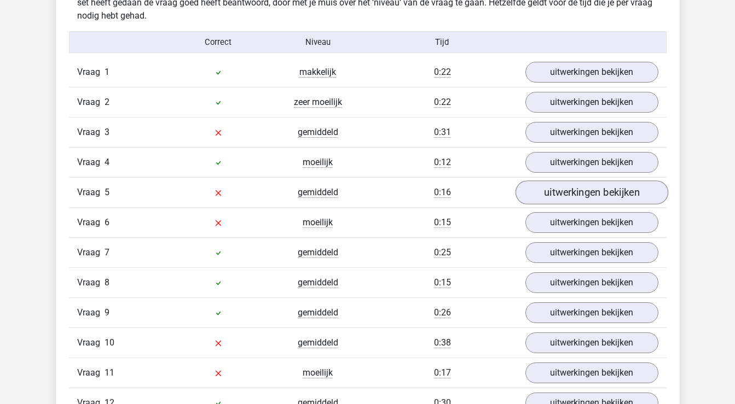
click at [582, 196] on link "uitwerkingen bekijken" at bounding box center [591, 193] width 153 height 24
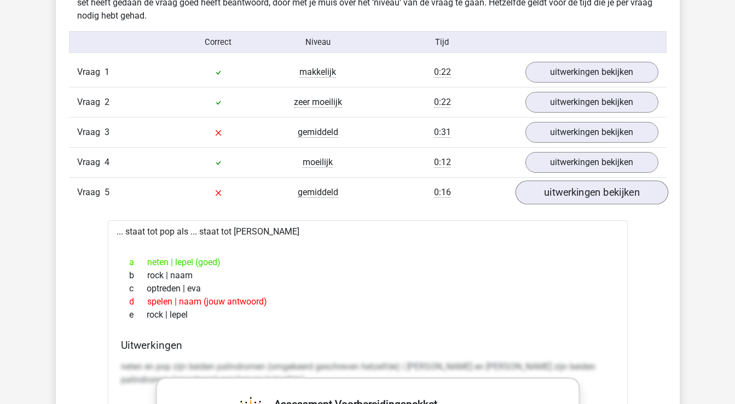
click at [581, 194] on link "uitwerkingen bekijken" at bounding box center [591, 193] width 153 height 24
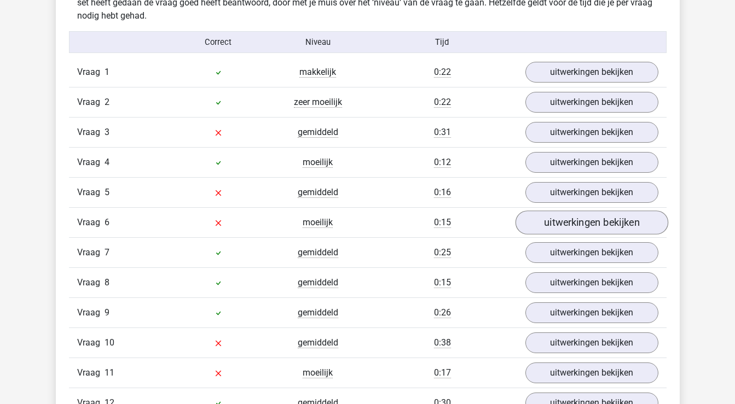
click at [573, 225] on link "uitwerkingen bekijken" at bounding box center [591, 223] width 153 height 24
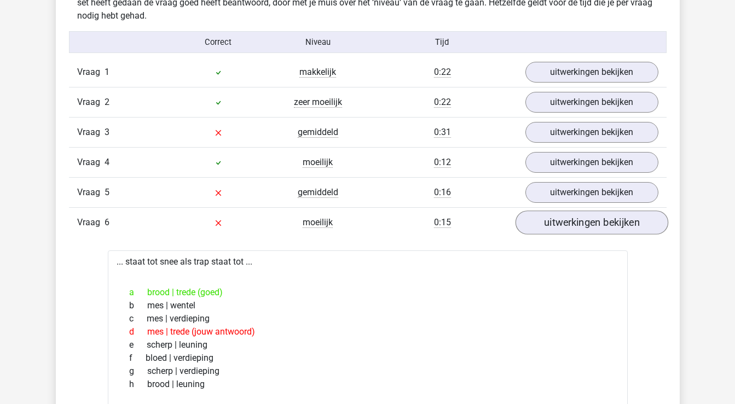
click at [574, 225] on link "uitwerkingen bekijken" at bounding box center [591, 223] width 153 height 24
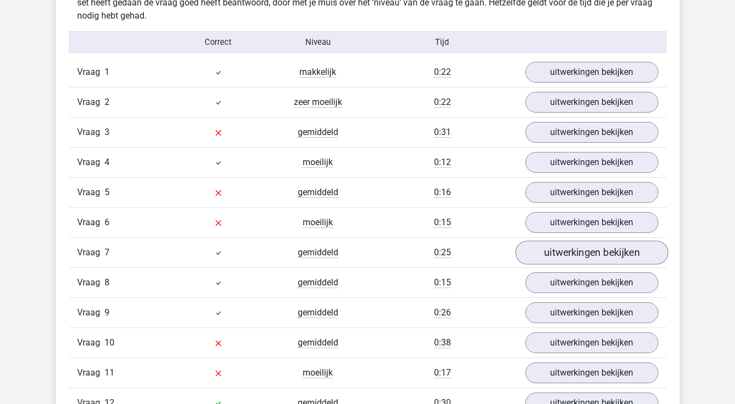
click at [571, 256] on link "uitwerkingen bekijken" at bounding box center [591, 253] width 153 height 24
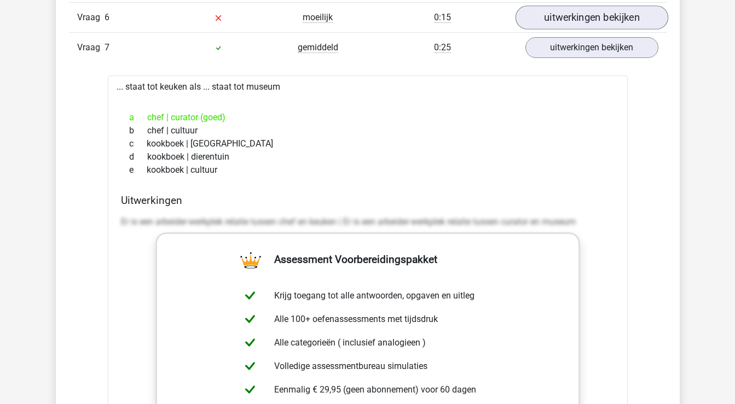
scroll to position [1096, 0]
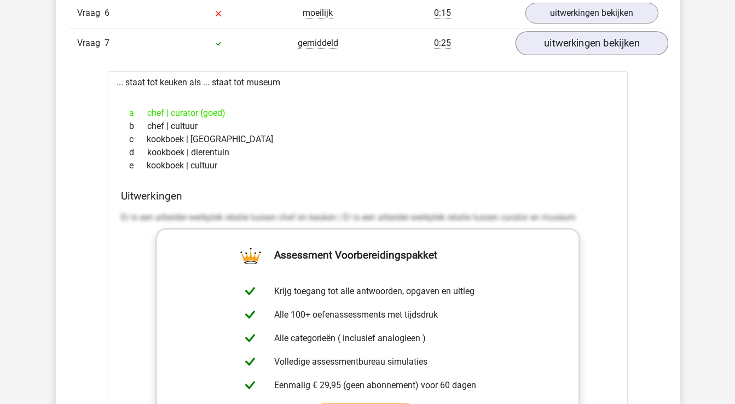
click at [603, 42] on link "uitwerkingen bekijken" at bounding box center [591, 43] width 153 height 24
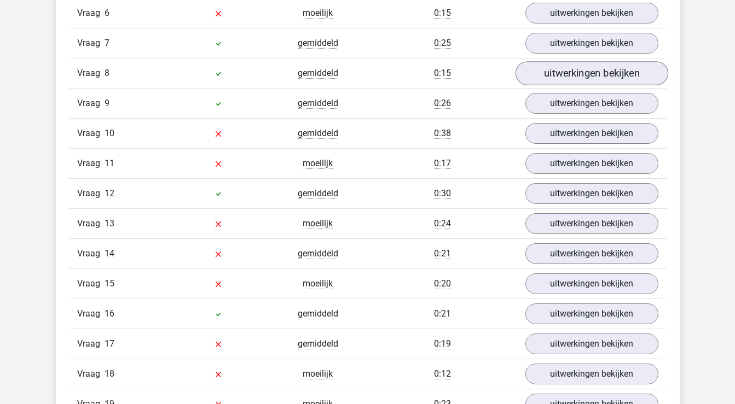
click at [593, 82] on link "uitwerkingen bekijken" at bounding box center [591, 73] width 153 height 24
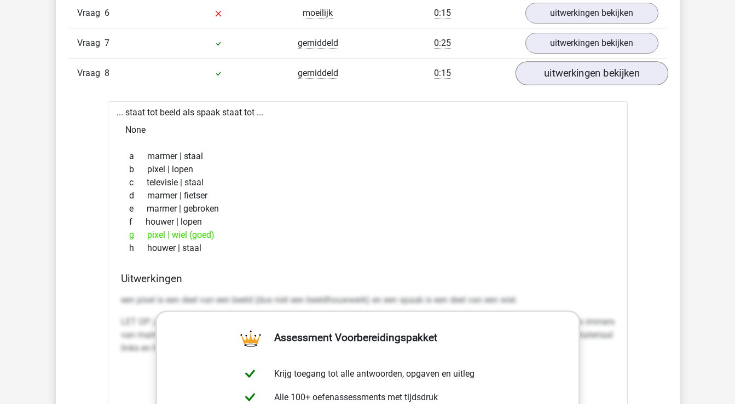
click at [590, 78] on link "uitwerkingen bekijken" at bounding box center [591, 73] width 153 height 24
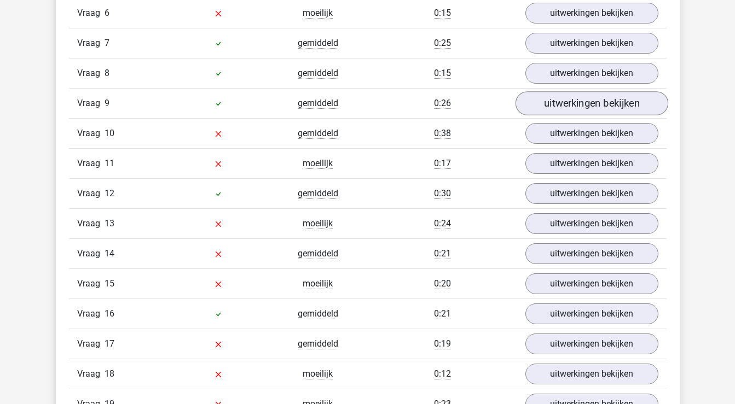
click at [585, 102] on link "uitwerkingen bekijken" at bounding box center [591, 103] width 153 height 24
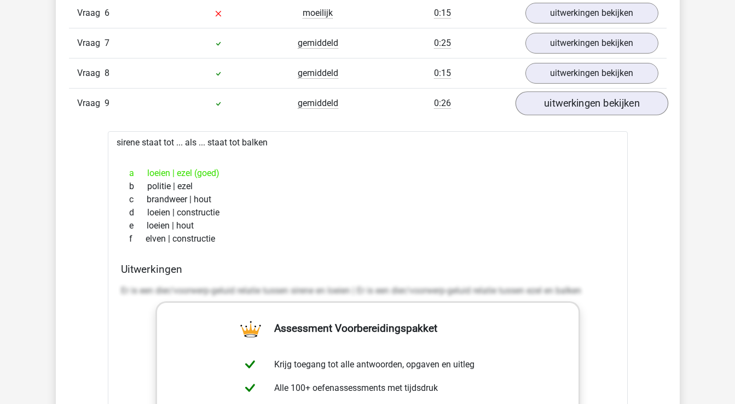
click at [585, 102] on link "uitwerkingen bekijken" at bounding box center [591, 103] width 153 height 24
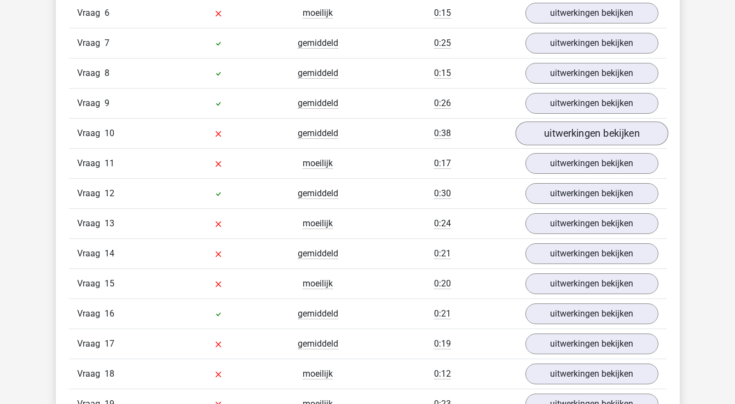
click at [579, 130] on link "uitwerkingen bekijken" at bounding box center [591, 133] width 153 height 24
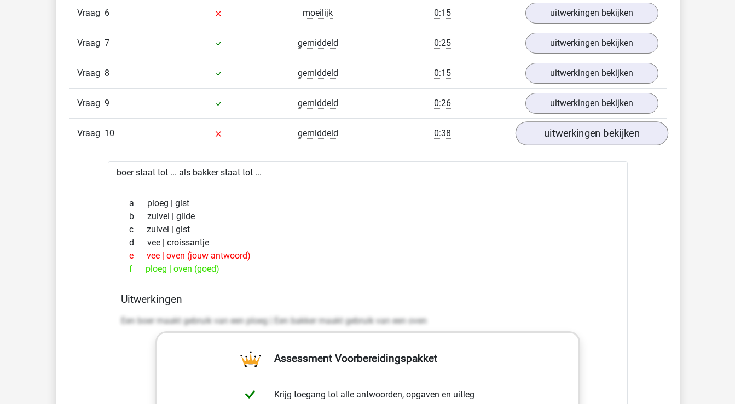
click at [579, 130] on link "uitwerkingen bekijken" at bounding box center [591, 133] width 153 height 24
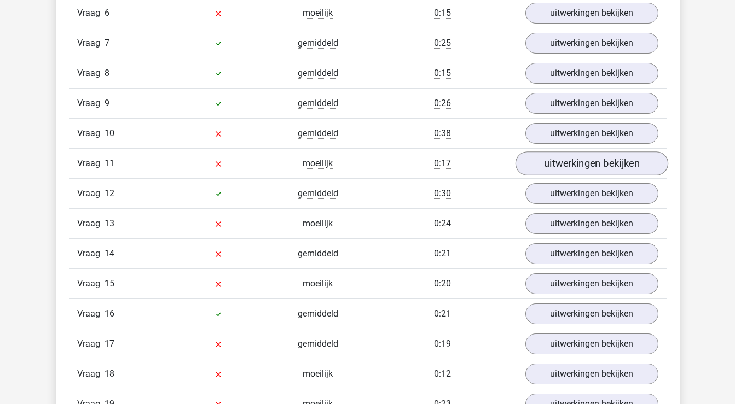
click at [575, 156] on link "uitwerkingen bekijken" at bounding box center [591, 164] width 153 height 24
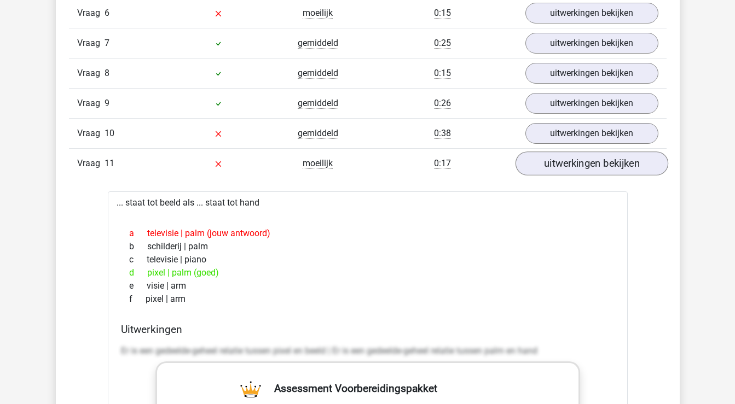
click at [573, 173] on link "uitwerkingen bekijken" at bounding box center [591, 164] width 153 height 24
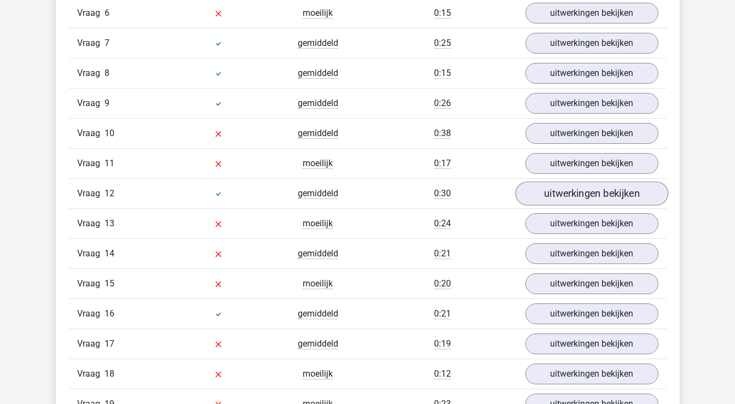
click at [568, 195] on link "uitwerkingen bekijken" at bounding box center [591, 194] width 153 height 24
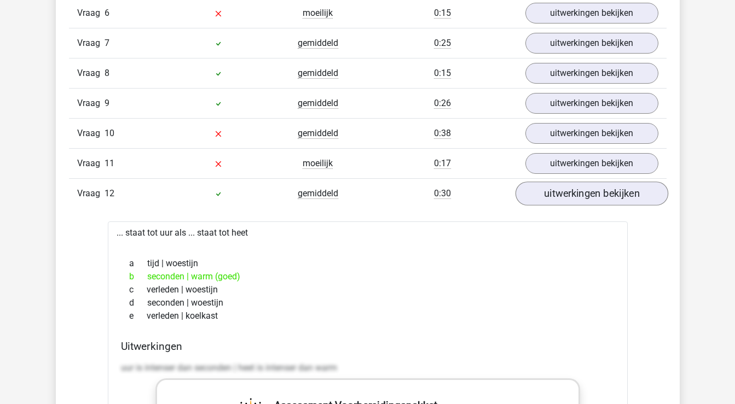
click at [569, 195] on link "uitwerkingen bekijken" at bounding box center [591, 194] width 153 height 24
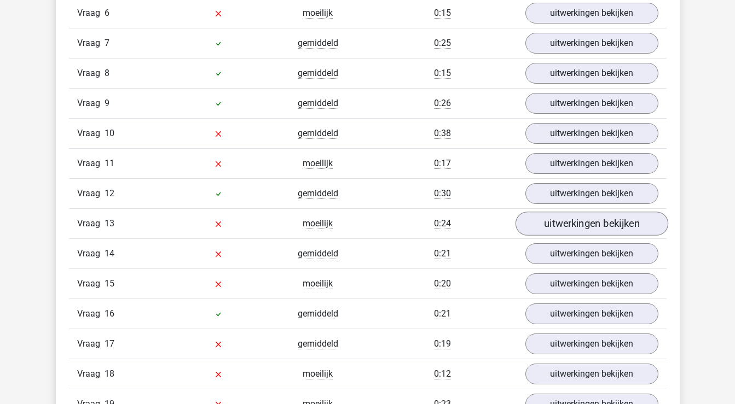
click at [566, 228] on link "uitwerkingen bekijken" at bounding box center [591, 224] width 153 height 24
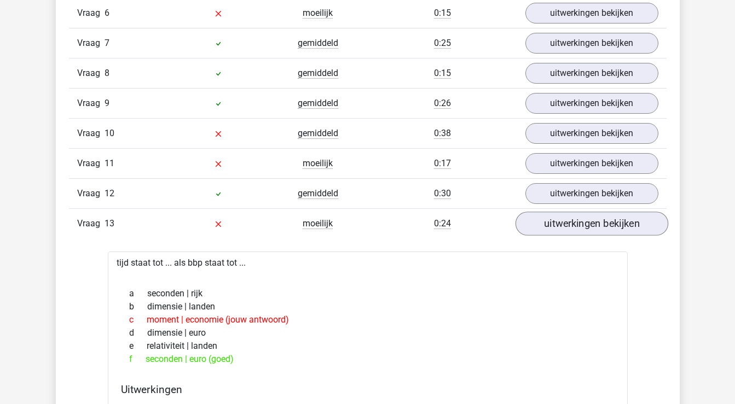
click at [566, 228] on link "uitwerkingen bekijken" at bounding box center [591, 224] width 153 height 24
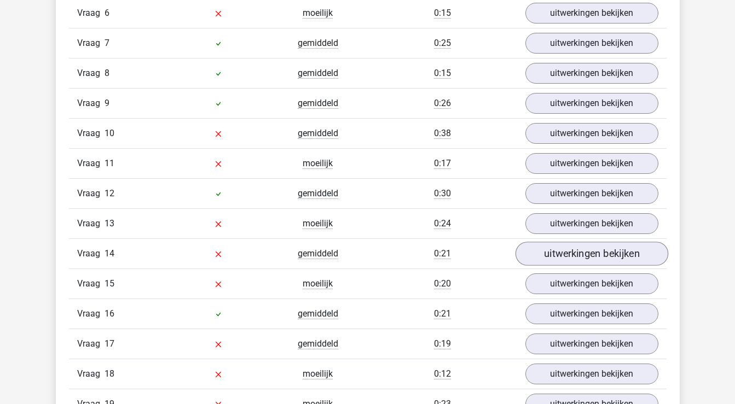
click at [562, 250] on link "uitwerkingen bekijken" at bounding box center [591, 254] width 153 height 24
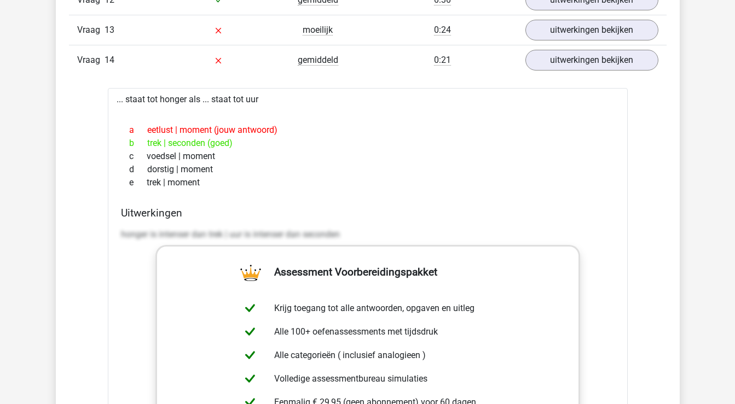
scroll to position [1288, 0]
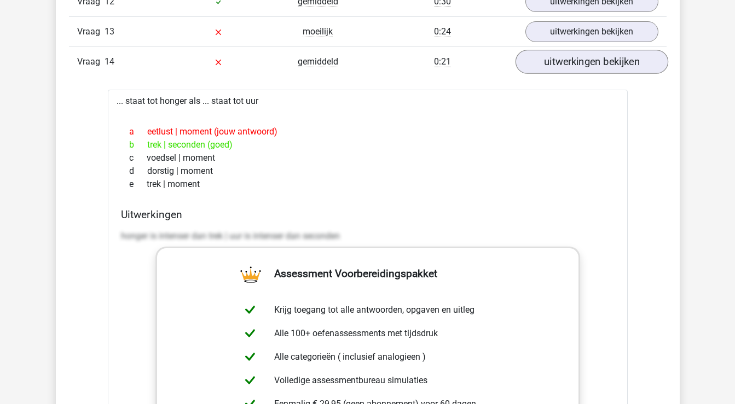
click at [576, 59] on link "uitwerkingen bekijken" at bounding box center [591, 62] width 153 height 24
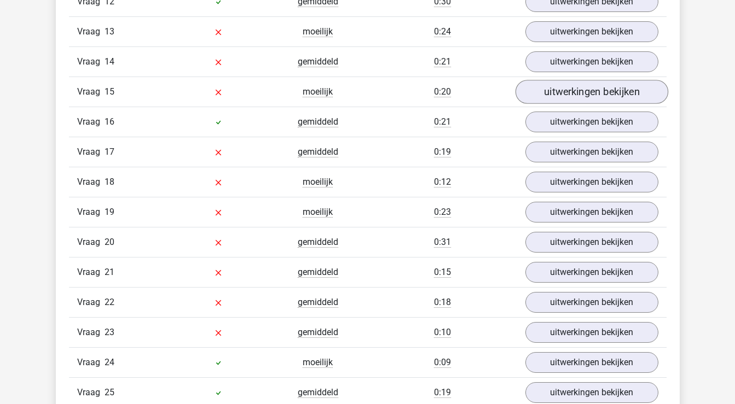
click at [571, 90] on link "uitwerkingen bekijken" at bounding box center [591, 92] width 153 height 24
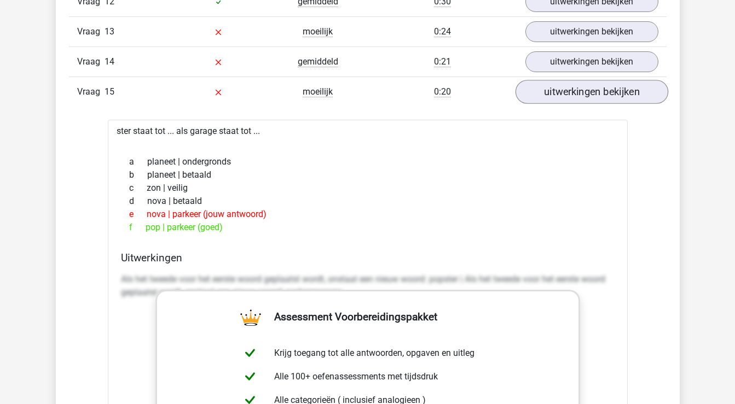
click at [571, 90] on link "uitwerkingen bekijken" at bounding box center [591, 92] width 153 height 24
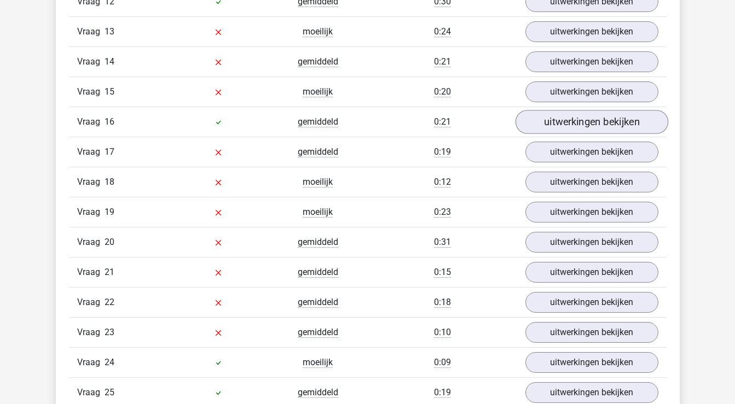
click at [568, 118] on link "uitwerkingen bekijken" at bounding box center [591, 122] width 153 height 24
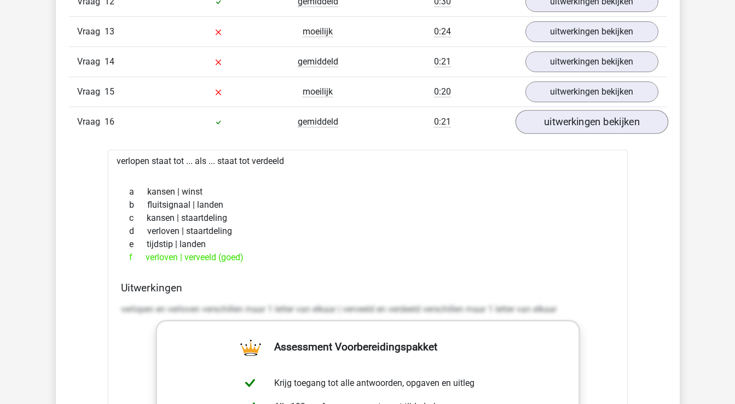
click at [566, 122] on link "uitwerkingen bekijken" at bounding box center [591, 122] width 153 height 24
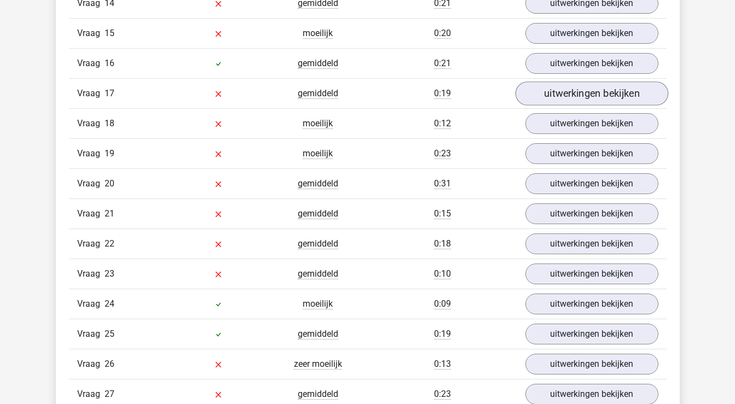
scroll to position [1349, 0]
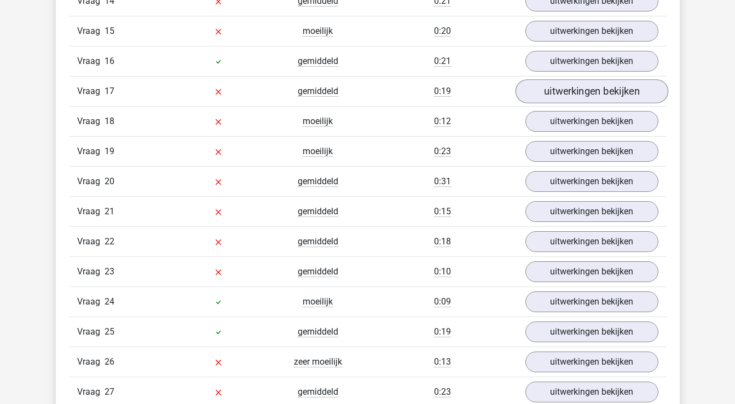
click at [574, 94] on link "uitwerkingen bekijken" at bounding box center [591, 91] width 153 height 24
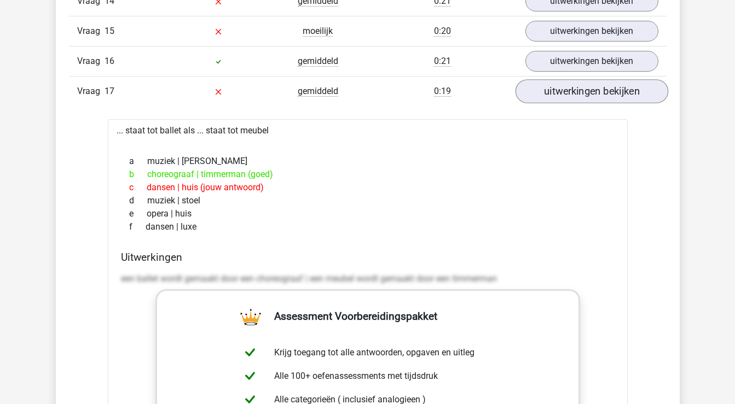
click at [575, 90] on link "uitwerkingen bekijken" at bounding box center [591, 91] width 153 height 24
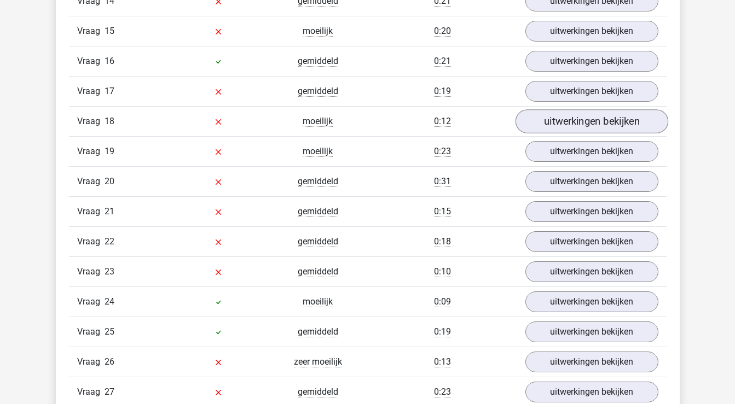
click at [573, 123] on link "uitwerkingen bekijken" at bounding box center [591, 121] width 153 height 24
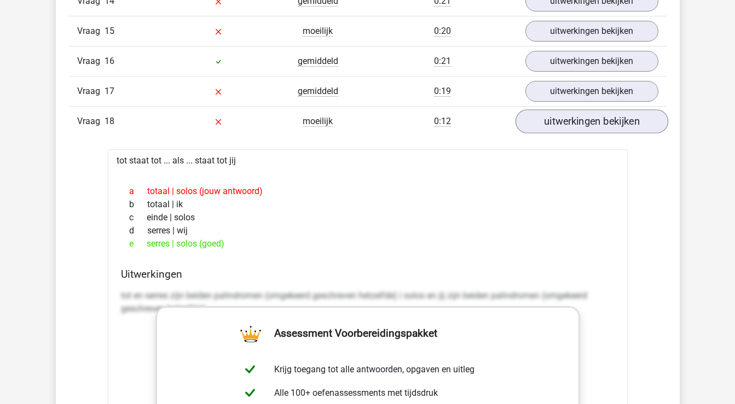
click at [569, 122] on link "uitwerkingen bekijken" at bounding box center [591, 121] width 153 height 24
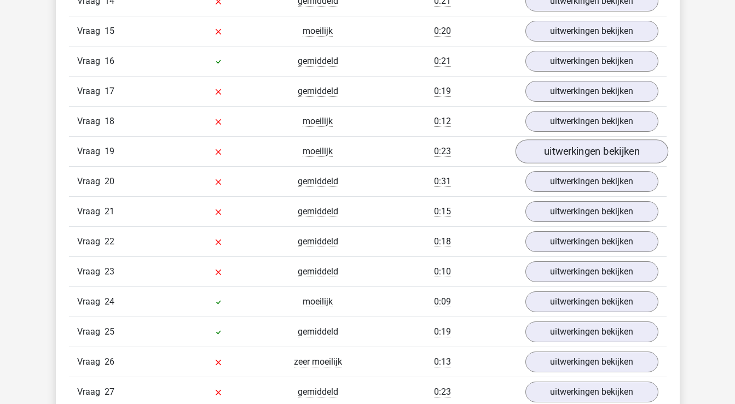
click at [569, 147] on link "uitwerkingen bekijken" at bounding box center [591, 152] width 153 height 24
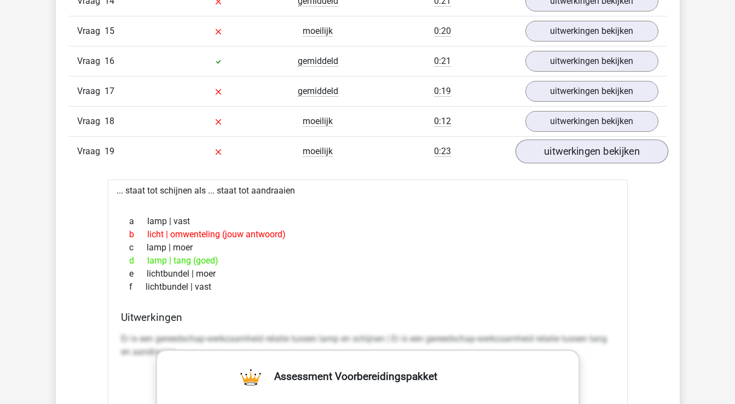
click at [569, 147] on link "uitwerkingen bekijken" at bounding box center [591, 152] width 153 height 24
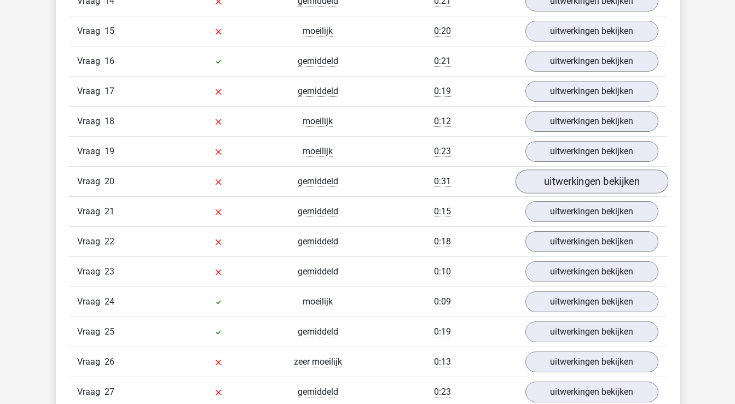
click at [570, 181] on link "uitwerkingen bekijken" at bounding box center [591, 182] width 153 height 24
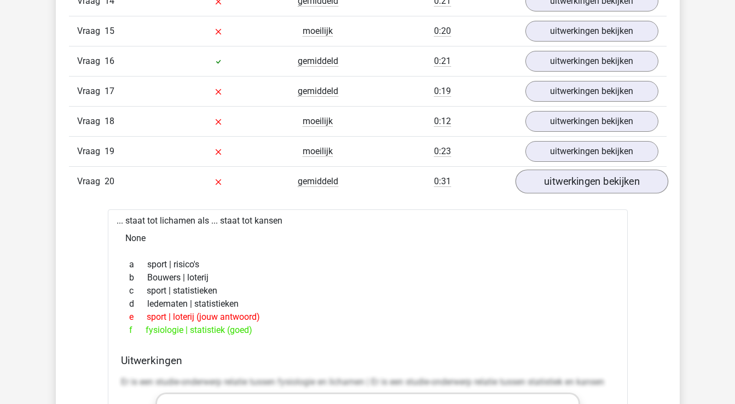
click at [570, 181] on link "uitwerkingen bekijken" at bounding box center [591, 182] width 153 height 24
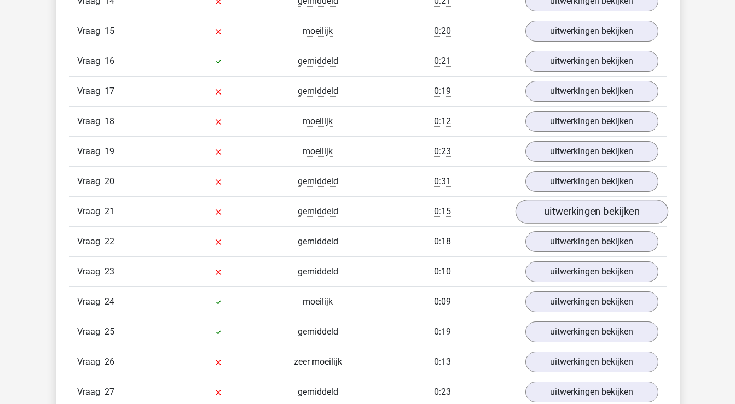
click at [567, 214] on link "uitwerkingen bekijken" at bounding box center [591, 212] width 153 height 24
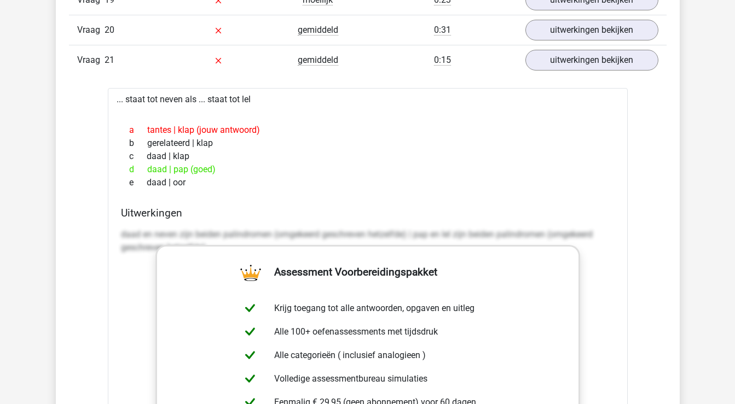
scroll to position [1503, 0]
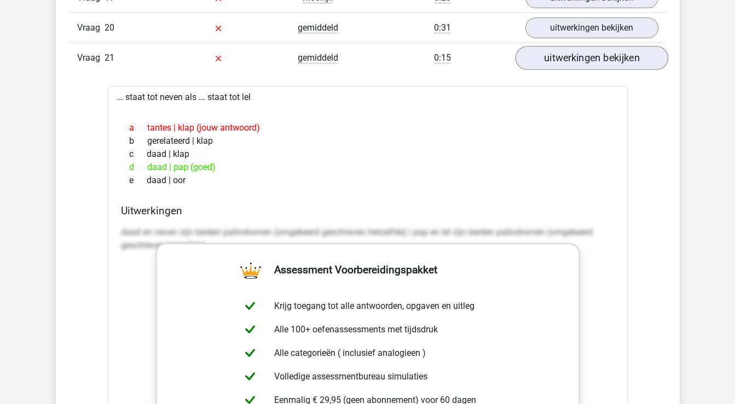
click at [587, 59] on link "uitwerkingen bekijken" at bounding box center [591, 58] width 153 height 24
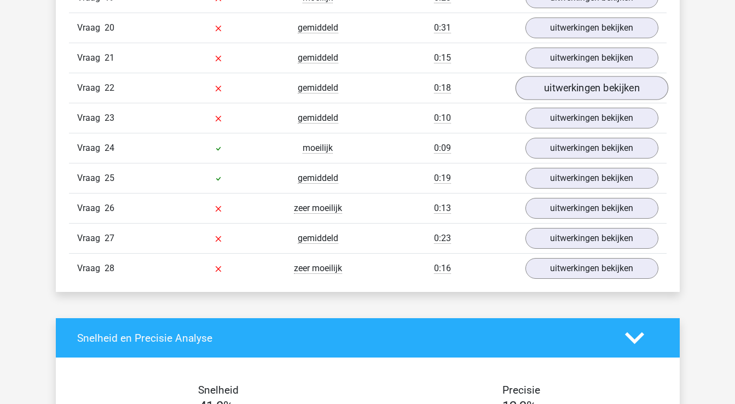
click at [577, 90] on link "uitwerkingen bekijken" at bounding box center [591, 88] width 153 height 24
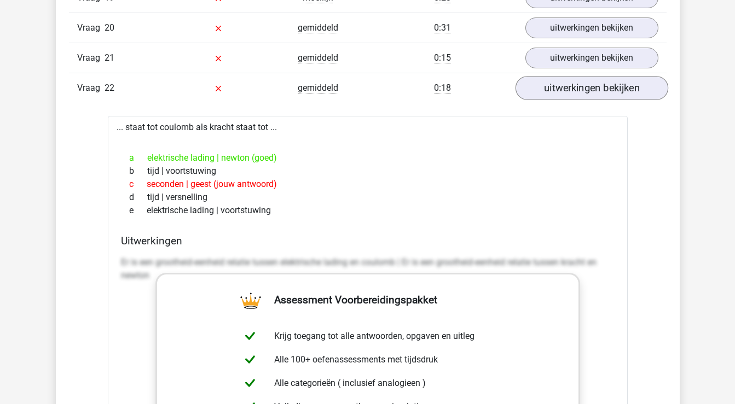
click at [574, 91] on link "uitwerkingen bekijken" at bounding box center [591, 88] width 153 height 24
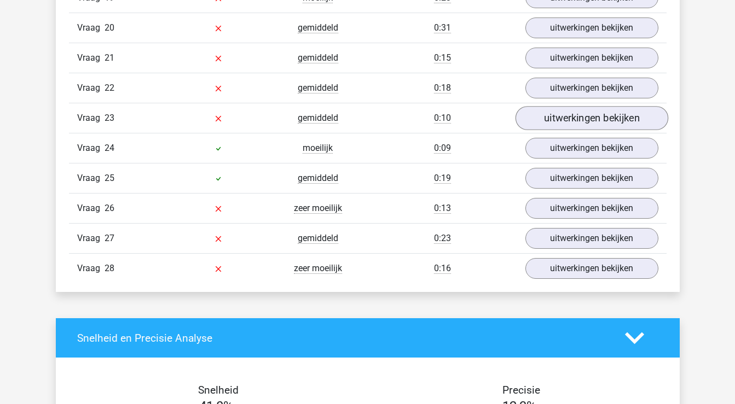
click at [570, 119] on link "uitwerkingen bekijken" at bounding box center [591, 118] width 153 height 24
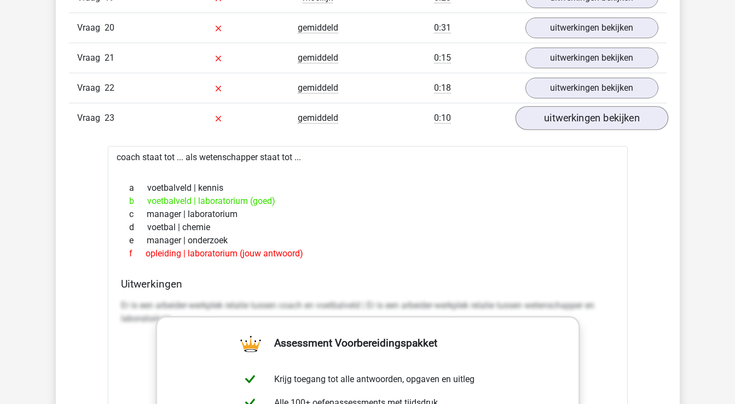
click at [571, 120] on link "uitwerkingen bekijken" at bounding box center [591, 118] width 153 height 24
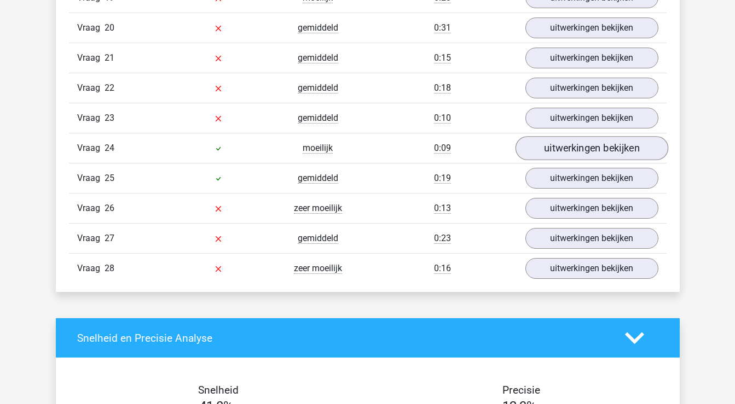
click at [569, 143] on link "uitwerkingen bekijken" at bounding box center [591, 148] width 153 height 24
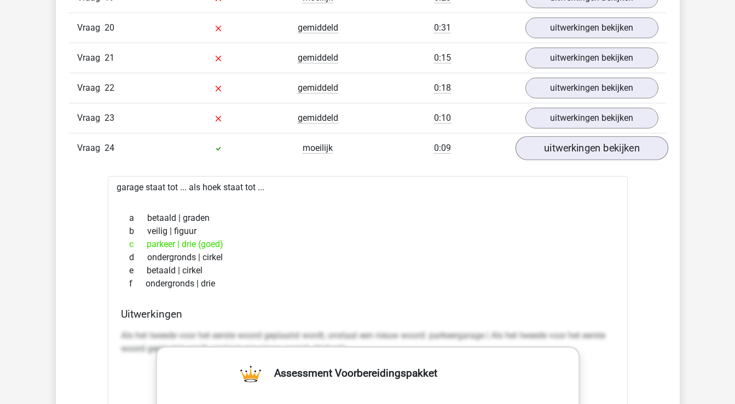
click at [569, 143] on link "uitwerkingen bekijken" at bounding box center [591, 148] width 153 height 24
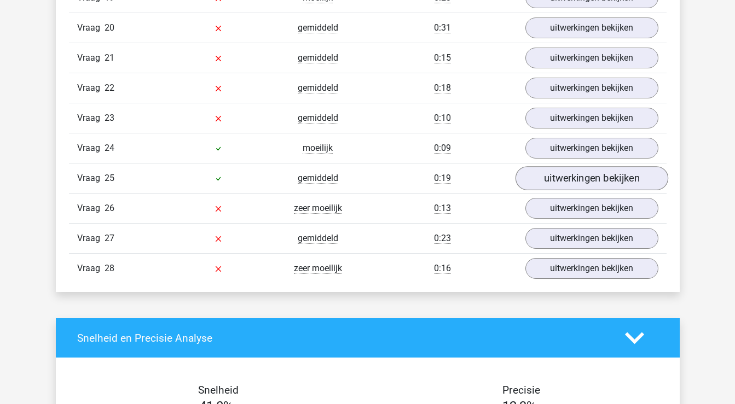
click at [569, 176] on link "uitwerkingen bekijken" at bounding box center [591, 178] width 153 height 24
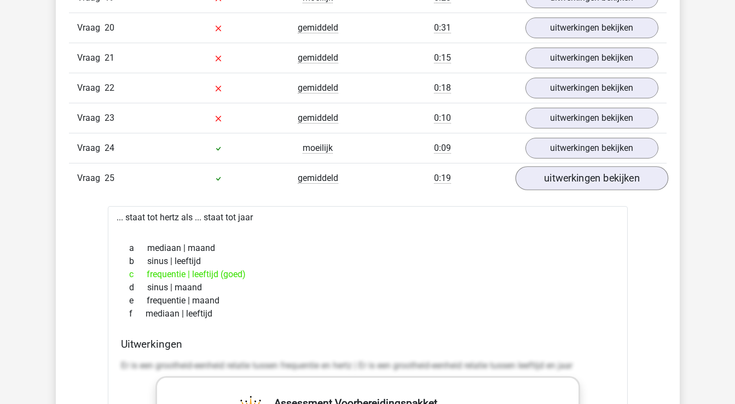
click at [568, 176] on link "uitwerkingen bekijken" at bounding box center [591, 178] width 153 height 24
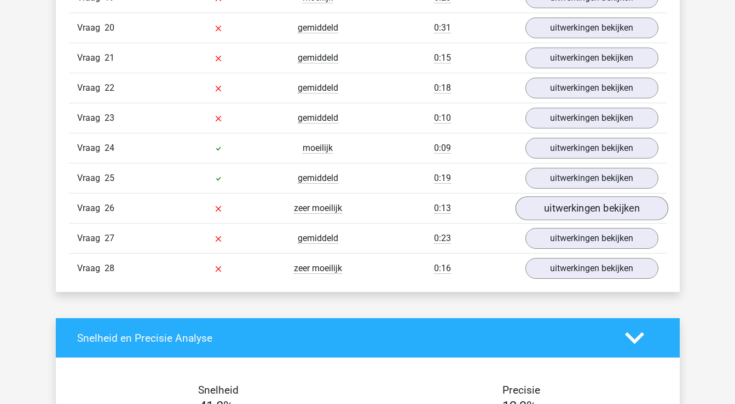
click at [567, 204] on link "uitwerkingen bekijken" at bounding box center [591, 208] width 153 height 24
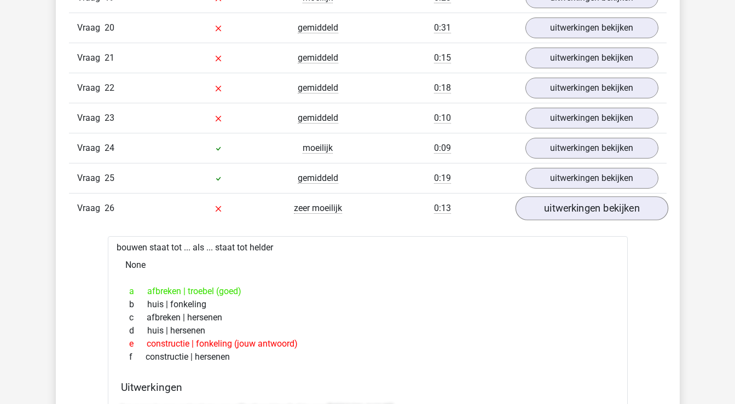
click at [567, 204] on link "uitwerkingen bekijken" at bounding box center [591, 208] width 153 height 24
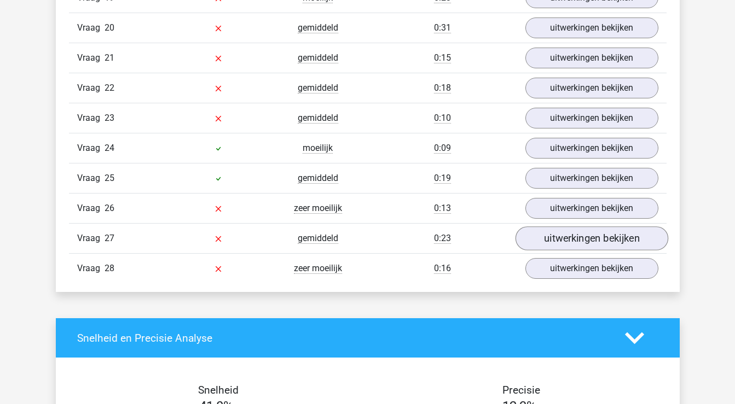
click at [564, 241] on link "uitwerkingen bekijken" at bounding box center [591, 239] width 153 height 24
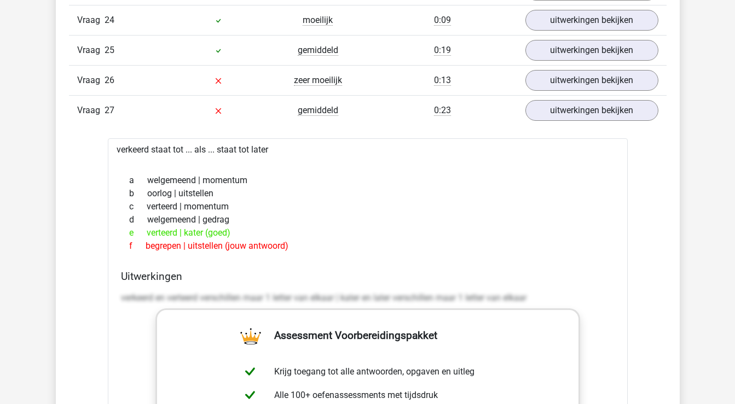
scroll to position [1639, 0]
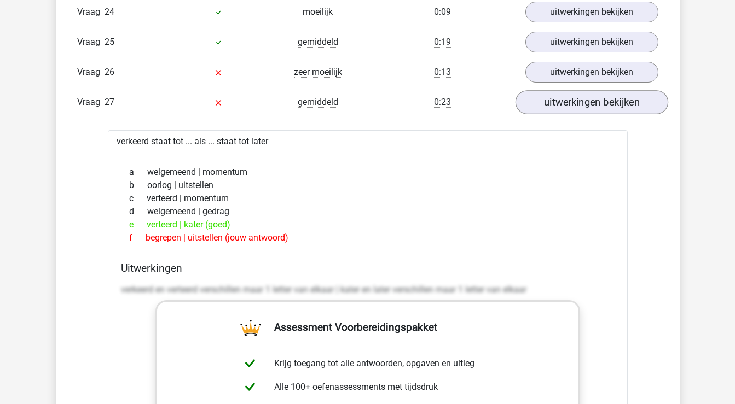
click at [578, 104] on link "uitwerkingen bekijken" at bounding box center [591, 102] width 153 height 24
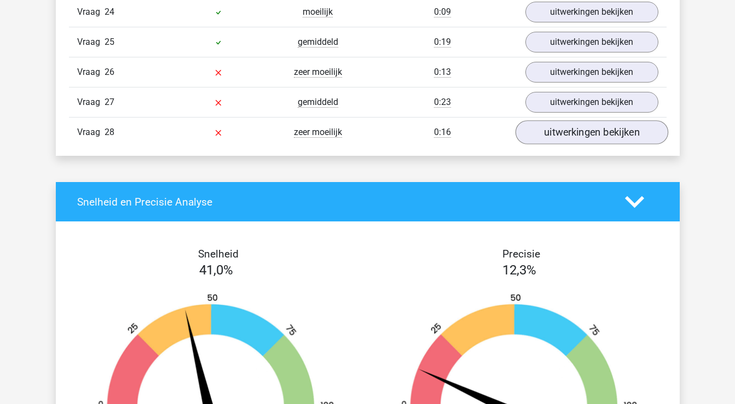
click at [575, 134] on link "uitwerkingen bekijken" at bounding box center [591, 132] width 153 height 24
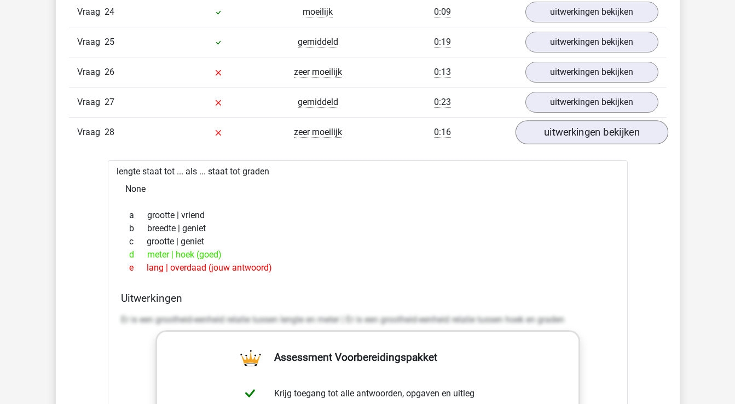
click at [575, 134] on link "uitwerkingen bekijken" at bounding box center [591, 132] width 153 height 24
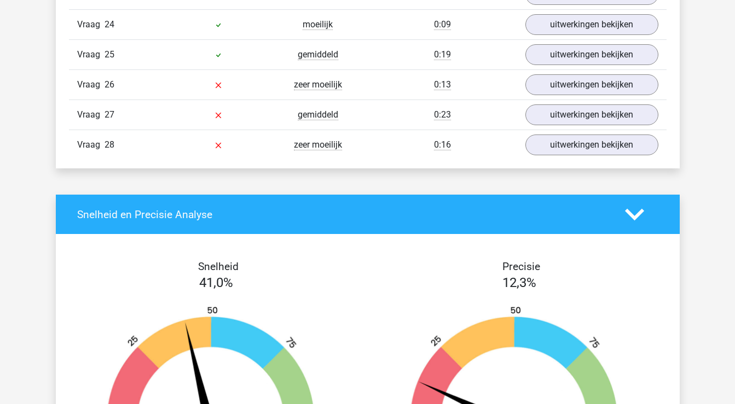
scroll to position [1606, 0]
